Goal: Task Accomplishment & Management: Use online tool/utility

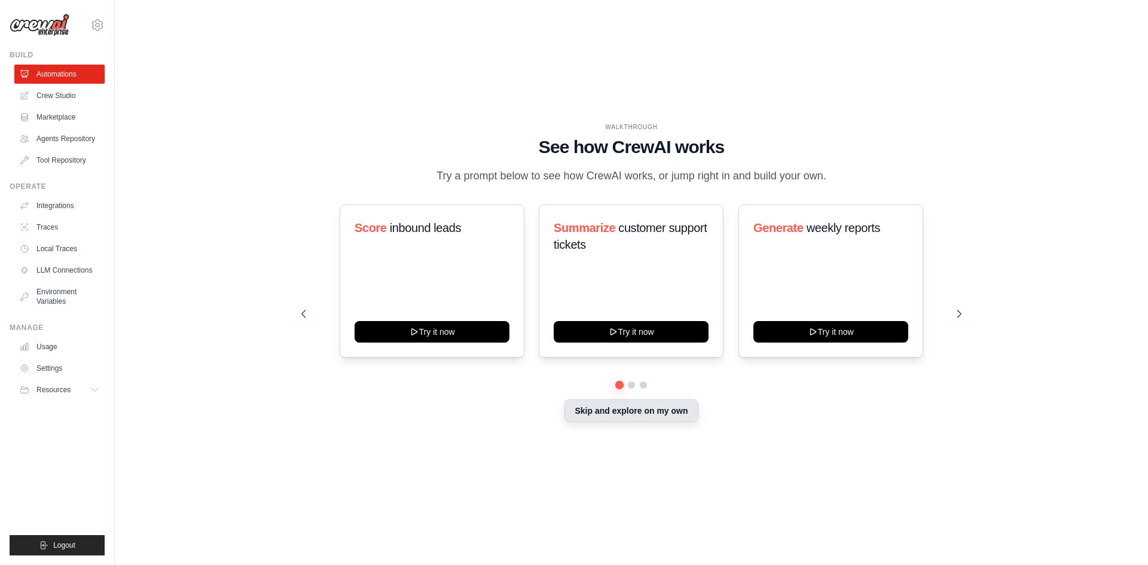
click at [641, 413] on button "Skip and explore on my own" at bounding box center [630, 410] width 133 height 23
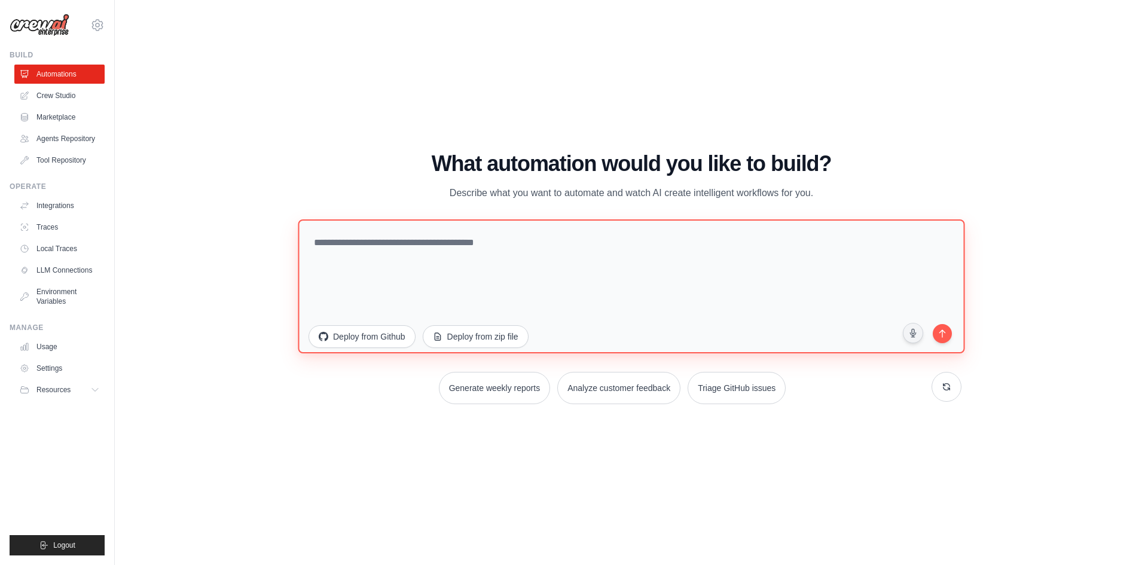
click at [323, 242] on textarea at bounding box center [631, 286] width 667 height 134
paste textarea "**********"
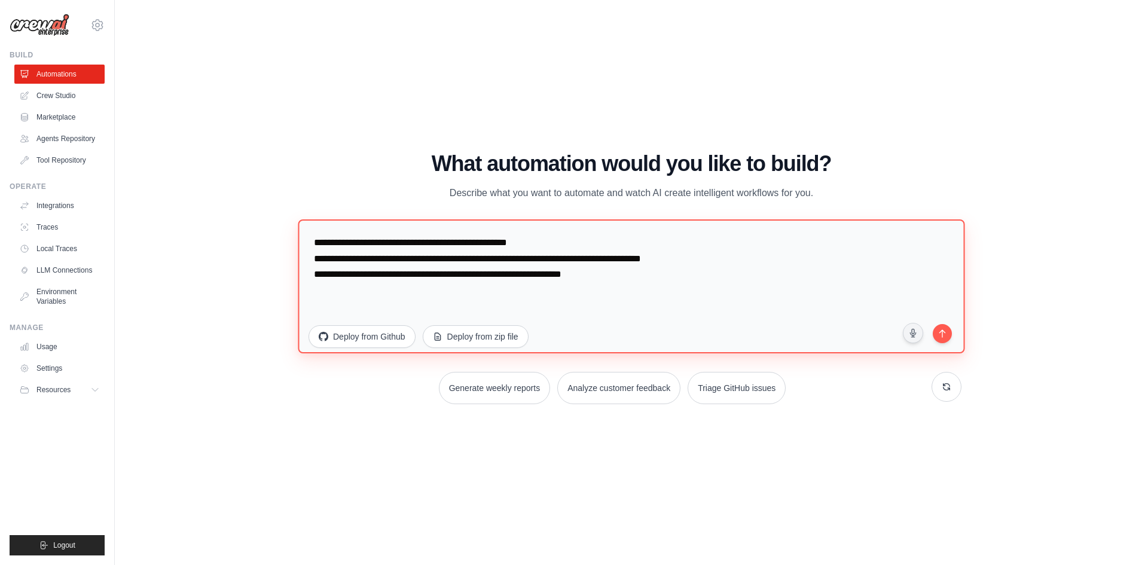
type textarea "**********"
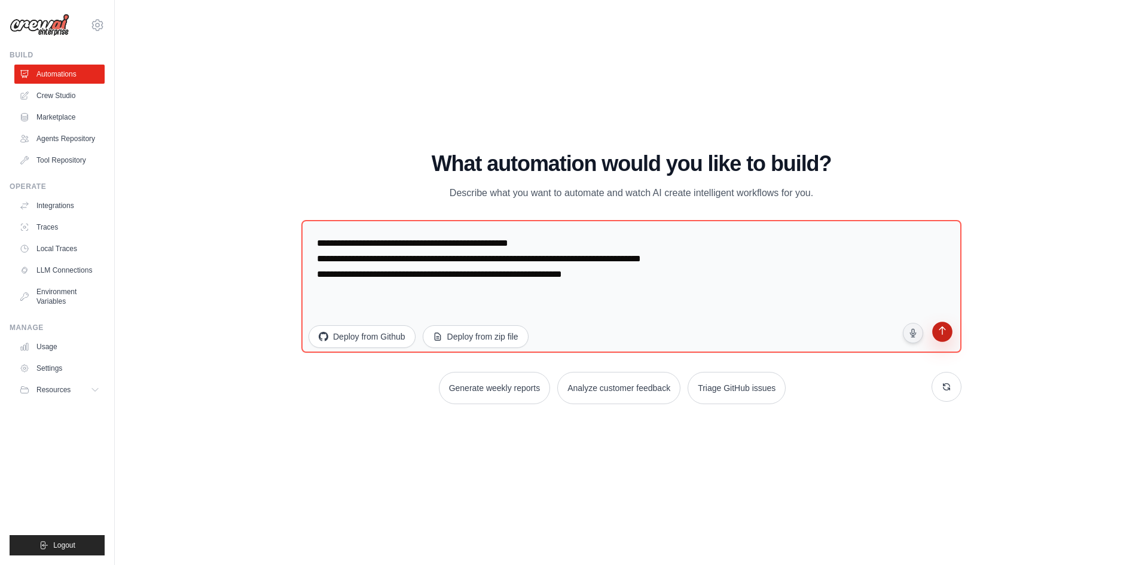
click at [940, 337] on icon "submit" at bounding box center [942, 332] width 13 height 13
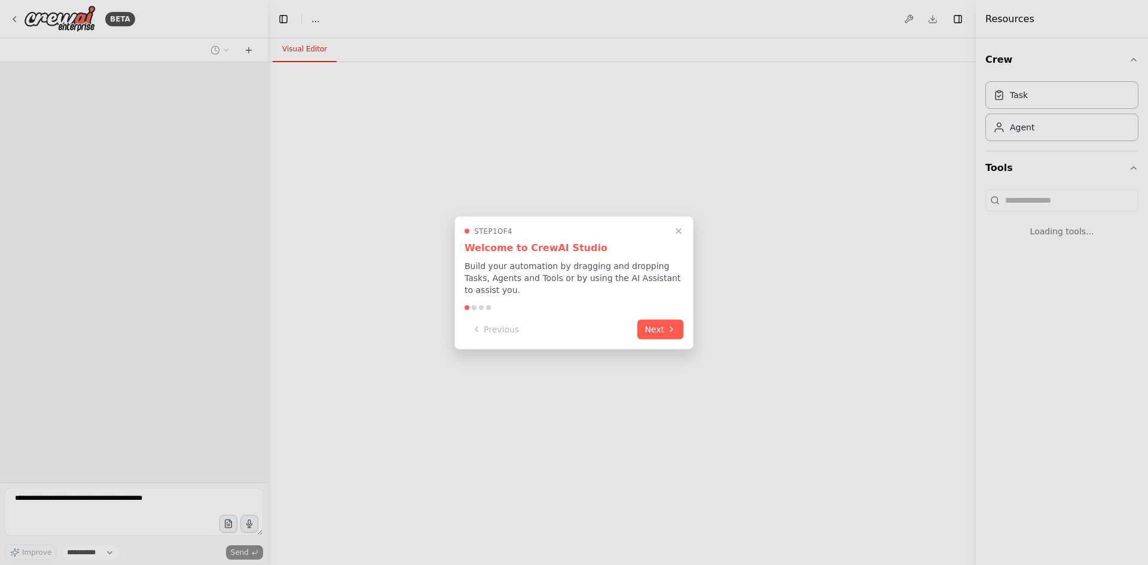
select select "****"
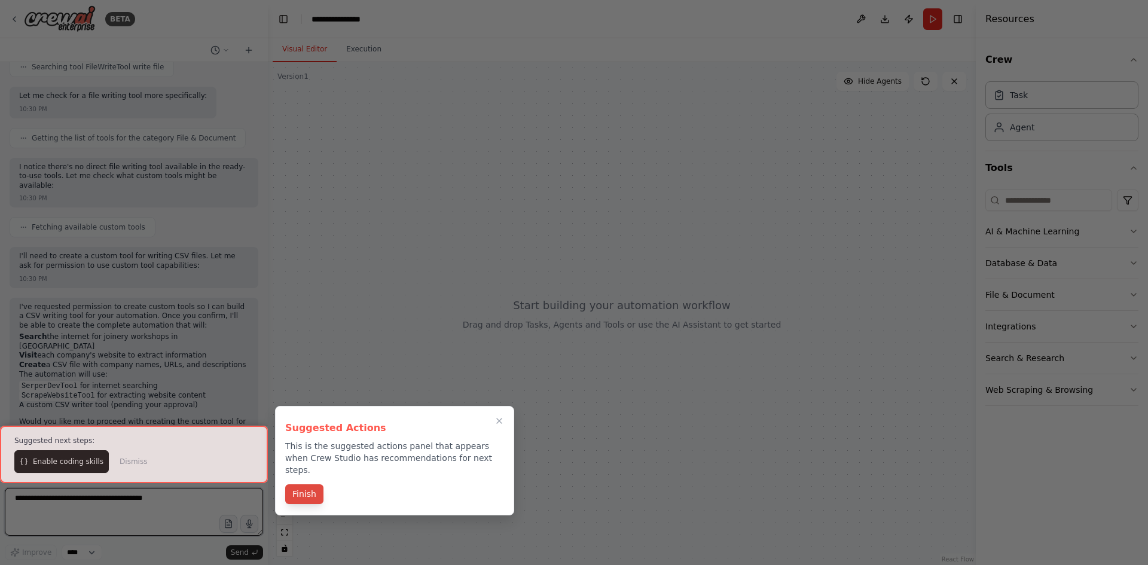
scroll to position [323, 0]
click at [503, 423] on icon "Close walkthrough" at bounding box center [499, 420] width 11 height 11
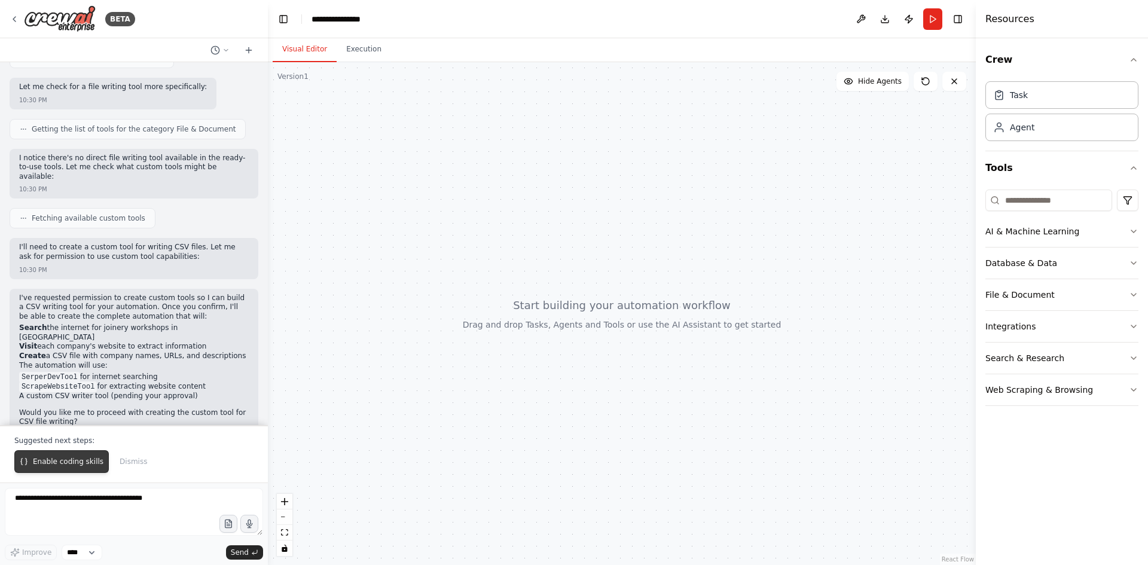
click at [54, 463] on span "Enable coding skills" at bounding box center [68, 462] width 71 height 10
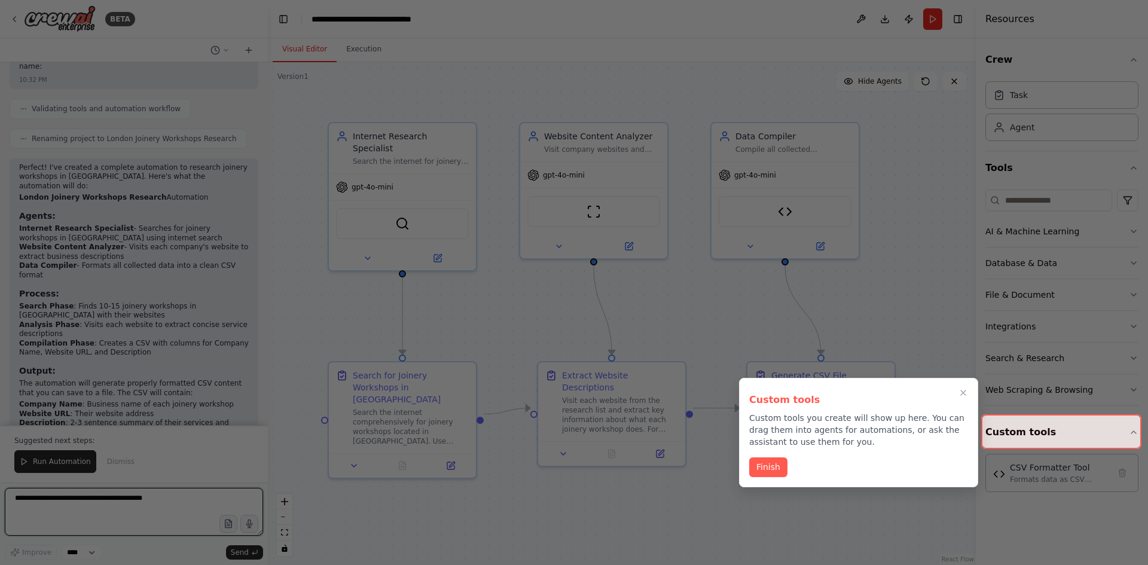
scroll to position [1565, 0]
click at [774, 472] on button "Finish" at bounding box center [768, 466] width 38 height 20
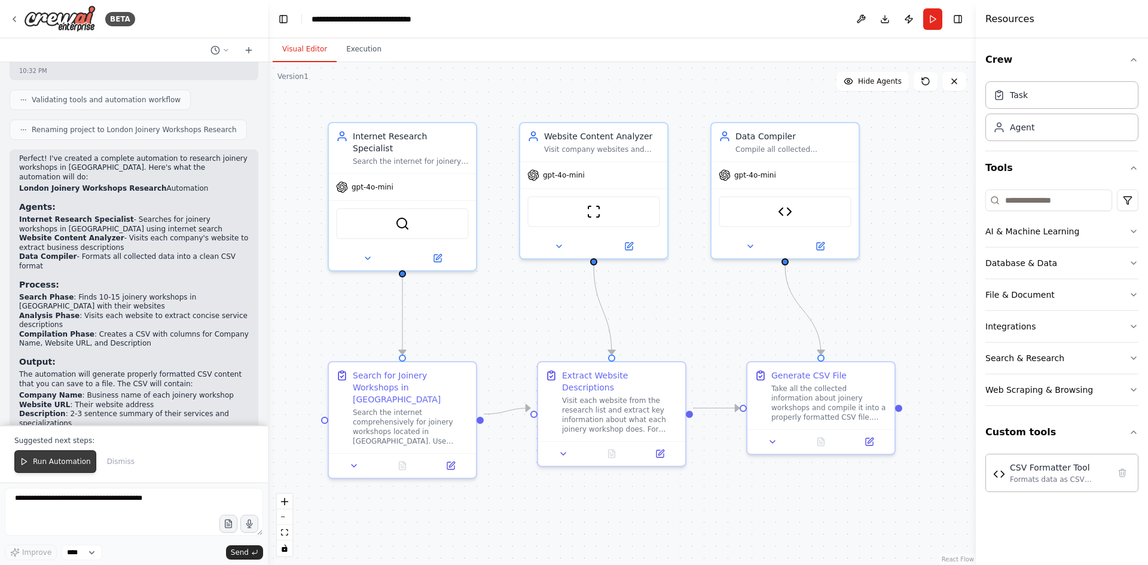
click at [56, 463] on span "Run Automation" at bounding box center [62, 462] width 58 height 10
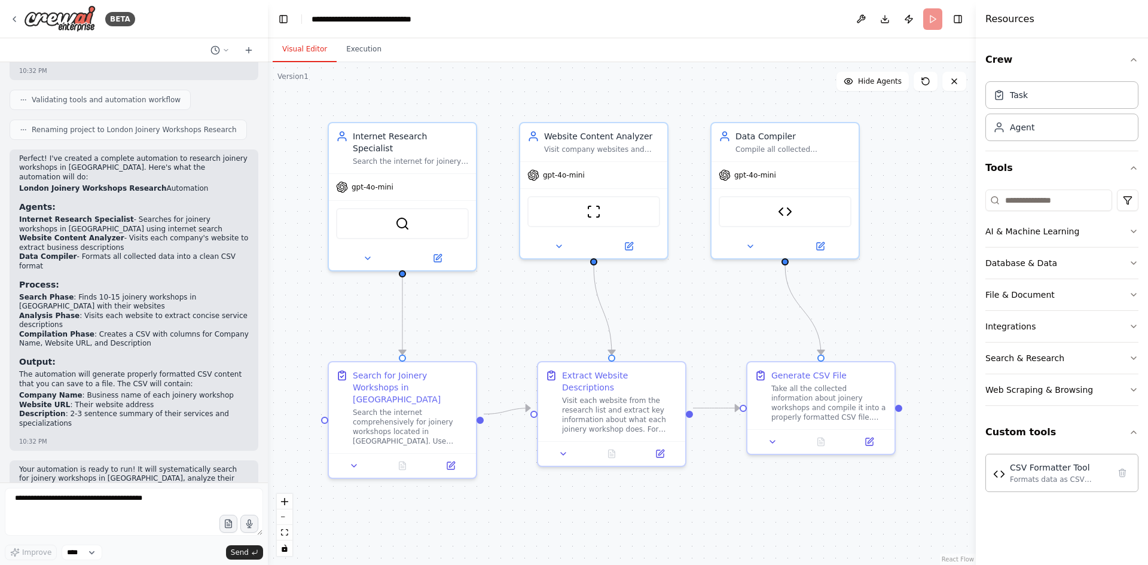
scroll to position [1507, 0]
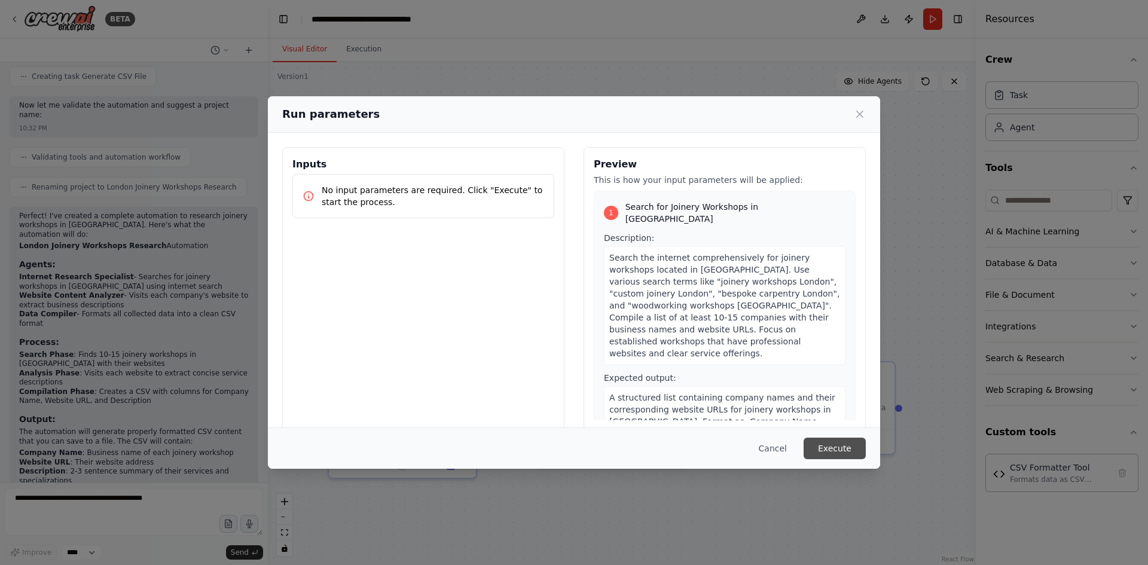
click at [836, 450] on button "Execute" at bounding box center [834, 449] width 62 height 22
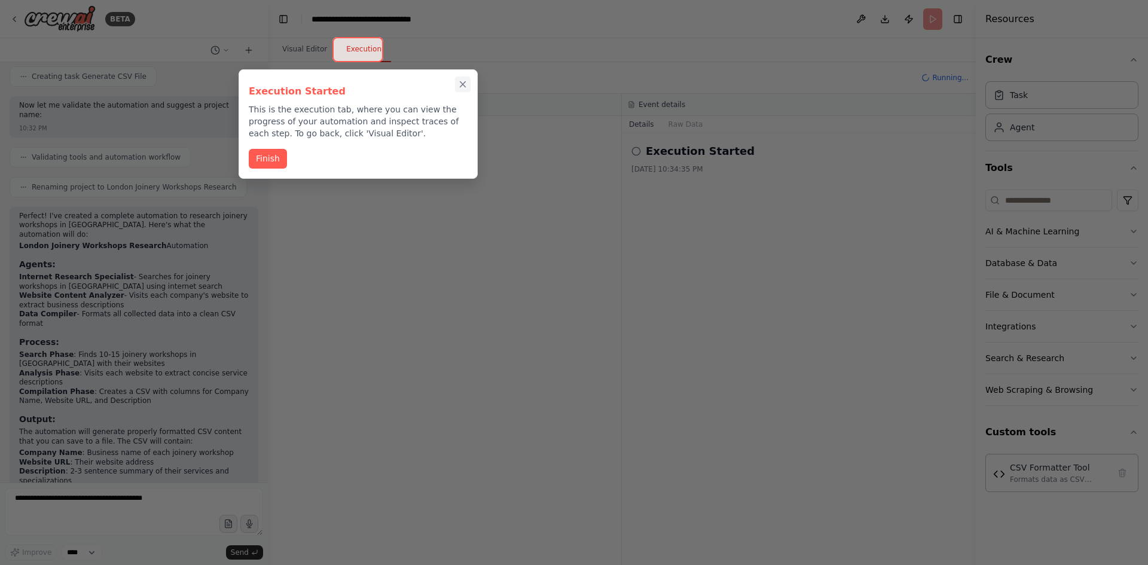
click at [465, 83] on icon "Close walkthrough" at bounding box center [462, 84] width 5 height 5
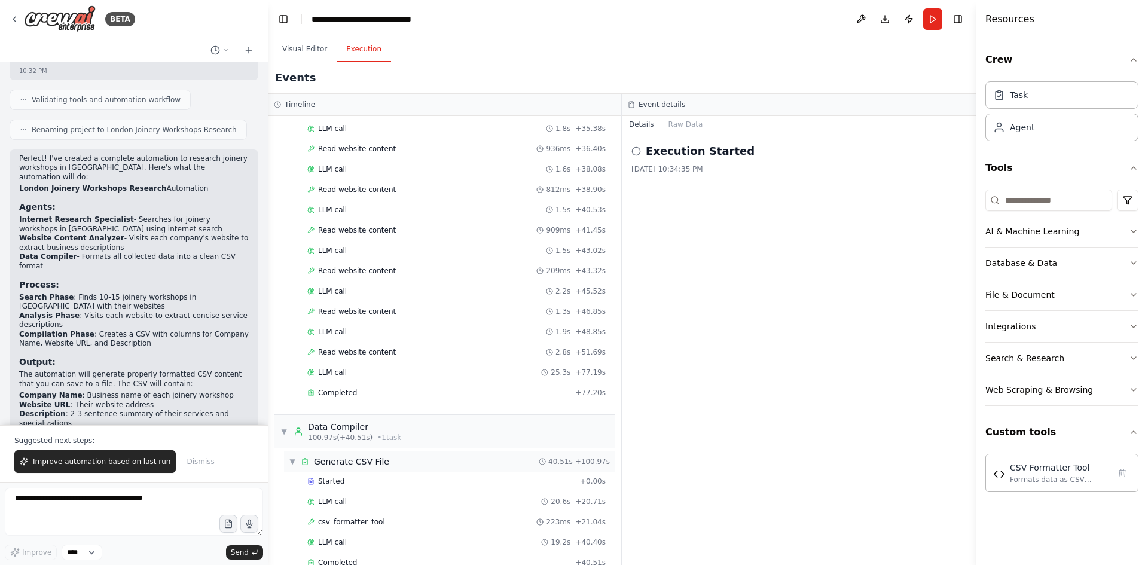
scroll to position [763, 0]
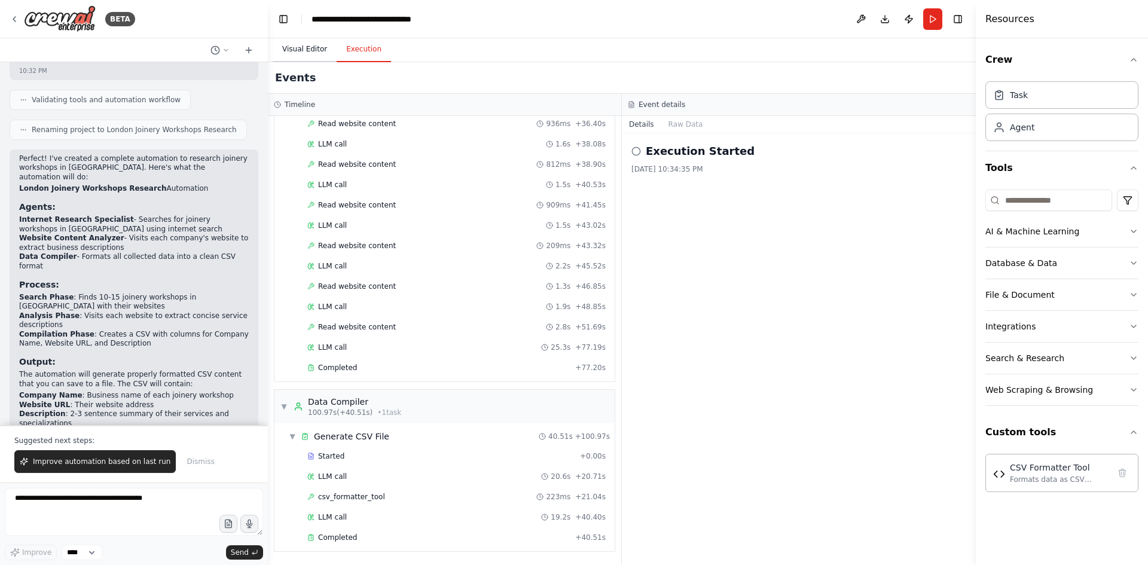
click at [304, 46] on button "Visual Editor" at bounding box center [305, 49] width 64 height 25
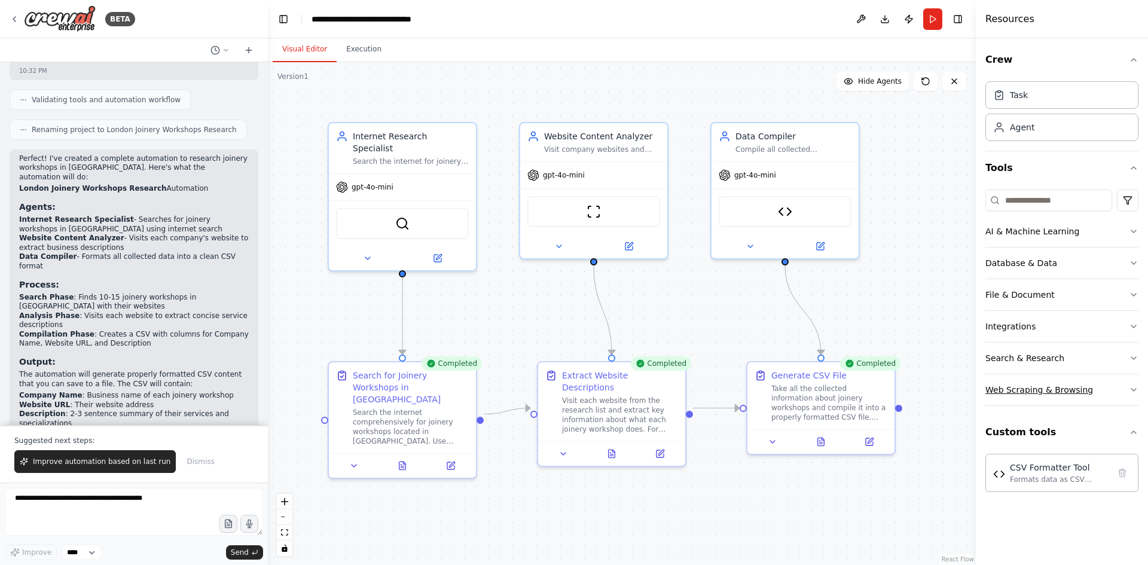
click at [1028, 387] on div "Web Scraping & Browsing" at bounding box center [1039, 390] width 108 height 12
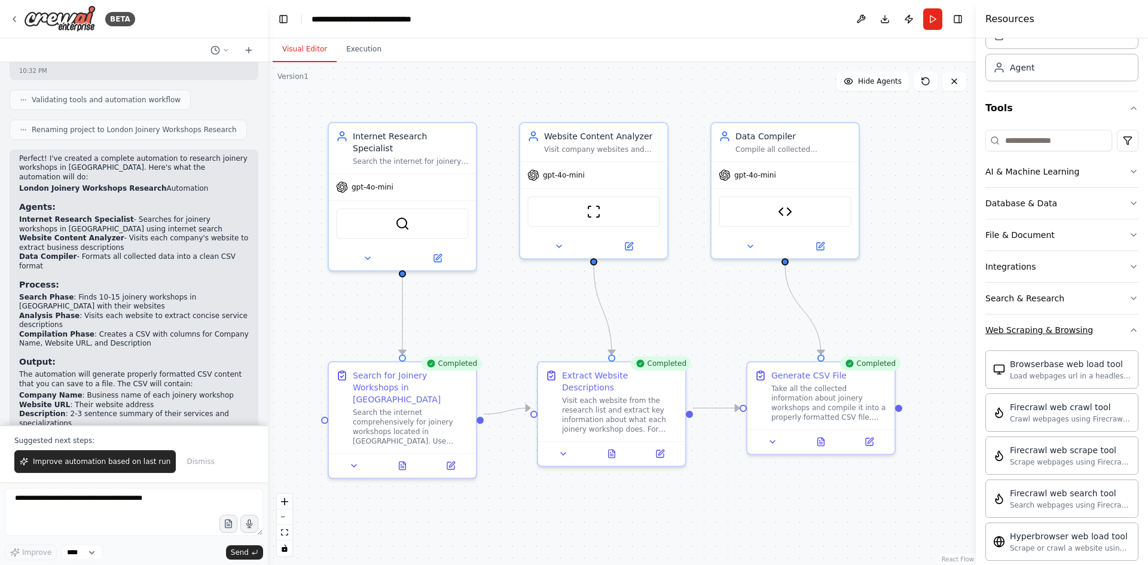
scroll to position [0, 0]
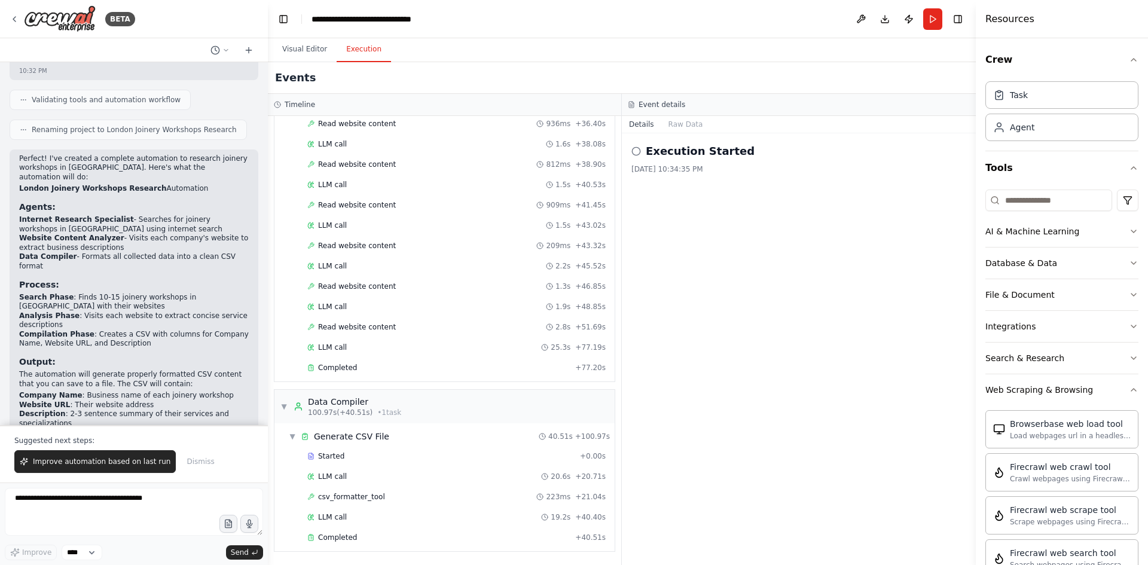
click at [354, 53] on button "Execution" at bounding box center [364, 49] width 54 height 25
click at [1016, 297] on div "File & Document" at bounding box center [1019, 295] width 69 height 12
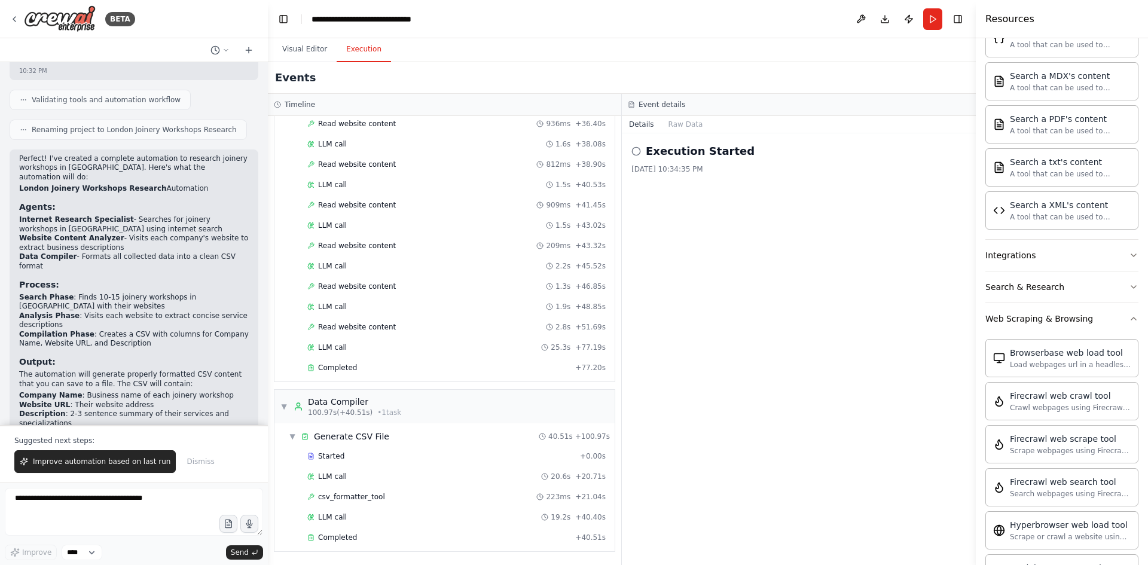
scroll to position [418, 0]
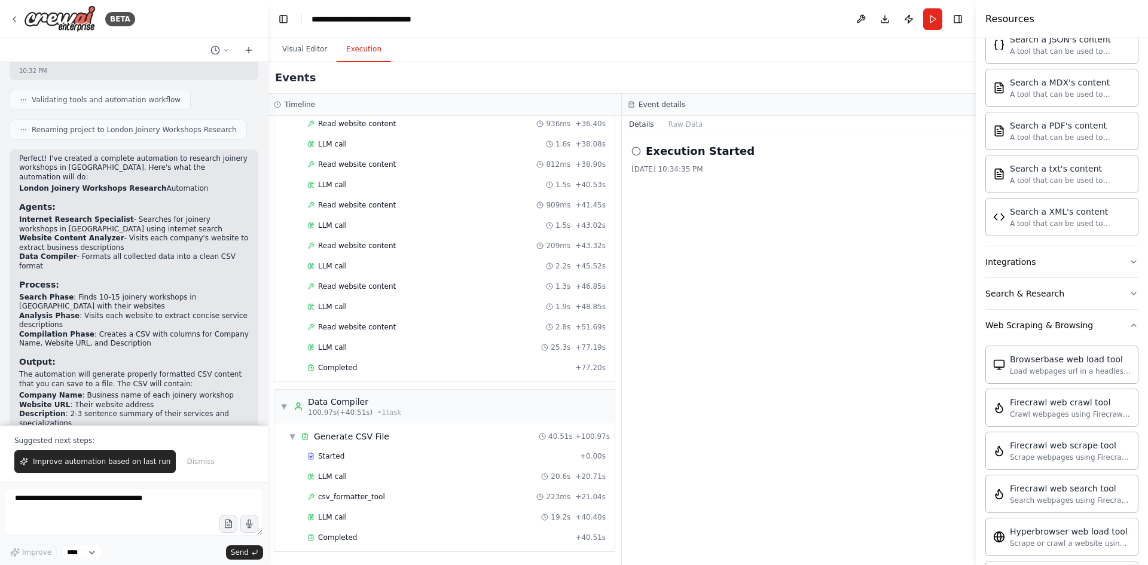
click at [1131, 325] on div "Crew Task Agent Tools AI & Machine Learning Database & Data File & Document Sea…" at bounding box center [1062, 301] width 172 height 527
click at [1131, 326] on icon "button" at bounding box center [1133, 325] width 5 height 2
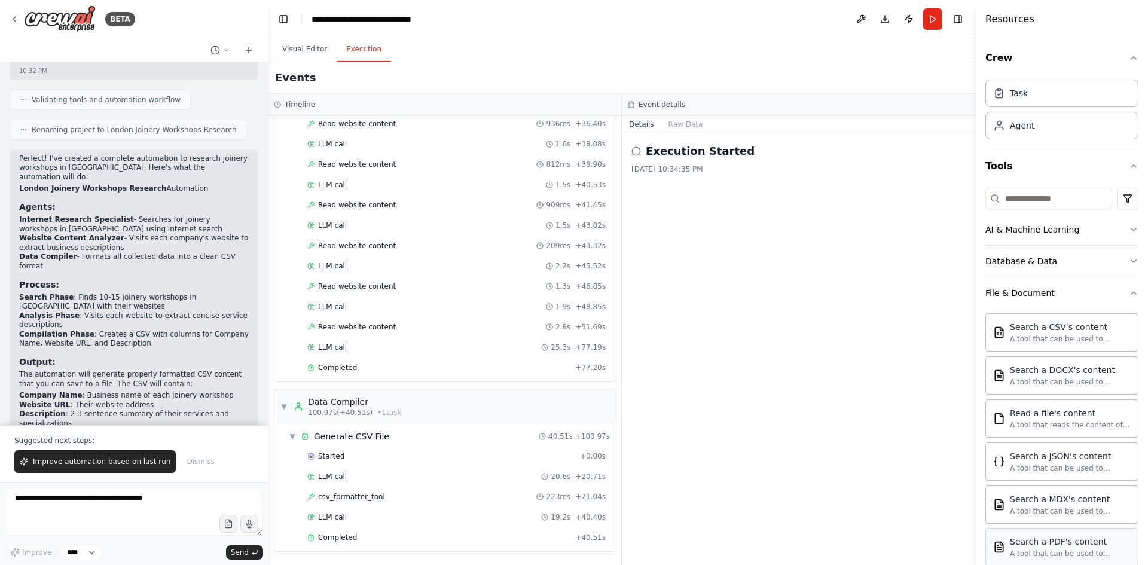
scroll to position [1, 0]
click at [1129, 294] on icon "button" at bounding box center [1134, 294] width 10 height 10
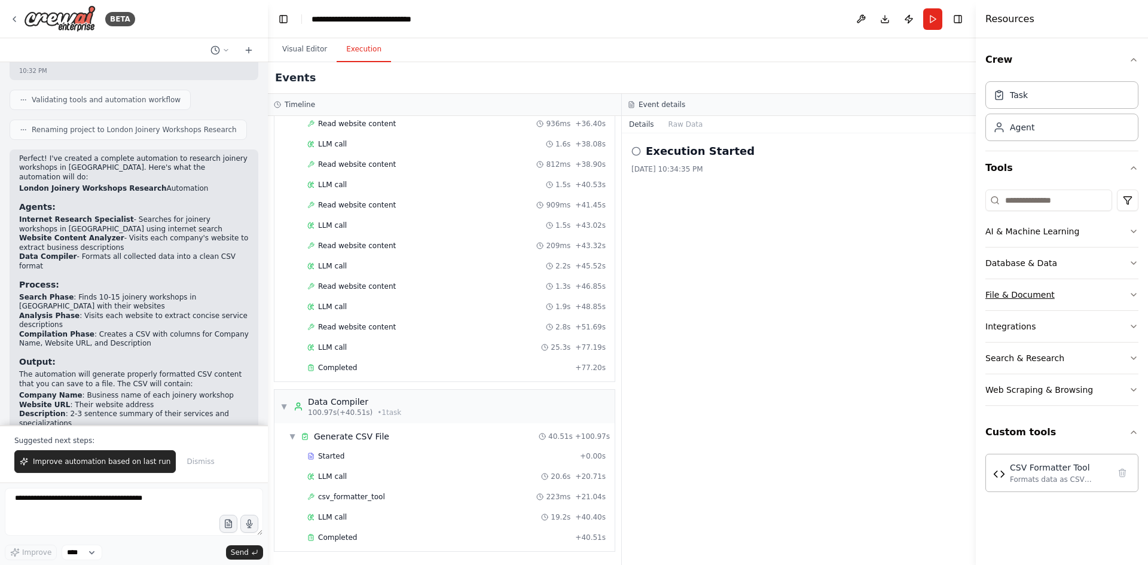
scroll to position [0, 0]
click at [339, 539] on span "Completed" at bounding box center [337, 538] width 39 height 10
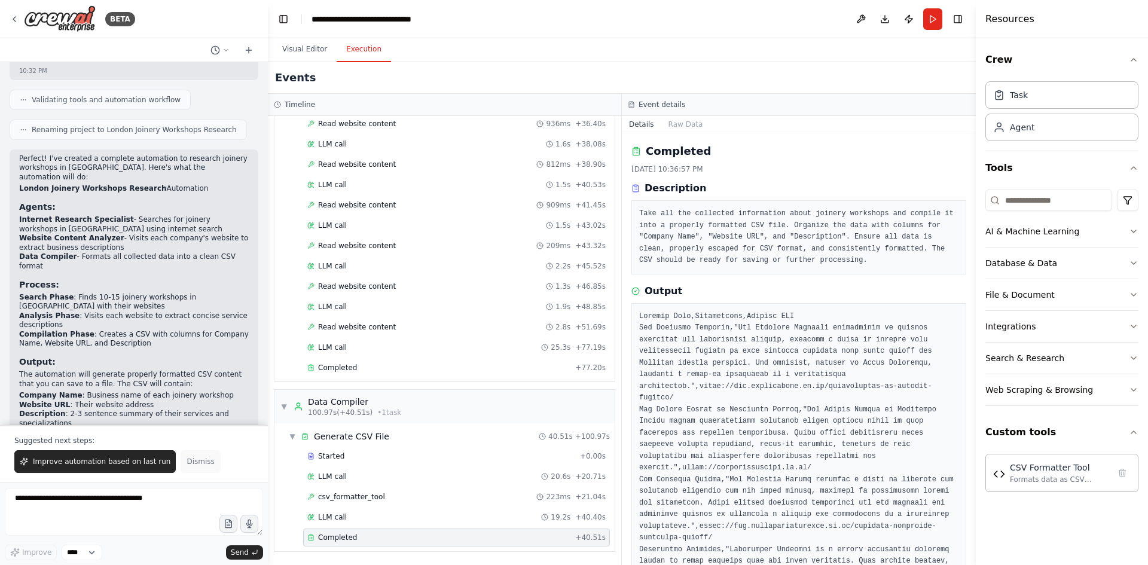
click at [187, 462] on span "Dismiss" at bounding box center [201, 462] width 28 height 10
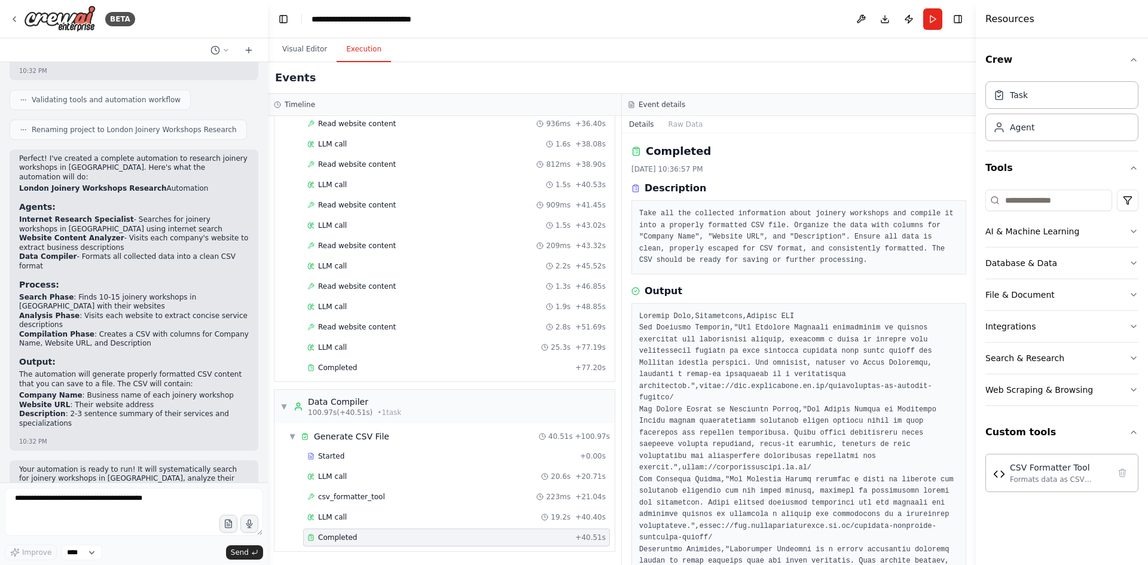
scroll to position [1507, 0]
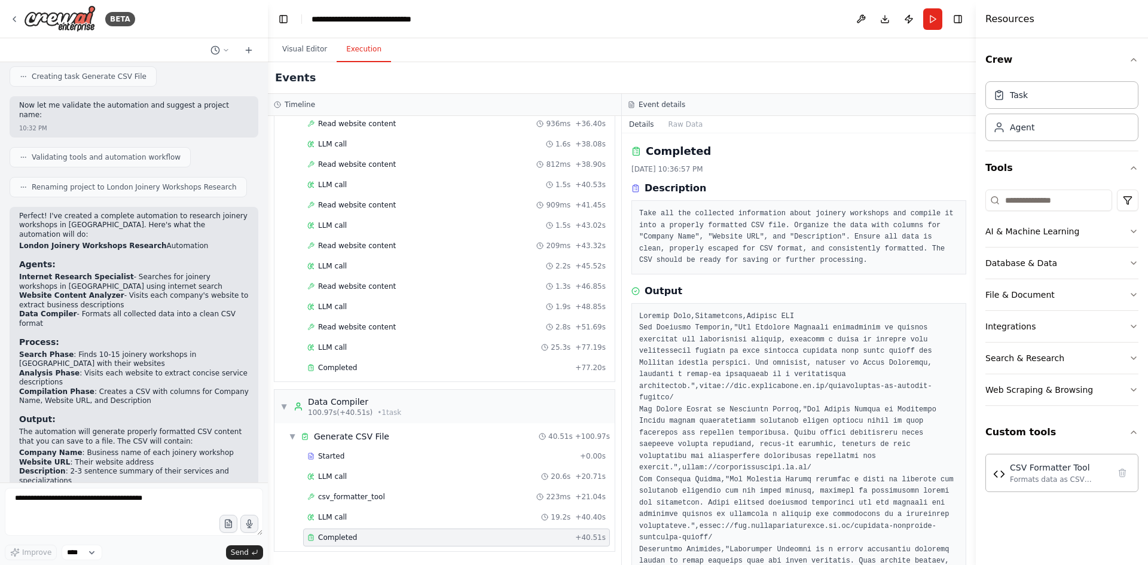
click at [633, 151] on icon at bounding box center [636, 151] width 7 height 7
click at [887, 20] on button "Download" at bounding box center [884, 19] width 19 height 22
click at [358, 55] on button "Execution" at bounding box center [364, 49] width 54 height 25
click at [355, 16] on div "**********" at bounding box center [378, 19] width 135 height 12
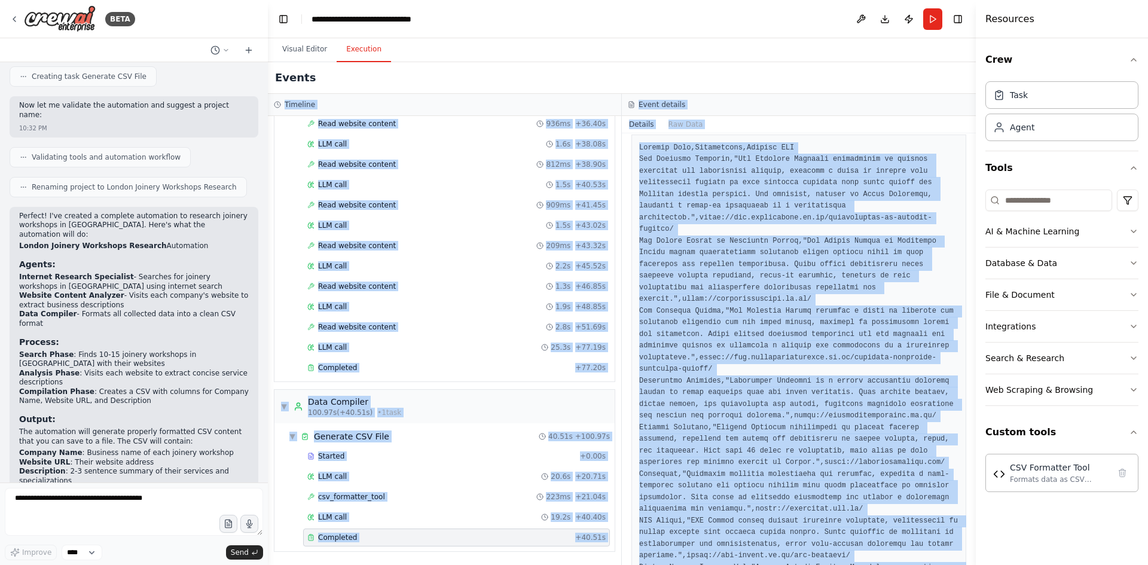
scroll to position [0, 0]
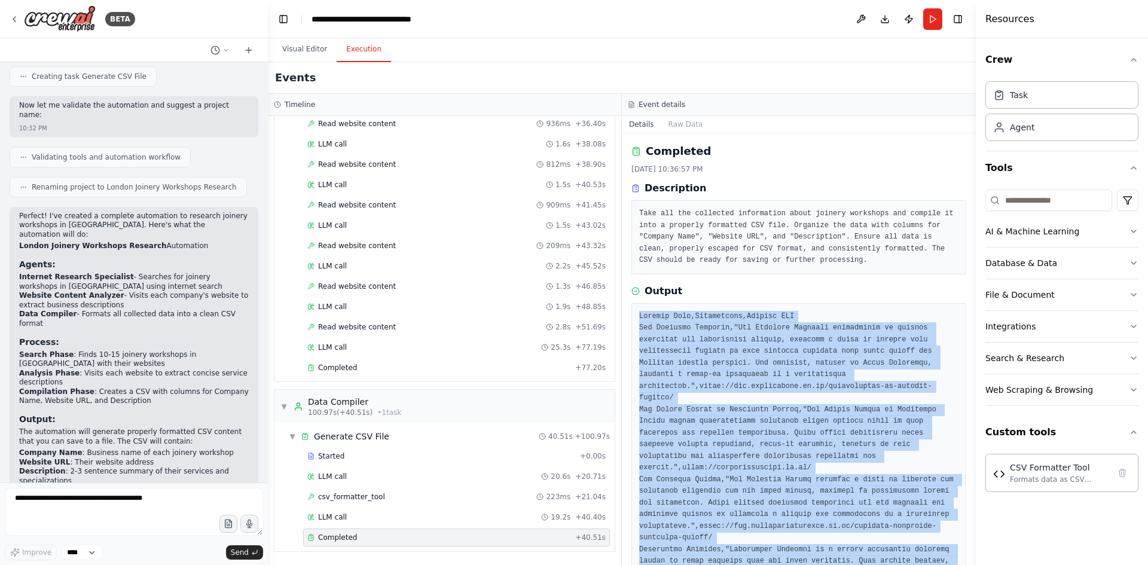
drag, startPoint x: 698, startPoint y: 532, endPoint x: 640, endPoint y: 318, distance: 221.7
copy pre "Company Name,Description,Website URL Tom Trimmins Woodwork,"Tom Trimmins Woodwo…"
click at [1003, 332] on div "Integrations" at bounding box center [1010, 326] width 50 height 12
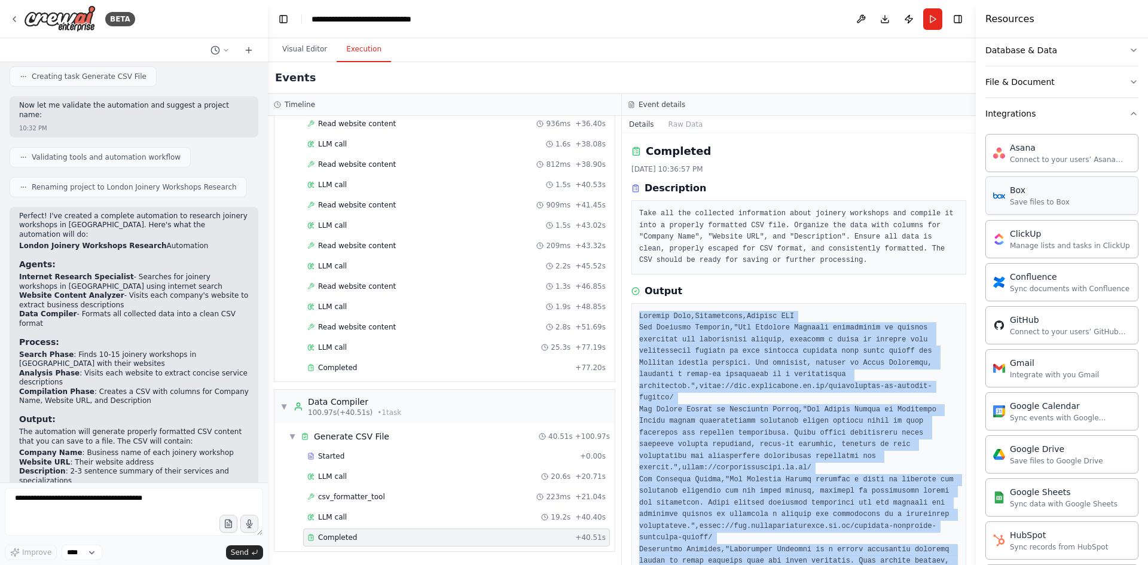
scroll to position [239, 0]
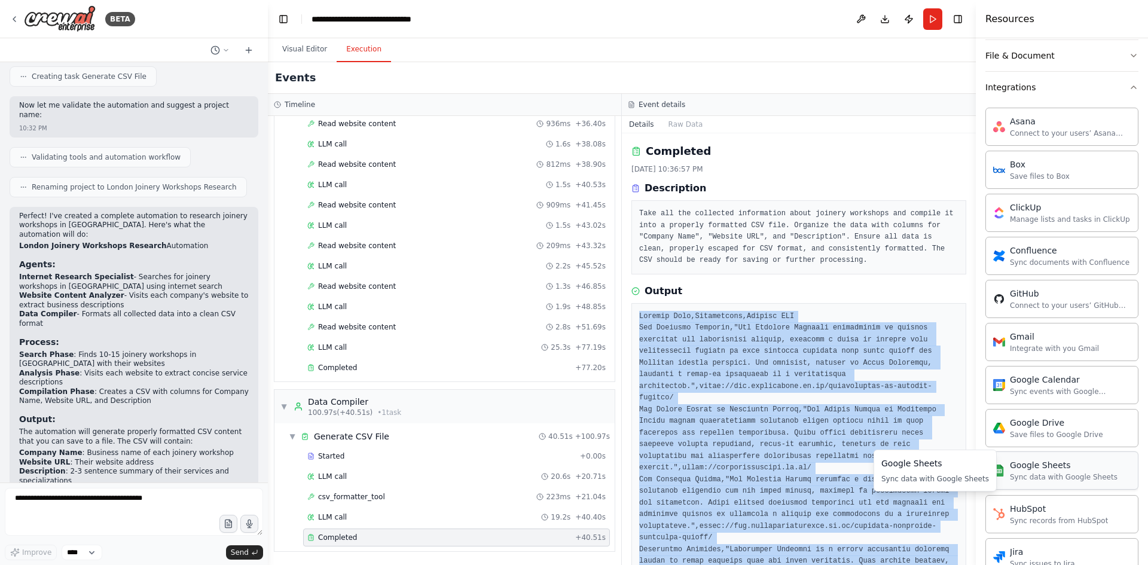
click at [1037, 476] on div "Sync data with Google Sheets" at bounding box center [1064, 477] width 108 height 10
click at [1038, 469] on div "Google Sheets" at bounding box center [1064, 465] width 108 height 12
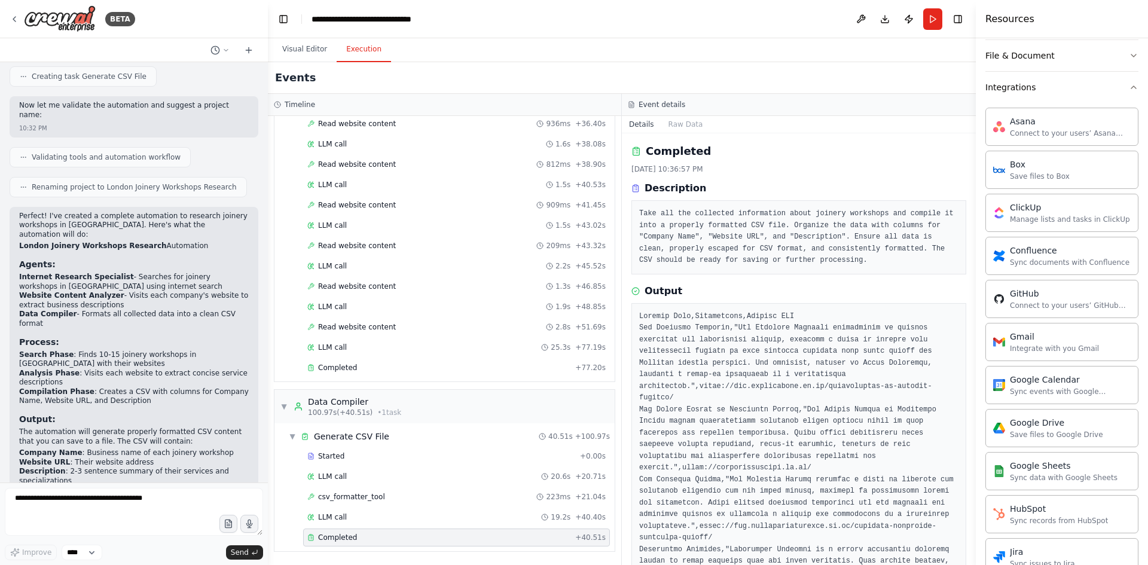
click at [444, 82] on div "Events" at bounding box center [622, 78] width 708 height 32
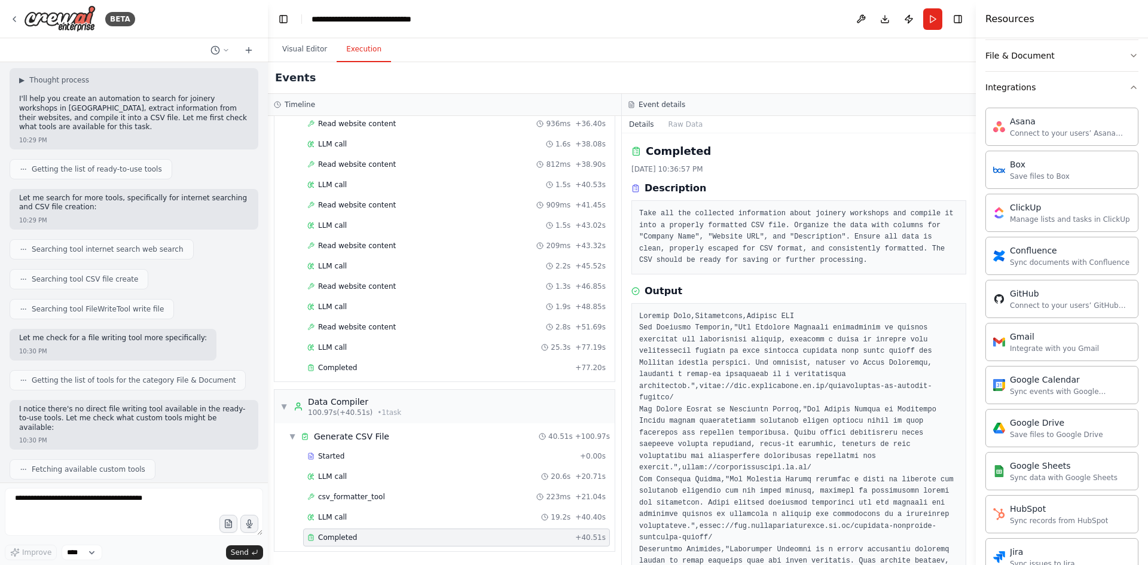
scroll to position [0, 0]
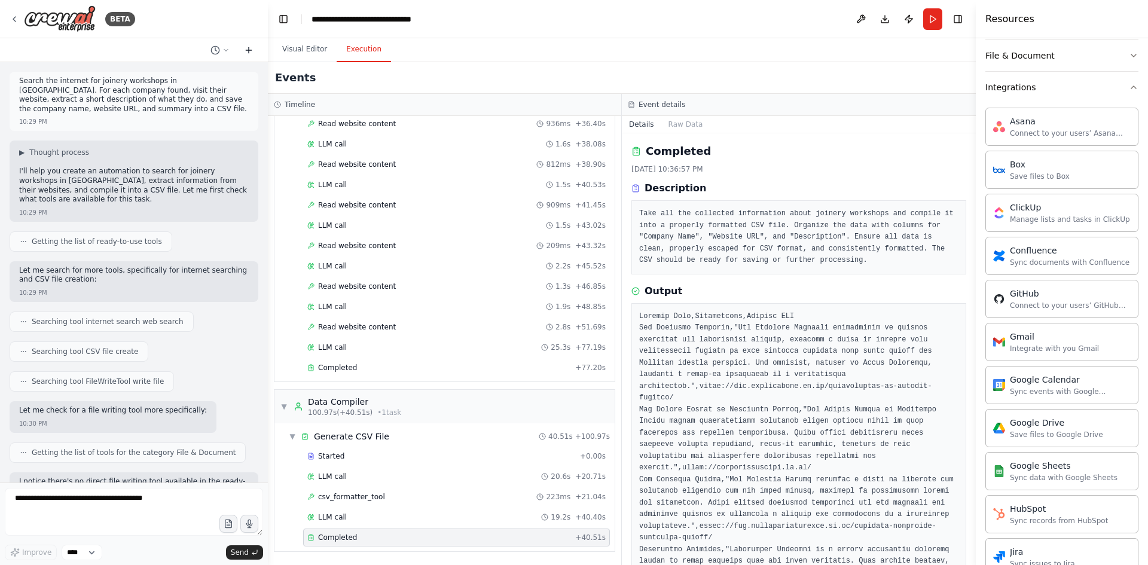
click at [251, 50] on icon at bounding box center [248, 50] width 5 height 0
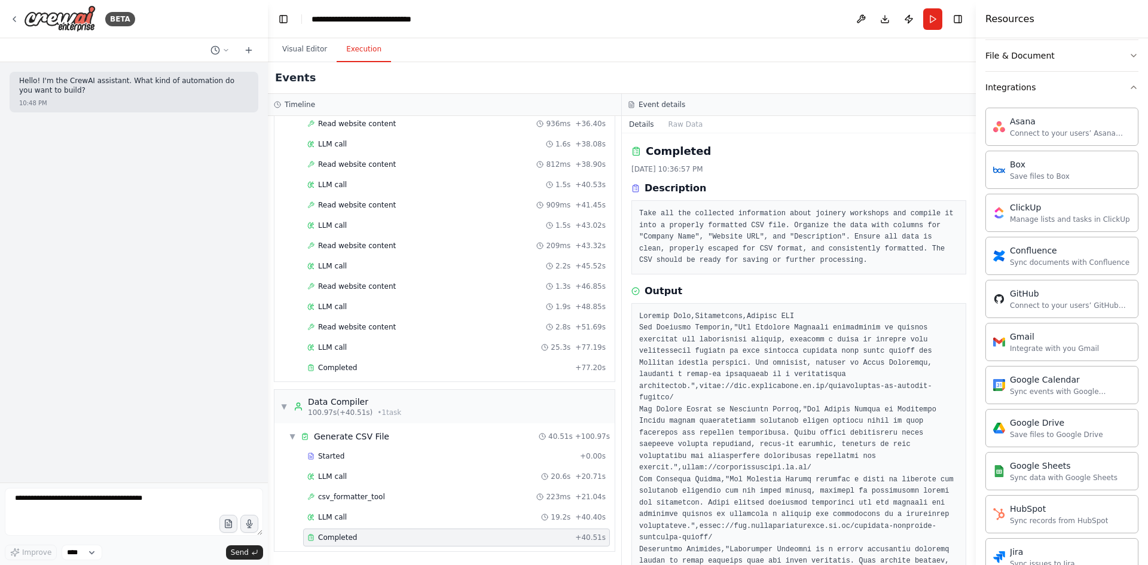
click at [44, 136] on div "Hello! I'm the CrewAI assistant. What kind of automation do you want to build? …" at bounding box center [134, 272] width 268 height 420
click at [456, 21] on icon "breadcrumb" at bounding box center [456, 19] width 10 height 10
click at [285, 20] on button "Toggle Left Sidebar" at bounding box center [283, 19] width 17 height 17
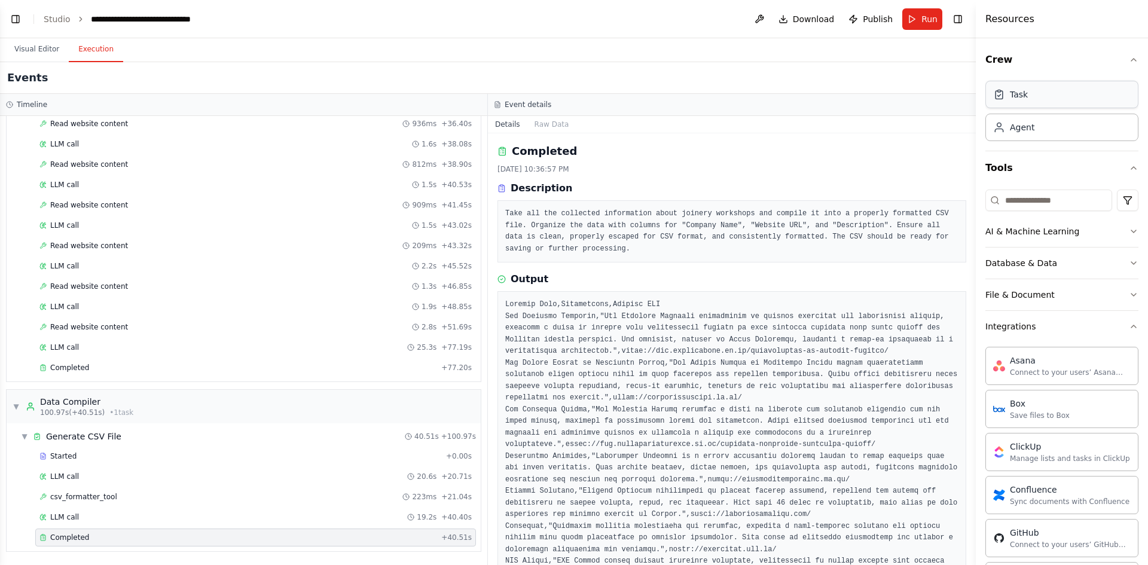
click at [1018, 94] on div "Task" at bounding box center [1019, 94] width 18 height 12
click at [16, 21] on button "Toggle Left Sidebar" at bounding box center [15, 19] width 17 height 17
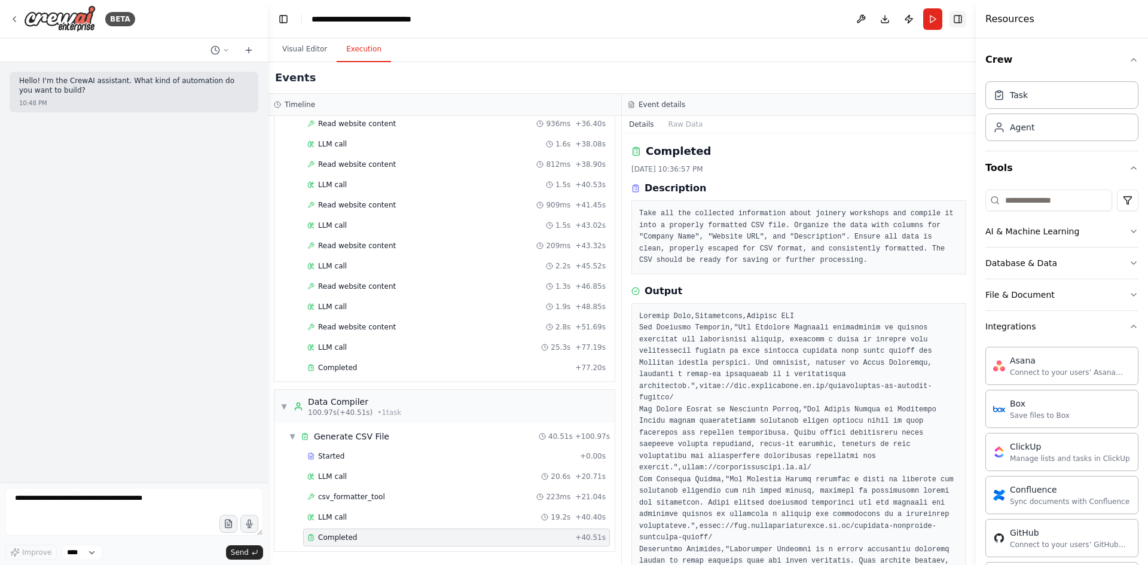
click at [958, 21] on button "Toggle Right Sidebar" at bounding box center [957, 19] width 17 height 17
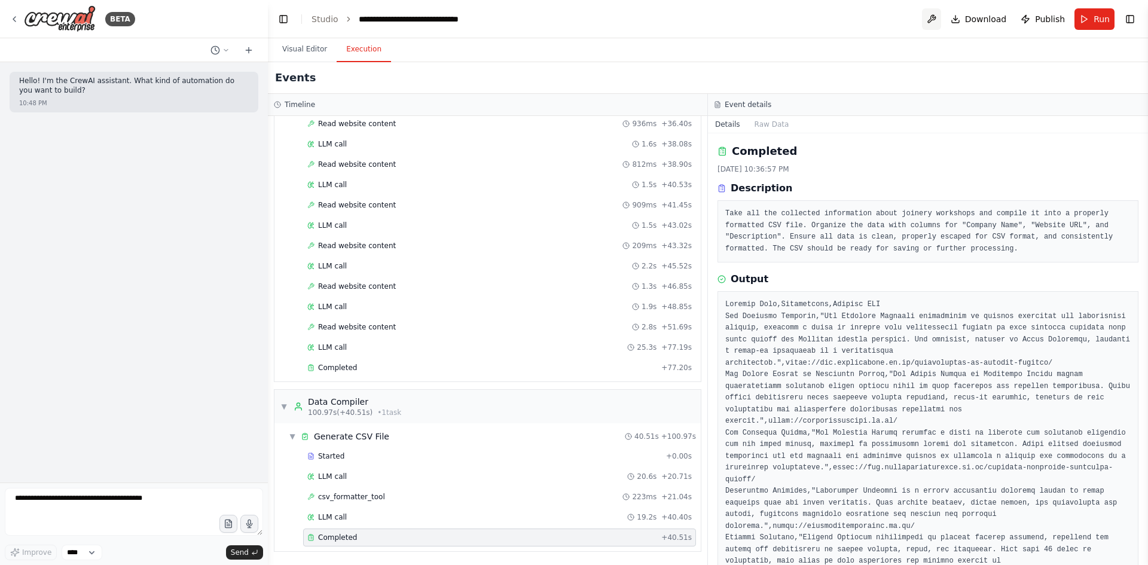
click at [937, 21] on button at bounding box center [931, 19] width 19 height 22
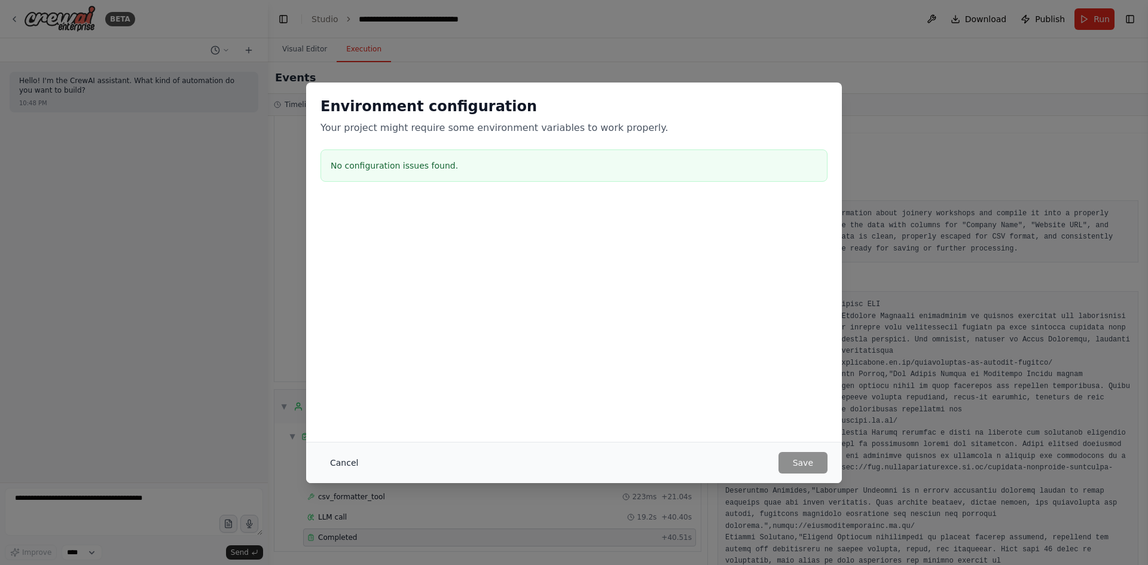
click at [344, 465] on button "Cancel" at bounding box center [343, 463] width 47 height 22
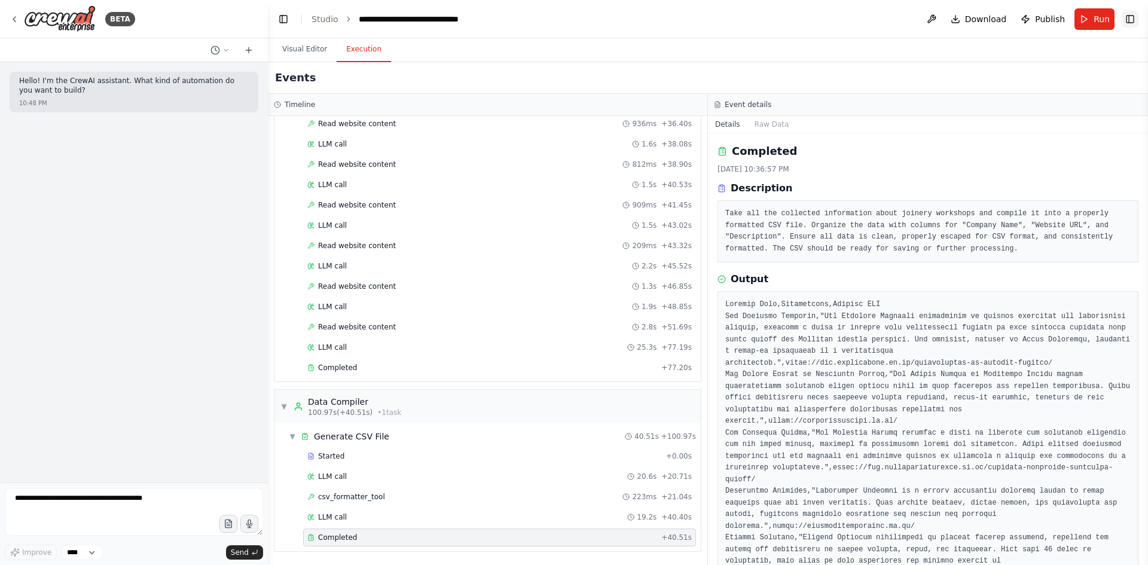
click at [1128, 20] on button "Toggle Right Sidebar" at bounding box center [1130, 19] width 17 height 17
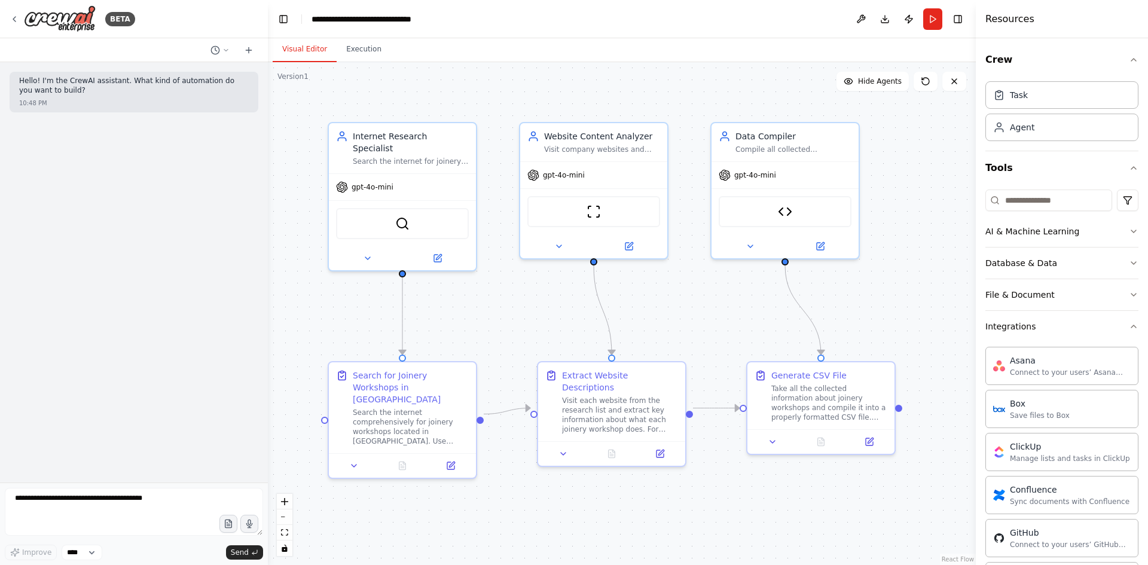
click at [292, 51] on button "Visual Editor" at bounding box center [305, 49] width 64 height 25
click at [17, 23] on icon at bounding box center [15, 19] width 10 height 10
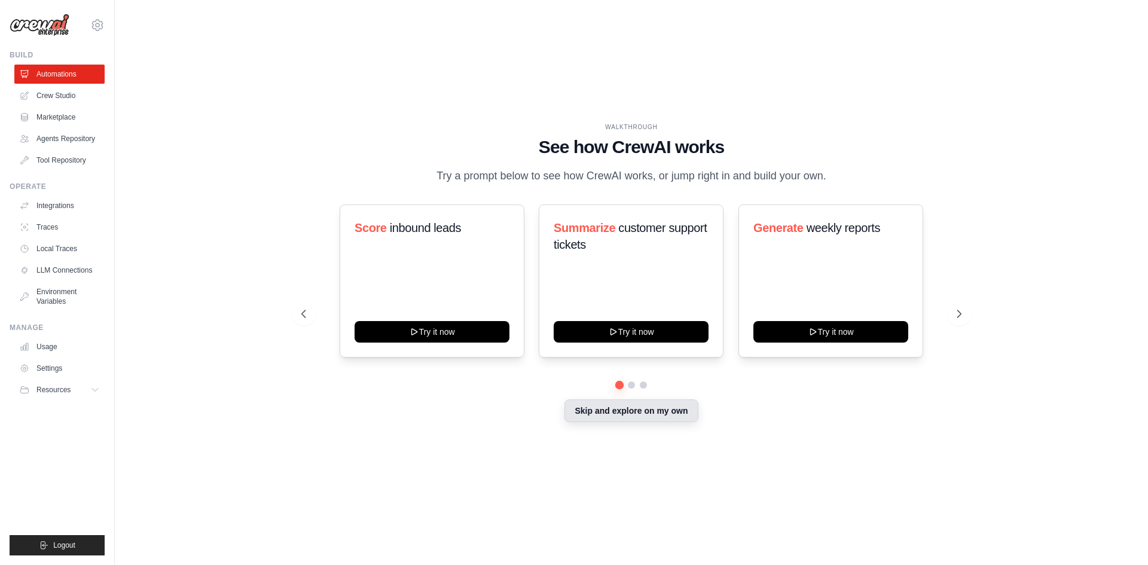
click at [645, 413] on button "Skip and explore on my own" at bounding box center [630, 410] width 133 height 23
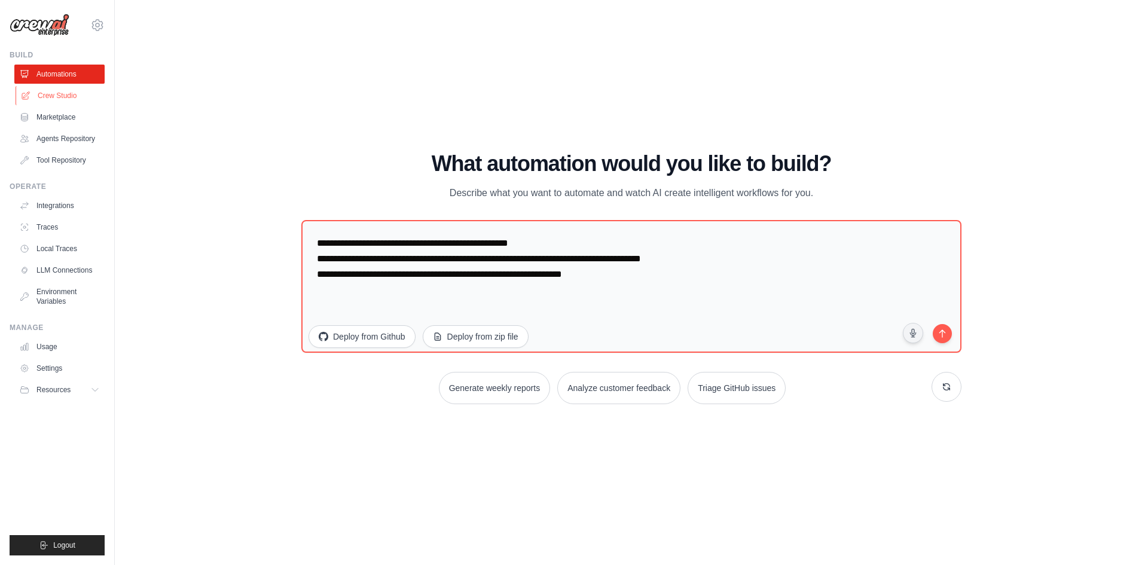
click at [64, 98] on link "Crew Studio" at bounding box center [61, 95] width 90 height 19
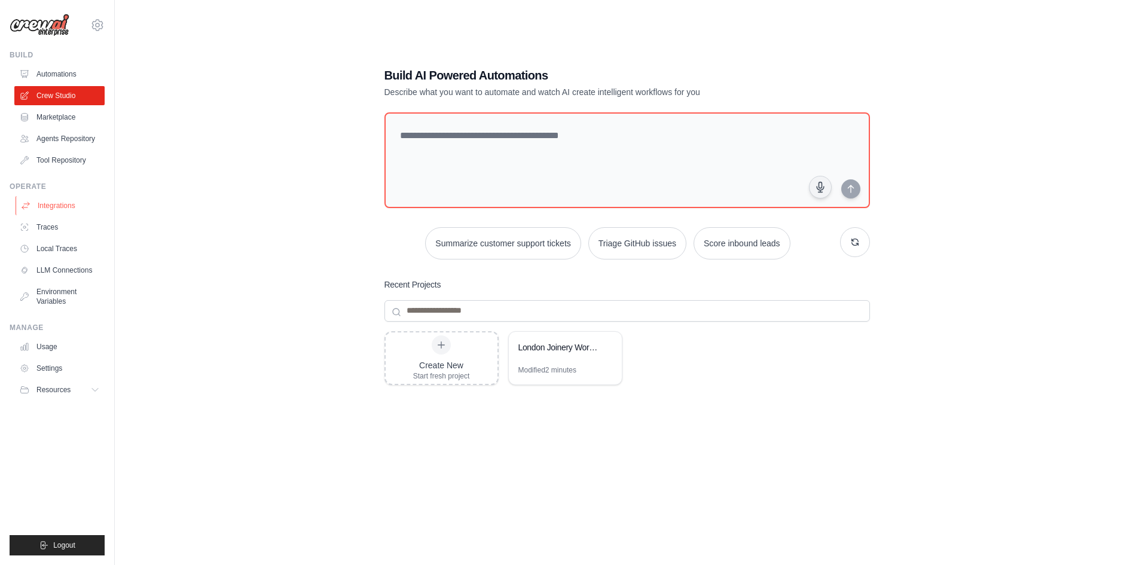
click at [51, 204] on link "Integrations" at bounding box center [61, 205] width 90 height 19
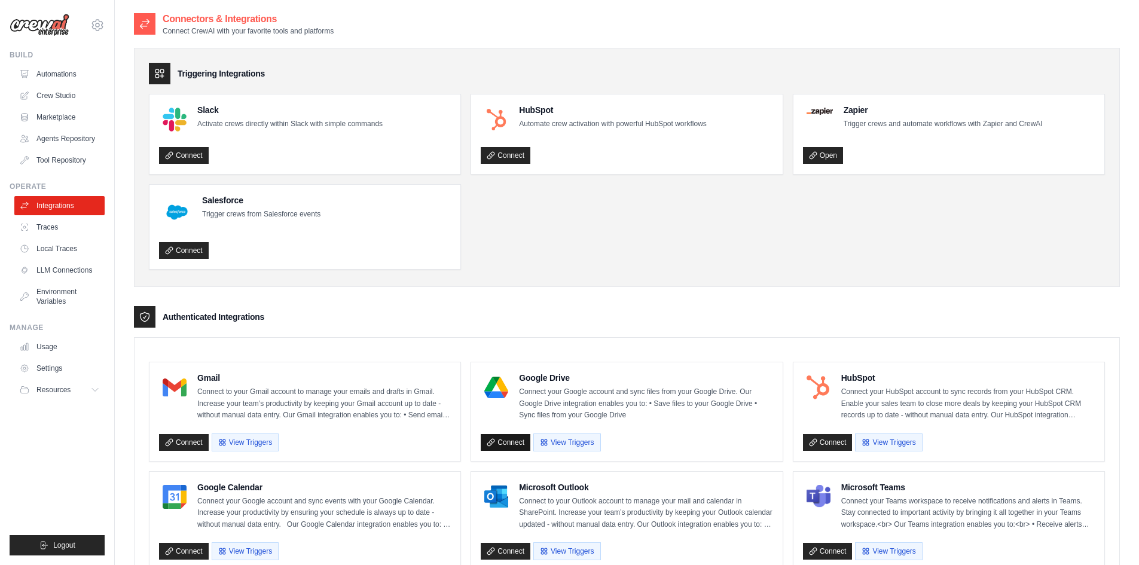
click at [496, 444] on link "Connect" at bounding box center [506, 442] width 50 height 17
click at [42, 75] on link "Automations" at bounding box center [61, 74] width 90 height 19
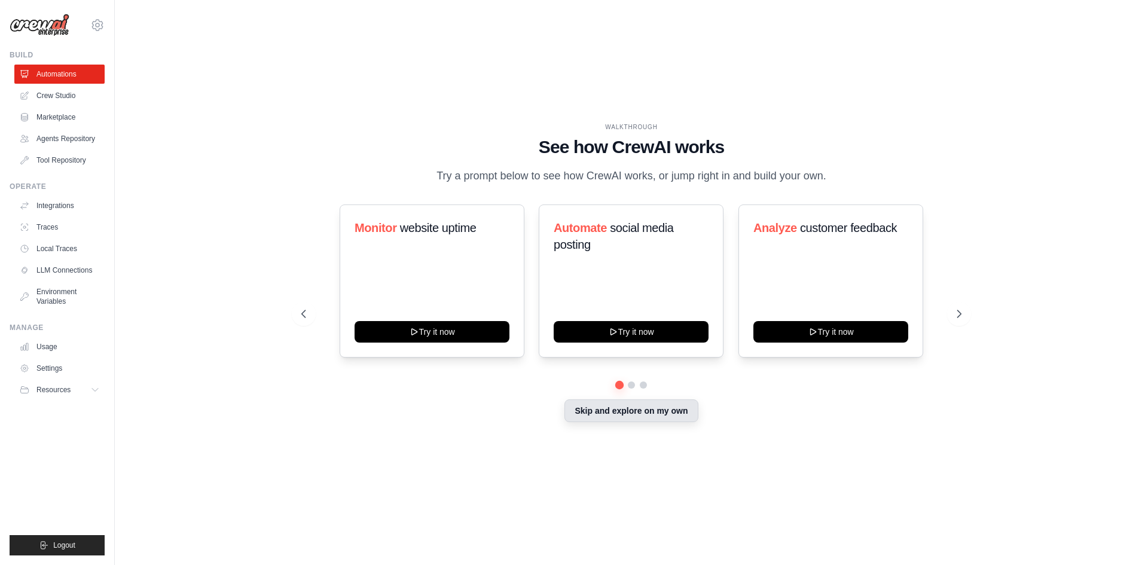
click at [622, 414] on button "Skip and explore on my own" at bounding box center [630, 410] width 133 height 23
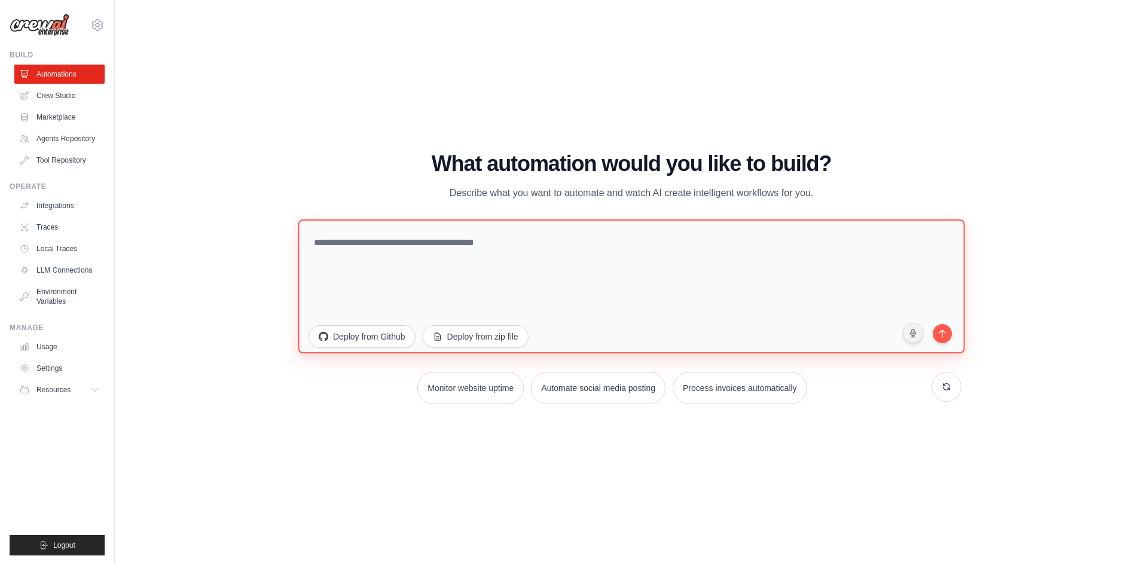
click at [326, 245] on textarea at bounding box center [631, 286] width 667 height 134
paste textarea "**********"
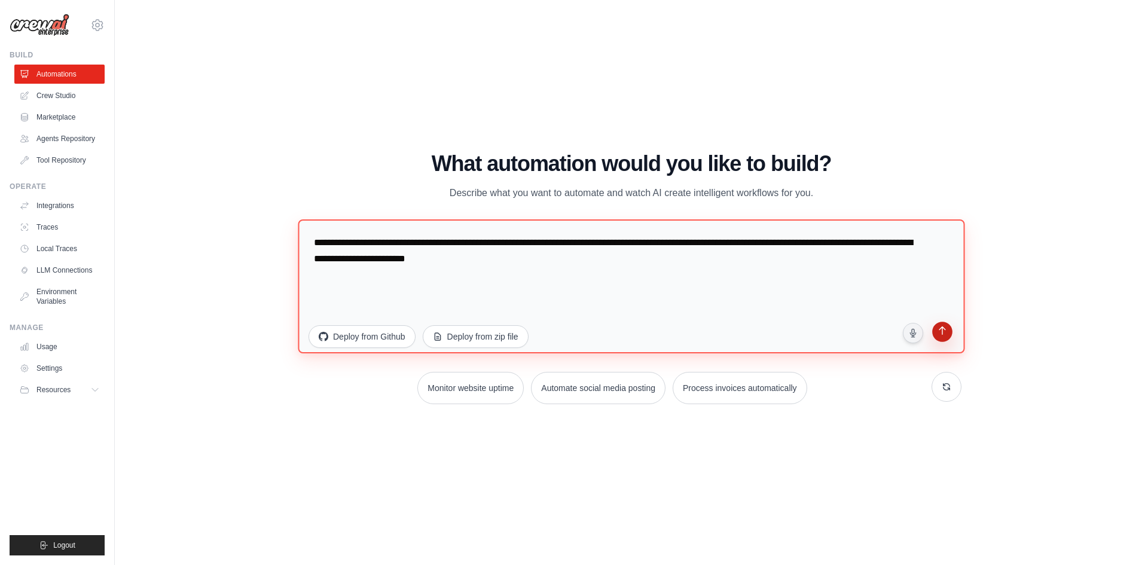
type textarea "**********"
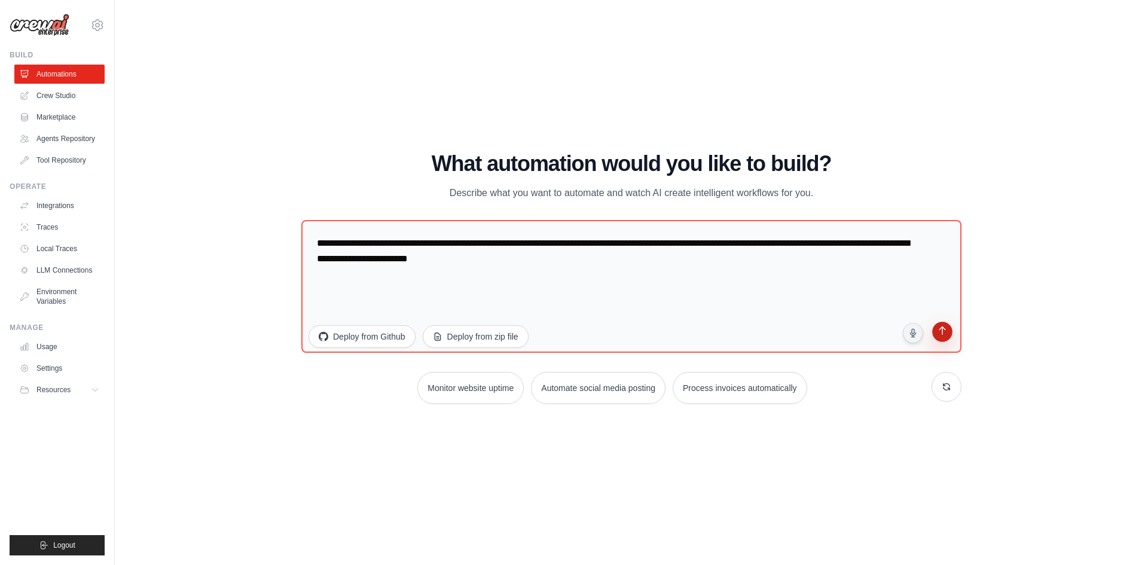
click at [939, 334] on icon "submit" at bounding box center [941, 331] width 11 height 11
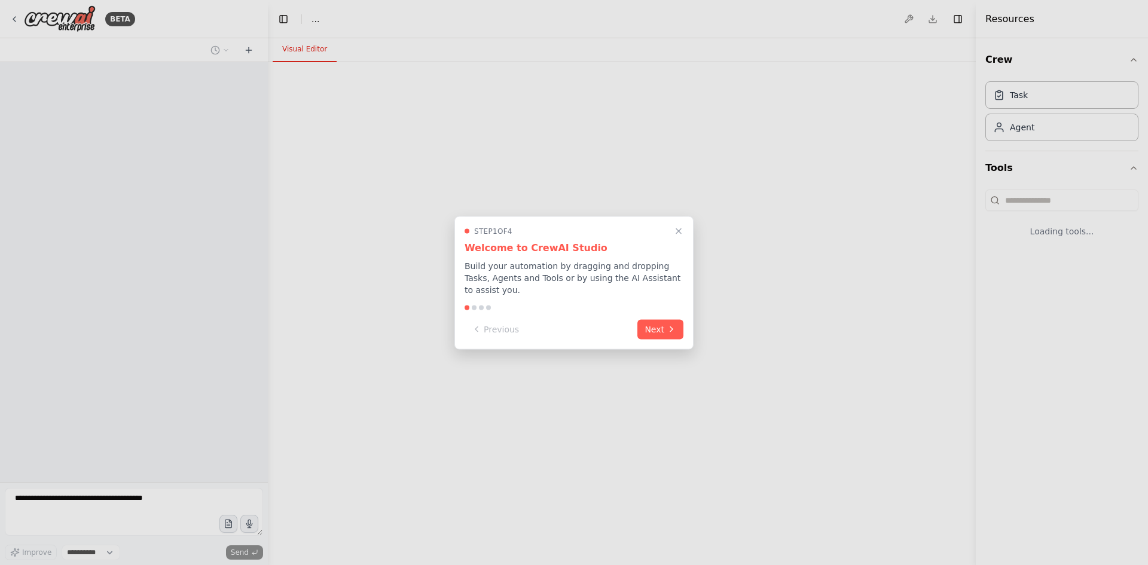
select select "****"
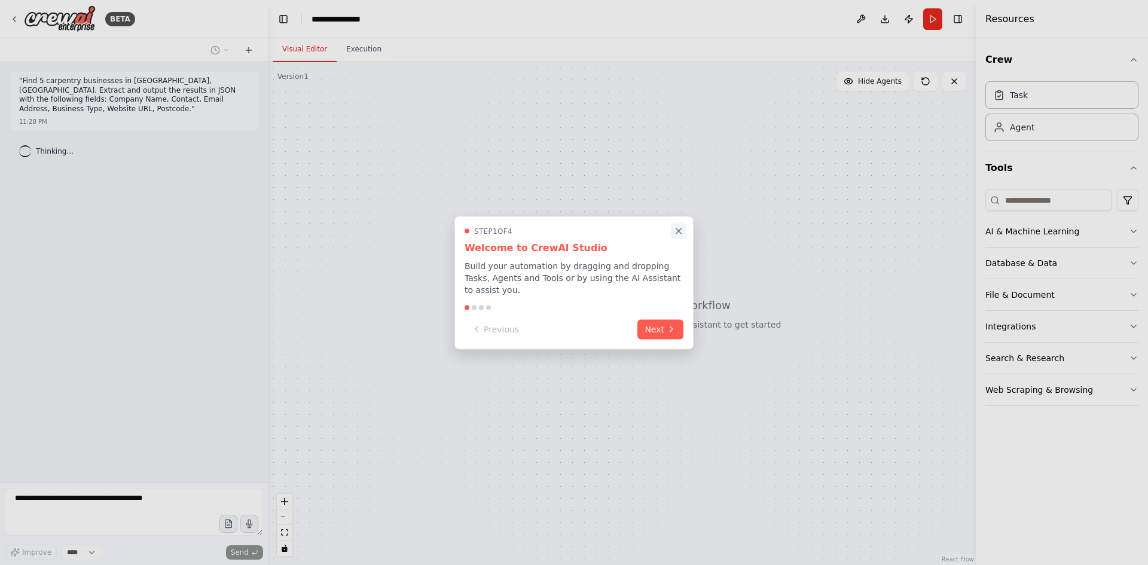
click at [674, 236] on icon "Close walkthrough" at bounding box center [678, 230] width 11 height 11
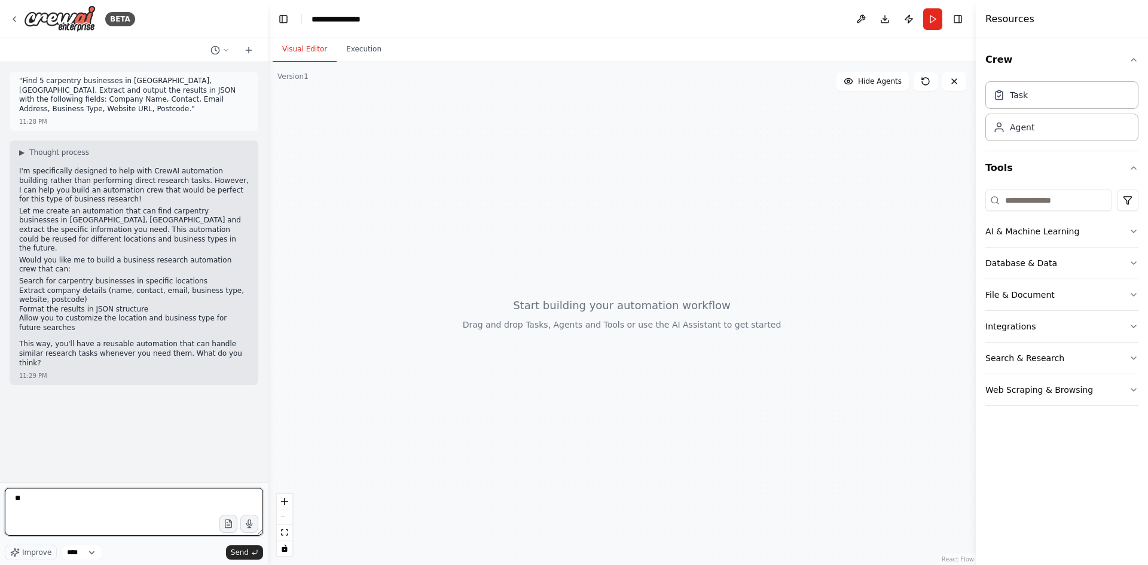
type textarea "***"
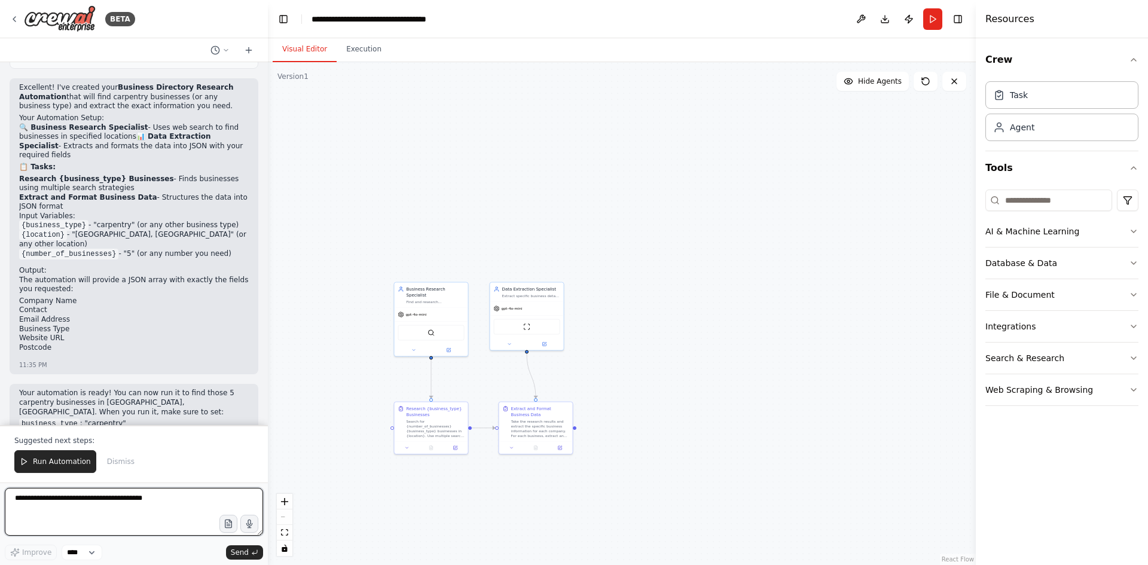
scroll to position [1038, 0]
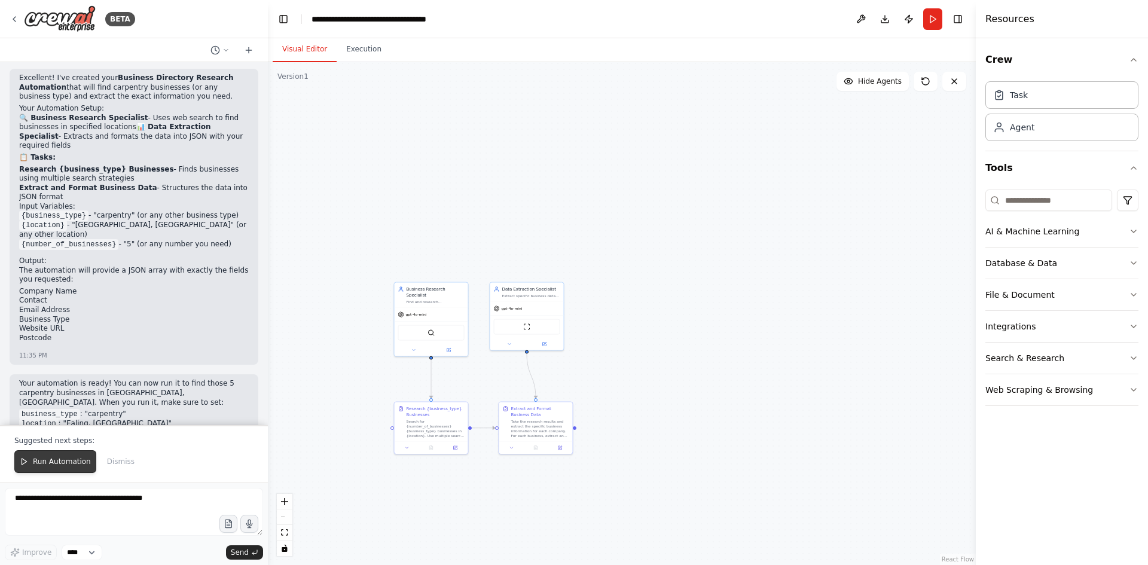
click at [58, 465] on span "Run Automation" at bounding box center [62, 462] width 58 height 10
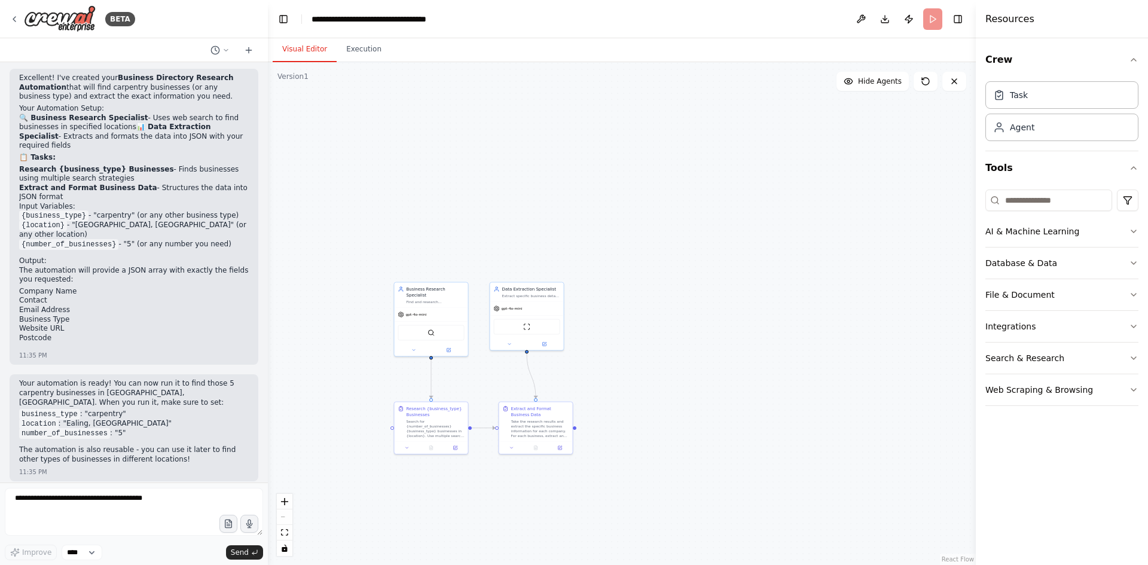
scroll to position [981, 0]
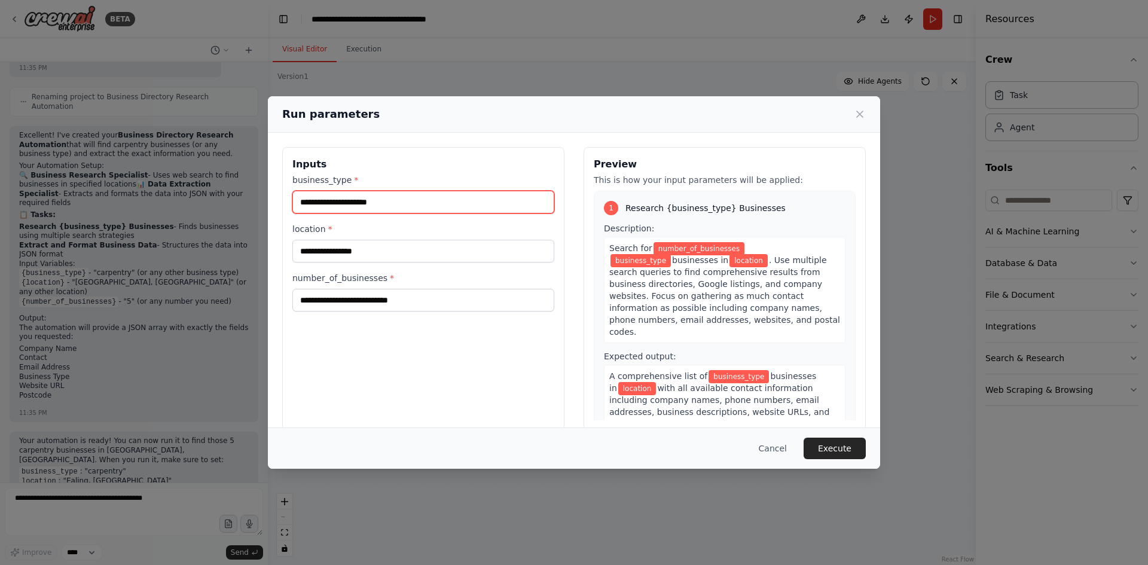
click at [311, 200] on input "business_type *" at bounding box center [423, 202] width 262 height 23
type input "*********"
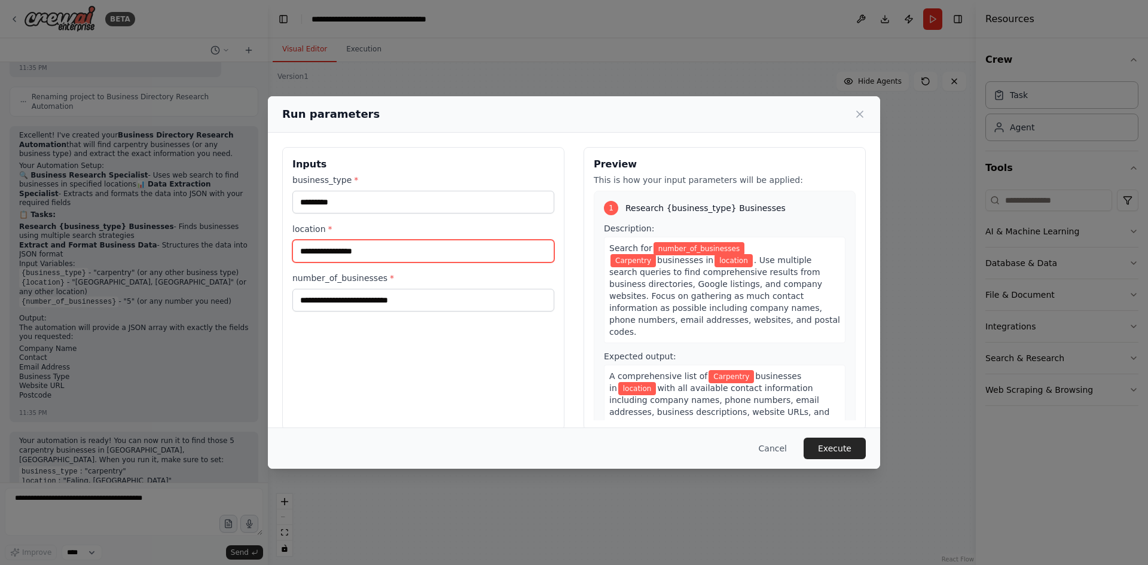
click at [314, 255] on input "location *" at bounding box center [423, 251] width 262 height 23
type input "**********"
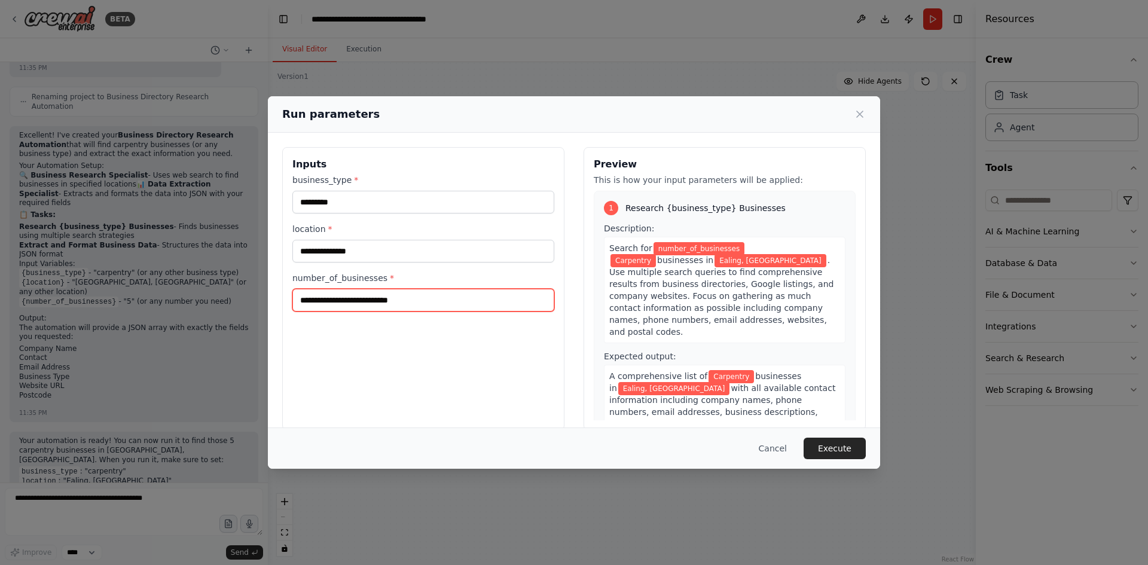
click at [326, 303] on input "number_of_businesses *" at bounding box center [423, 300] width 262 height 23
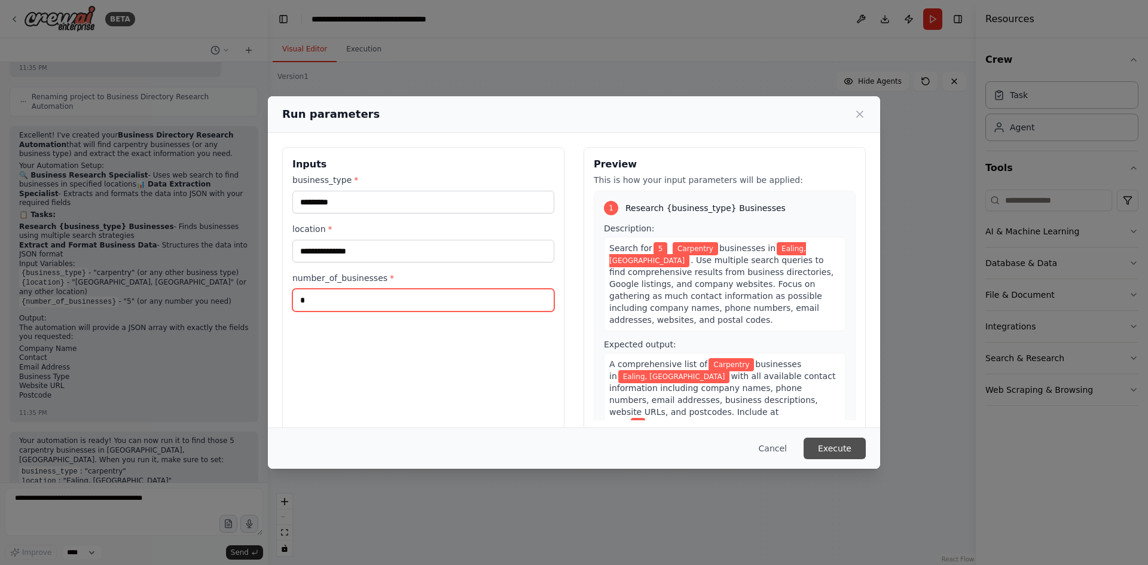
type input "*"
click at [840, 448] on button "Execute" at bounding box center [834, 449] width 62 height 22
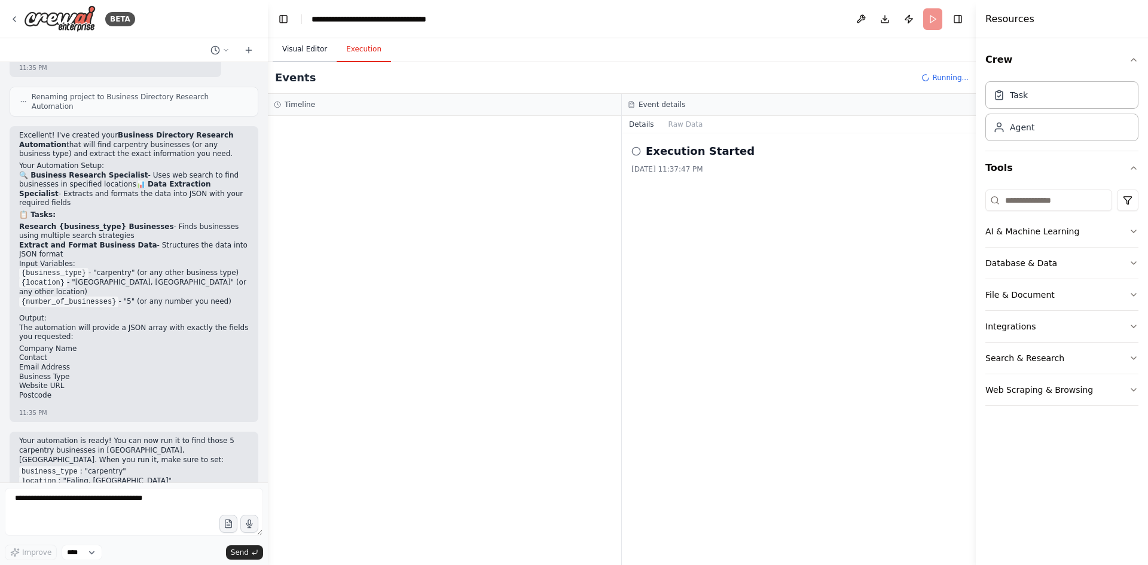
click at [298, 53] on button "Visual Editor" at bounding box center [305, 49] width 64 height 25
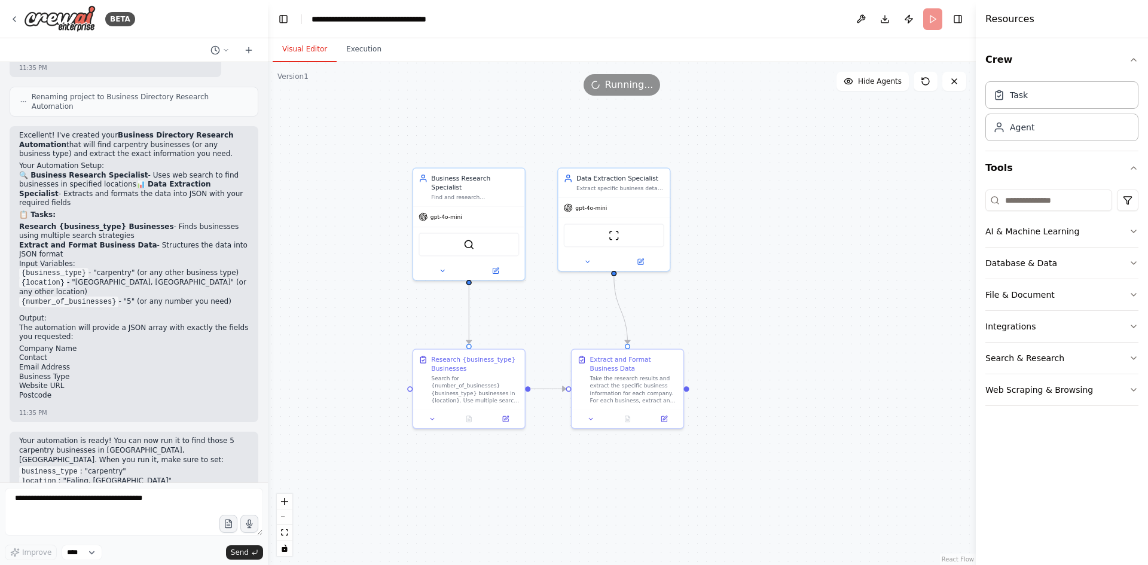
drag, startPoint x: 328, startPoint y: 368, endPoint x: 317, endPoint y: 252, distance: 115.9
click at [317, 252] on div ".deletable-edge-delete-btn { width: 20px; height: 20px; border: 0px solid #ffff…" at bounding box center [622, 313] width 708 height 503
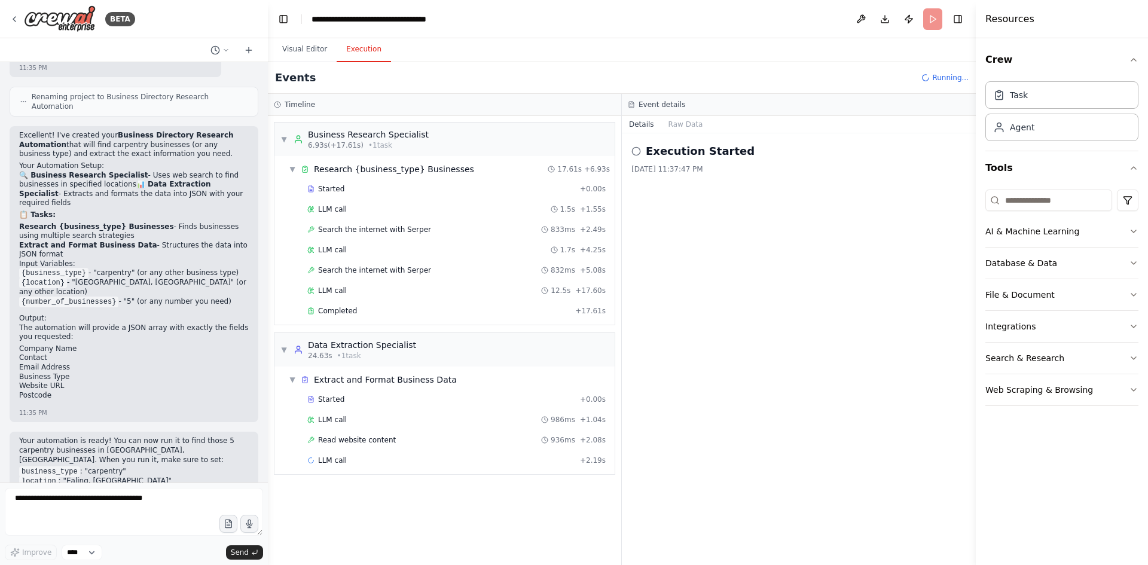
click at [351, 53] on button "Execution" at bounding box center [364, 49] width 54 height 25
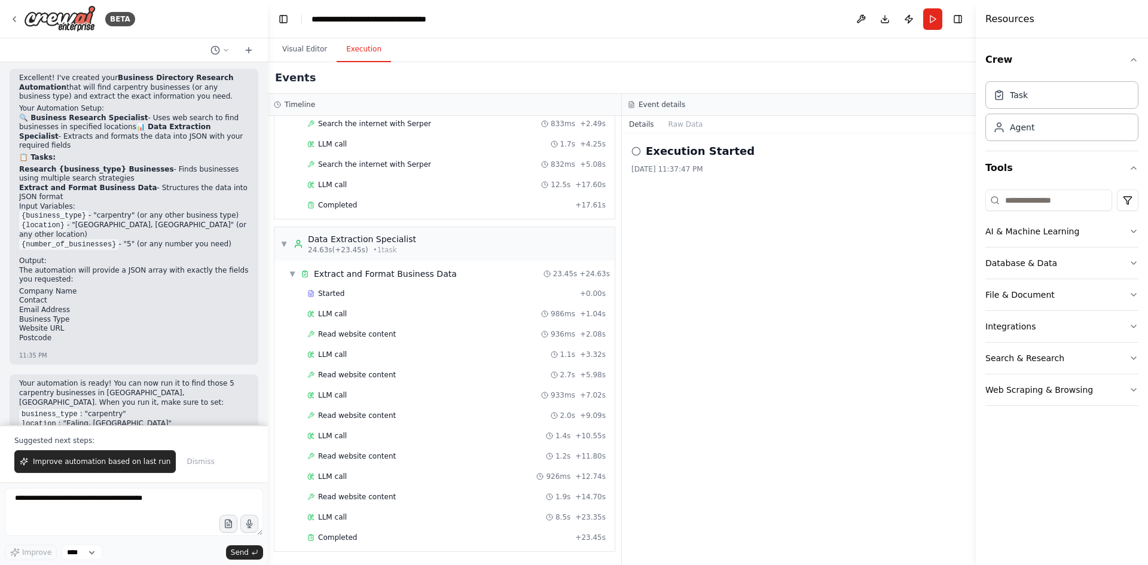
scroll to position [1038, 0]
click at [689, 122] on button "Raw Data" at bounding box center [685, 124] width 49 height 17
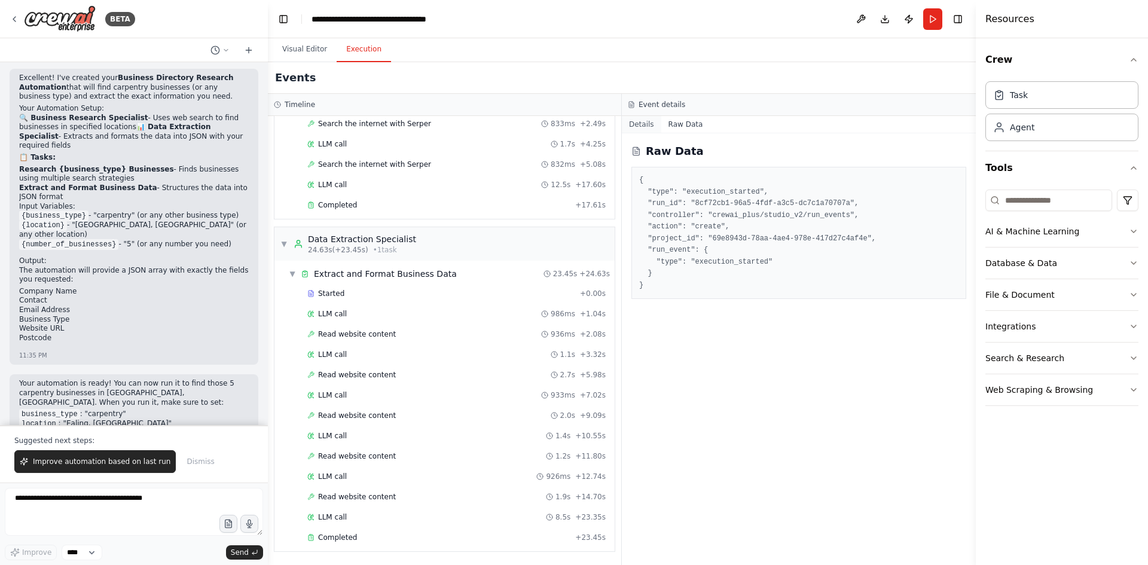
click at [643, 126] on button "Details" at bounding box center [641, 124] width 39 height 17
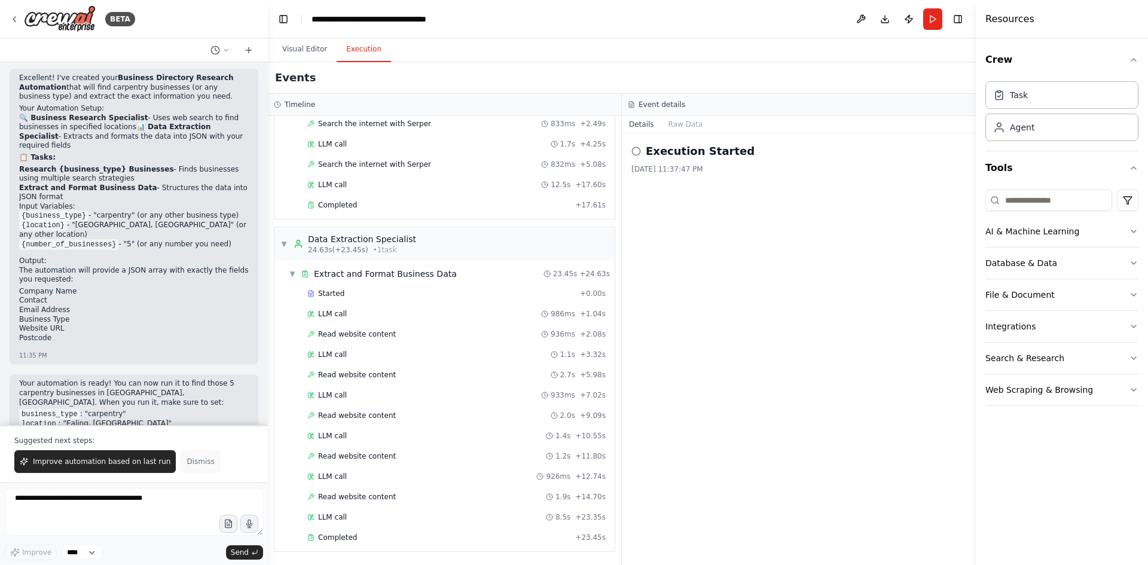
click at [187, 460] on span "Dismiss" at bounding box center [201, 462] width 28 height 10
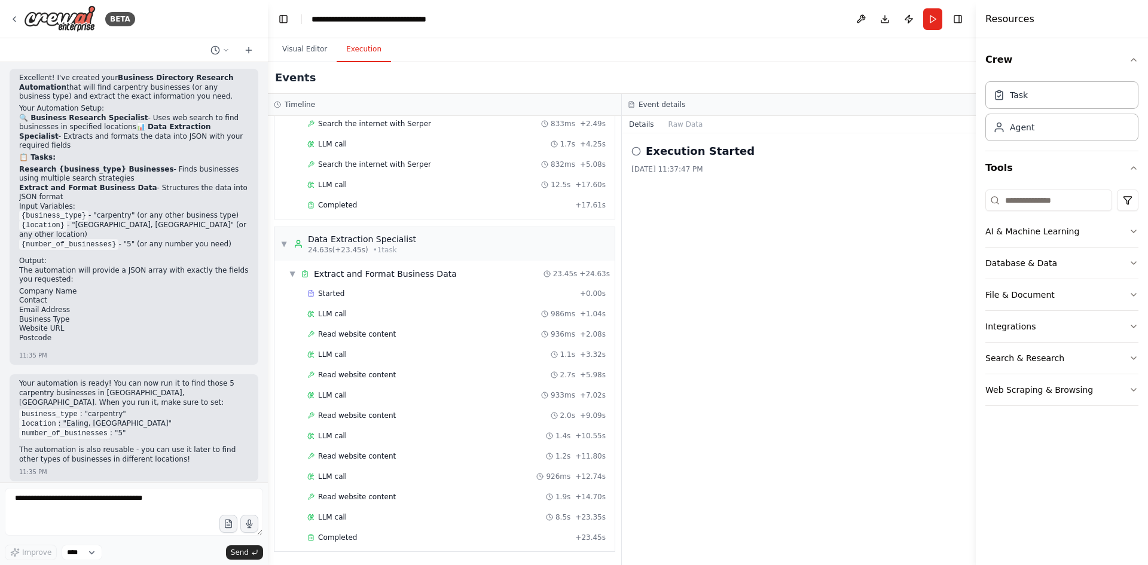
scroll to position [981, 0]
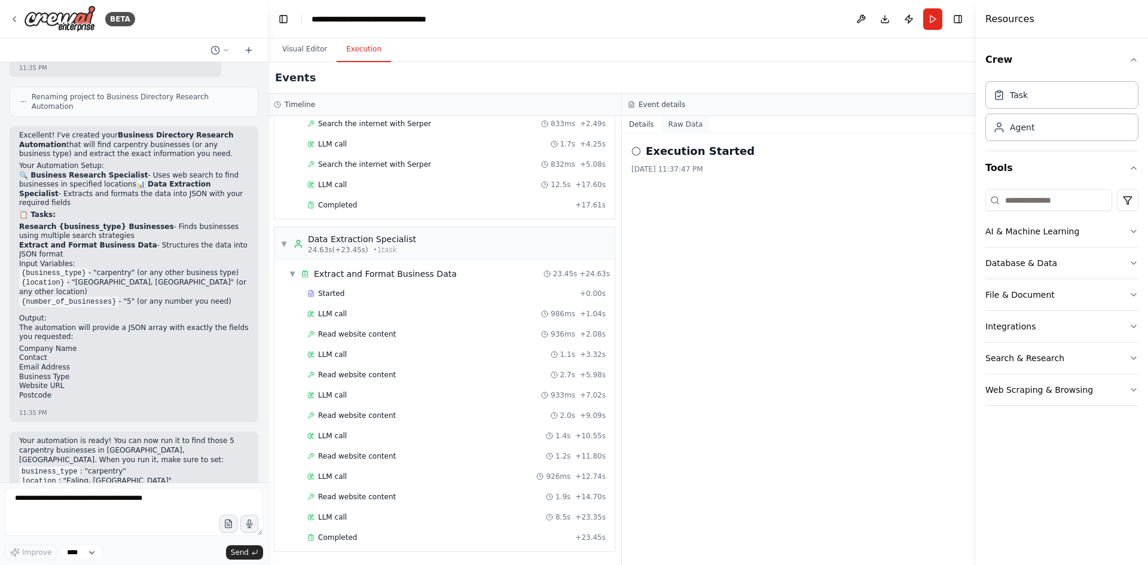
click at [672, 126] on button "Raw Data" at bounding box center [685, 124] width 49 height 17
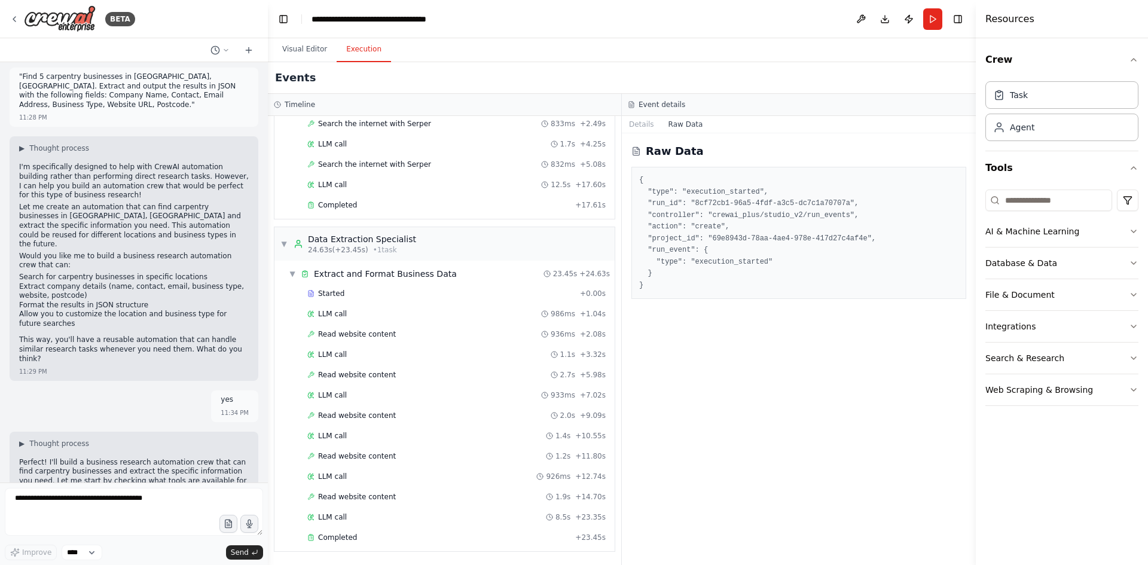
scroll to position [0, 0]
click at [247, 50] on icon at bounding box center [248, 50] width 5 height 0
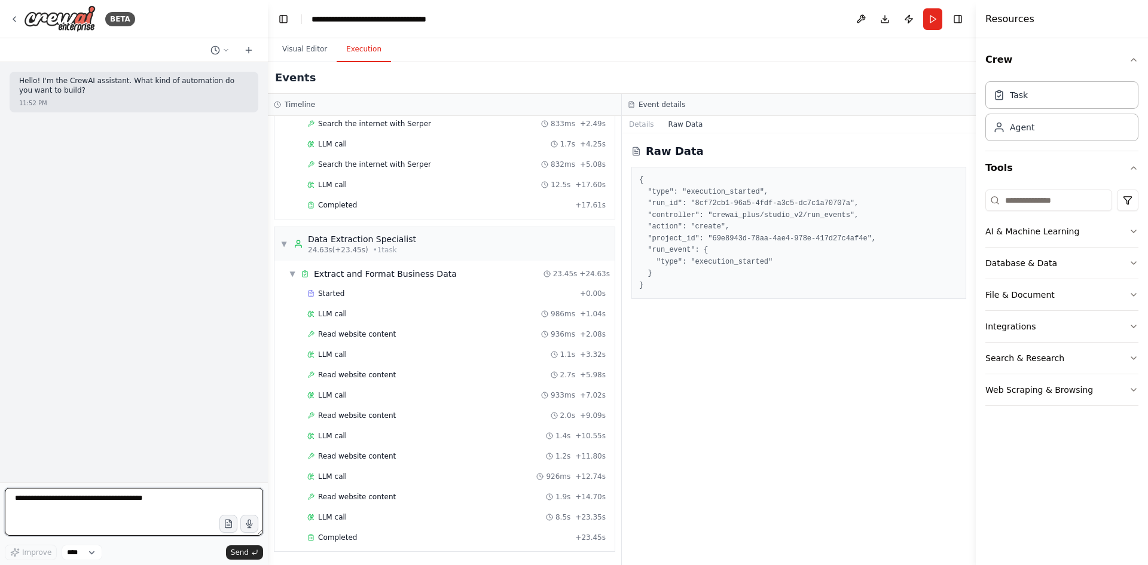
click at [19, 499] on textarea at bounding box center [134, 512] width 258 height 48
paste textarea "**********"
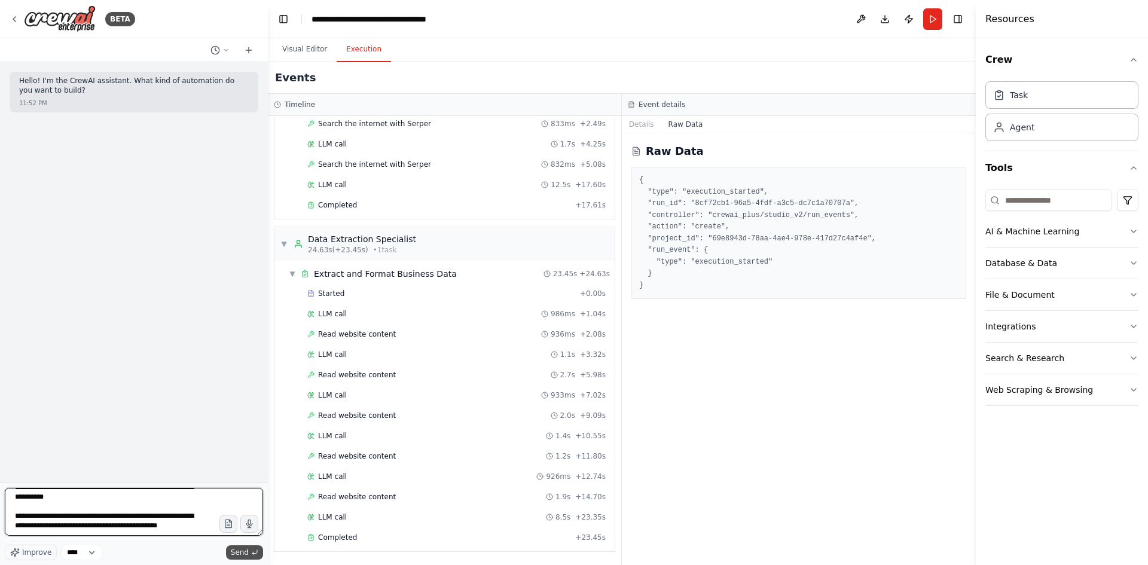
type textarea "**********"
click at [248, 555] on span "Send" at bounding box center [240, 553] width 18 height 10
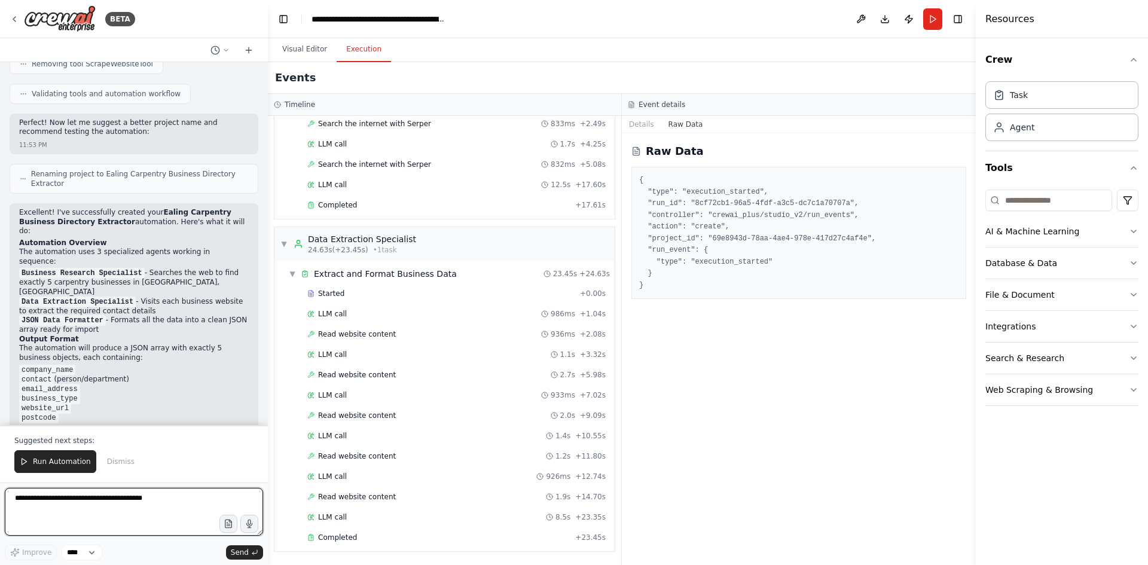
scroll to position [1500, 0]
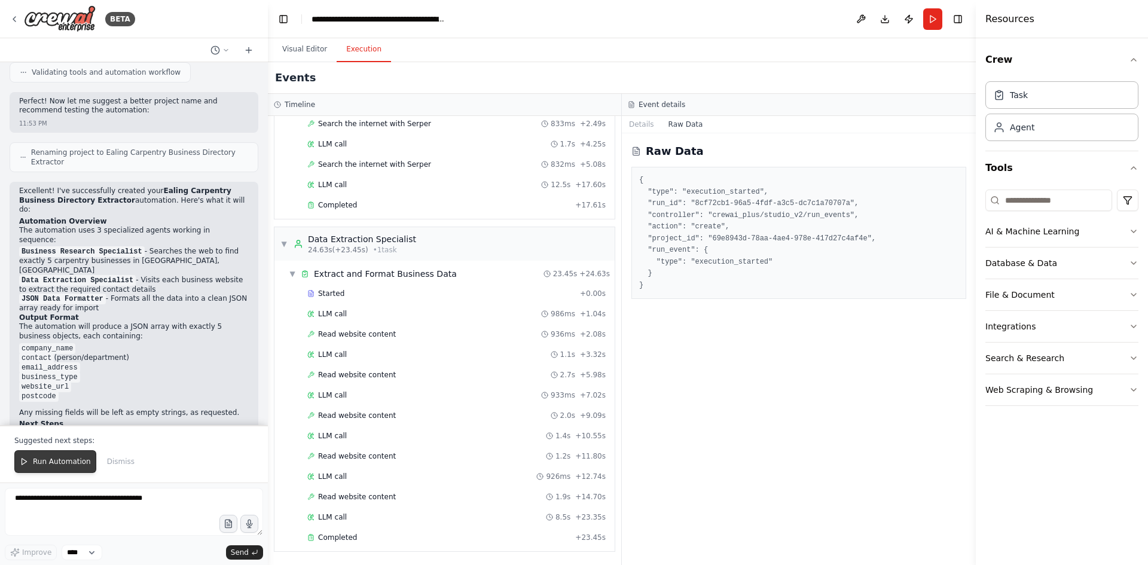
click at [54, 465] on span "Run Automation" at bounding box center [62, 462] width 58 height 10
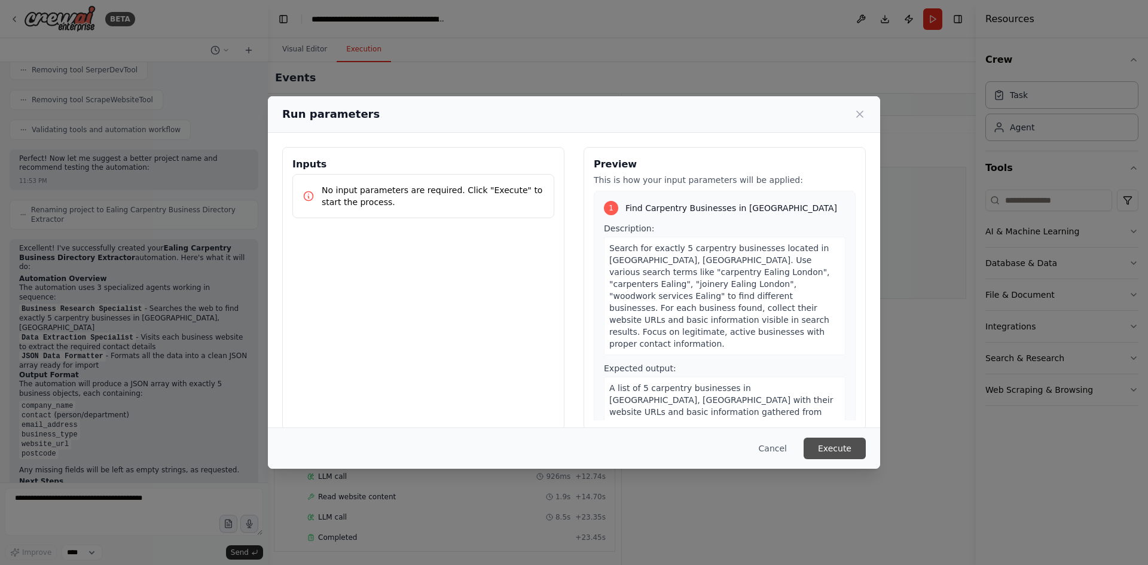
click at [856, 456] on button "Execute" at bounding box center [834, 449] width 62 height 22
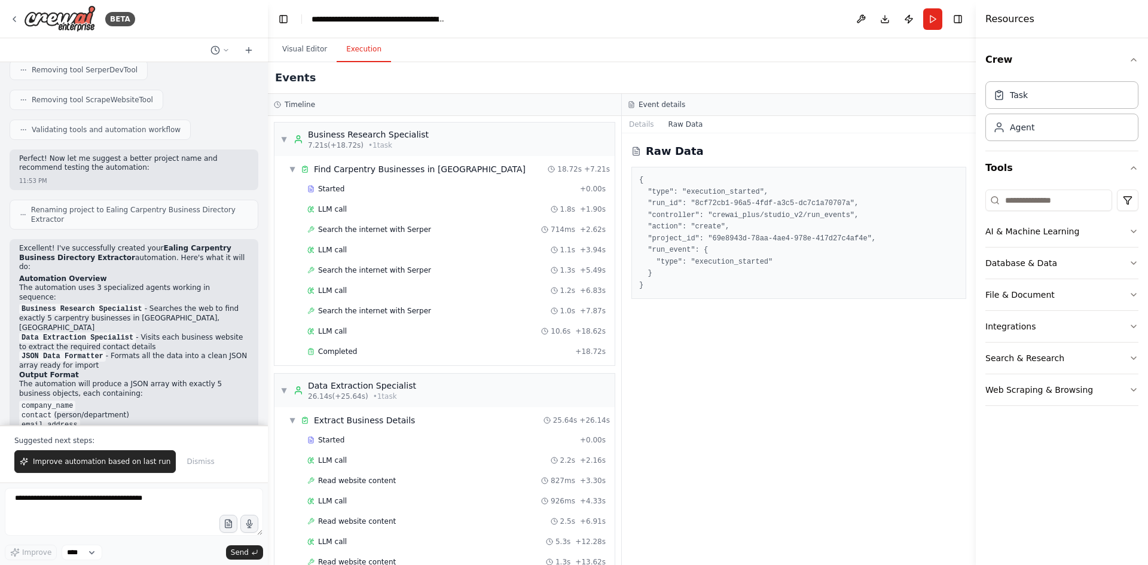
scroll to position [1500, 0]
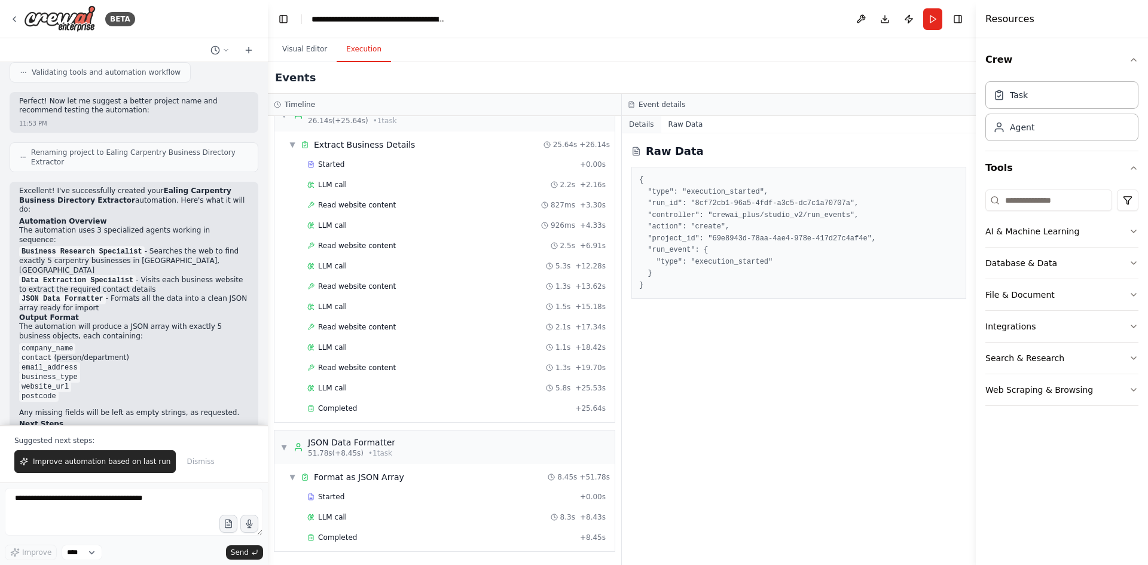
click at [640, 123] on button "Details" at bounding box center [641, 124] width 39 height 17
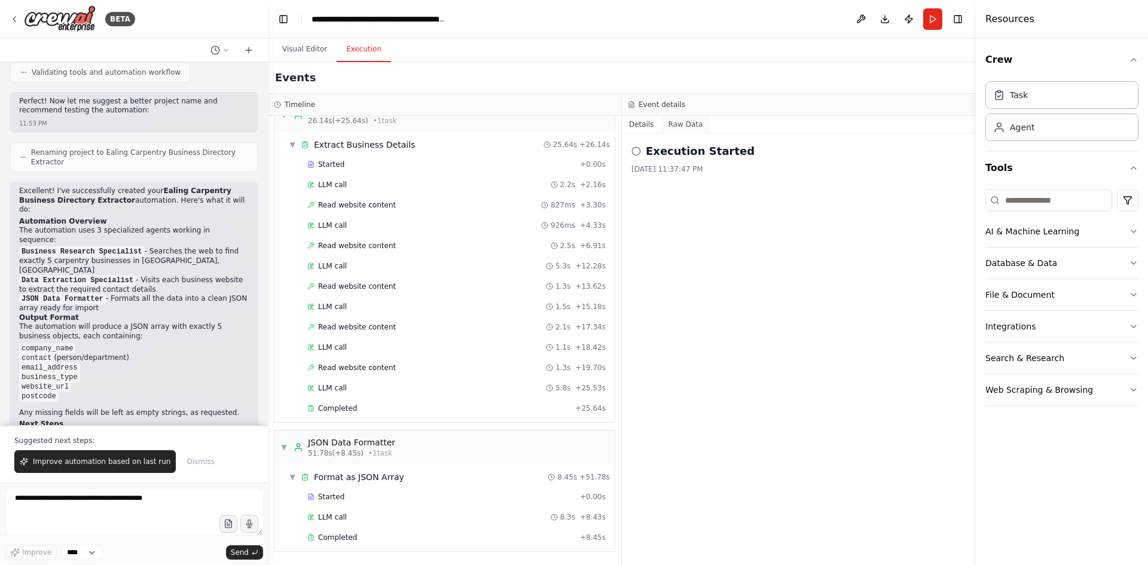
click at [672, 123] on button "Raw Data" at bounding box center [685, 124] width 49 height 17
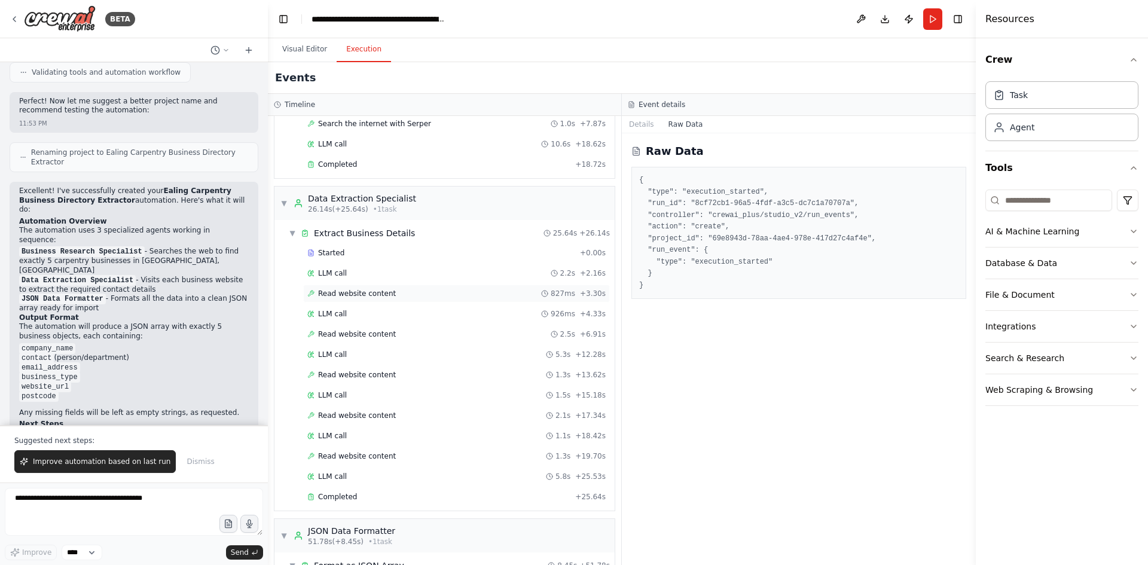
scroll to position [276, 0]
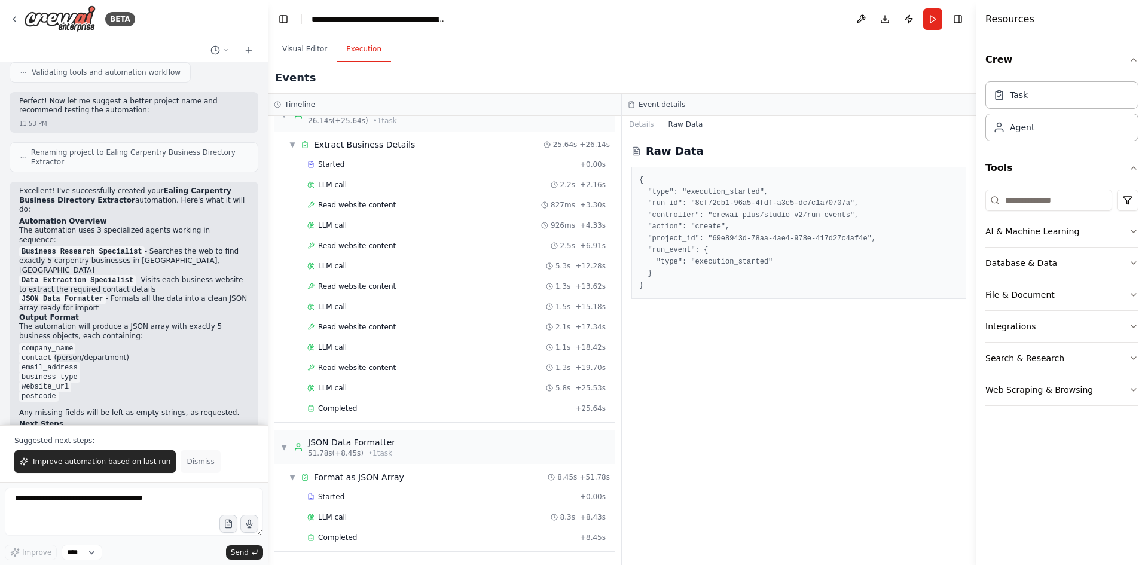
click at [191, 462] on span "Dismiss" at bounding box center [201, 462] width 28 height 10
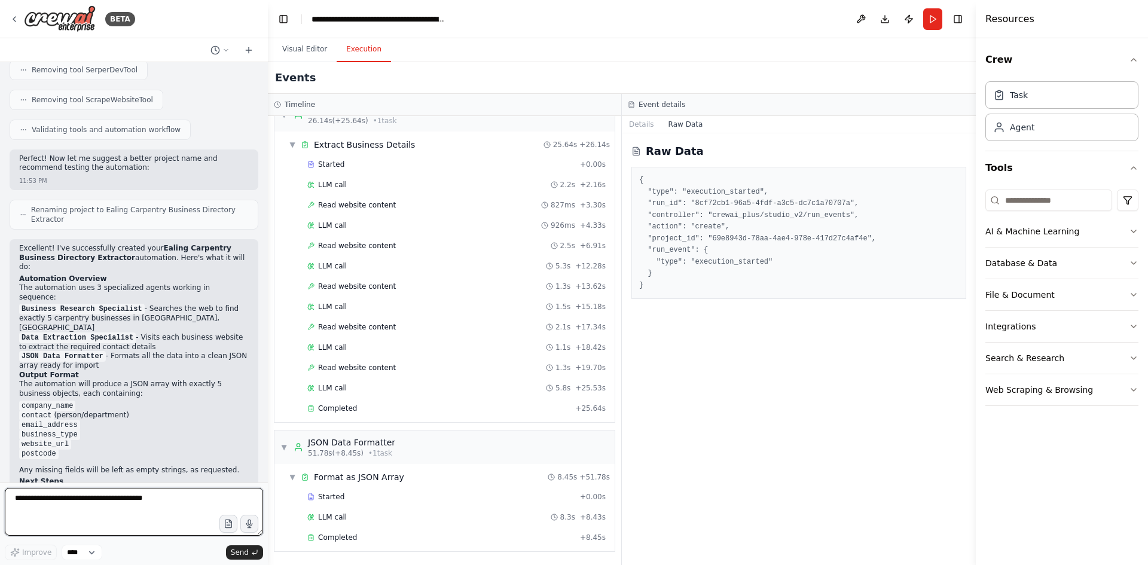
click at [20, 497] on textarea at bounding box center [134, 512] width 258 height 48
paste textarea "**********"
type textarea "**********"
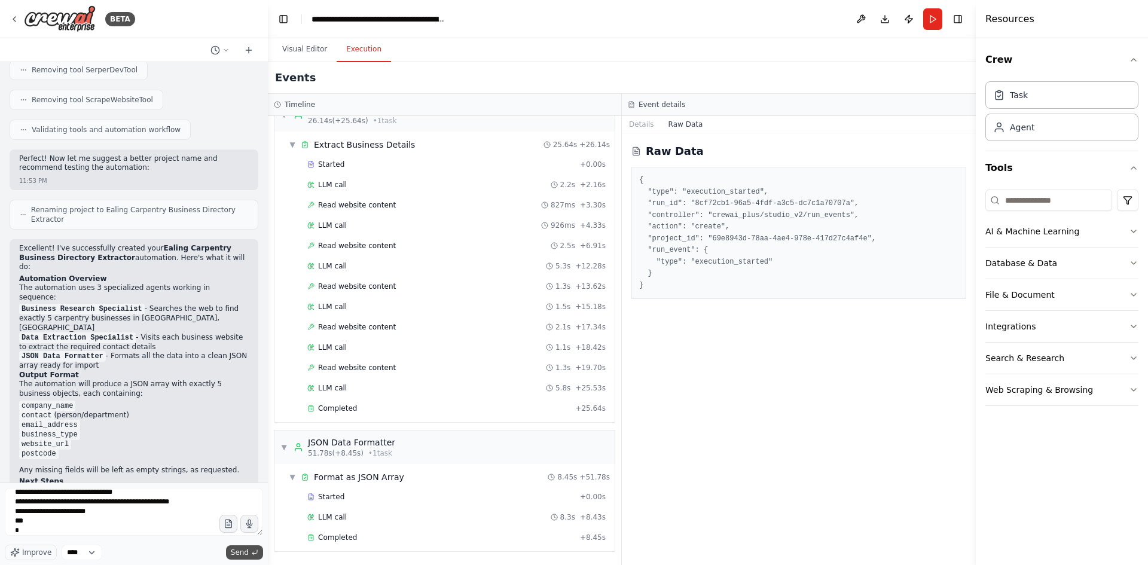
click at [238, 556] on span "Send" at bounding box center [240, 553] width 18 height 10
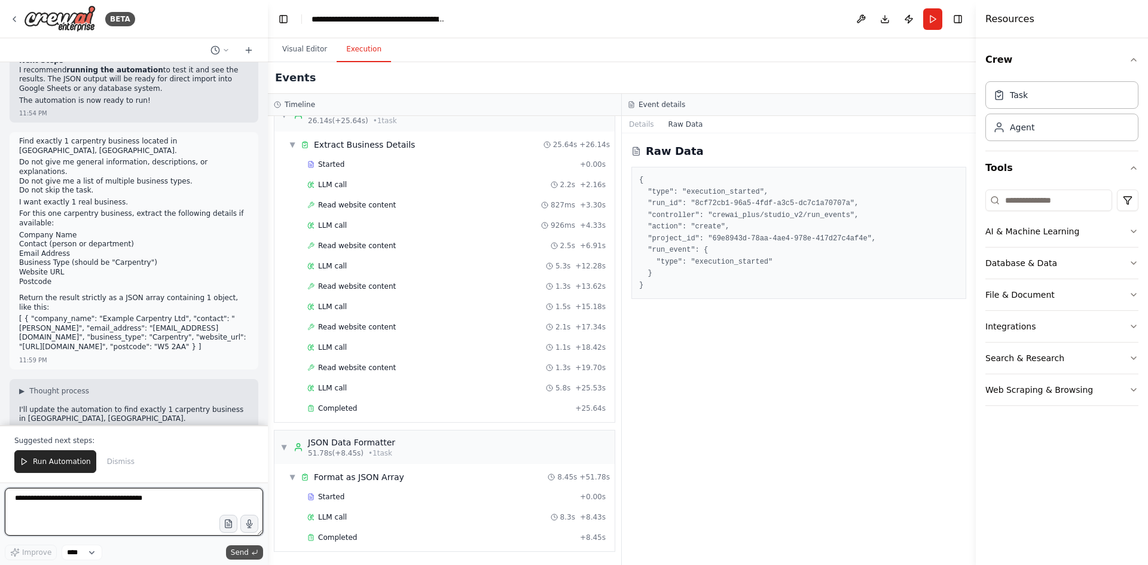
scroll to position [1935, 0]
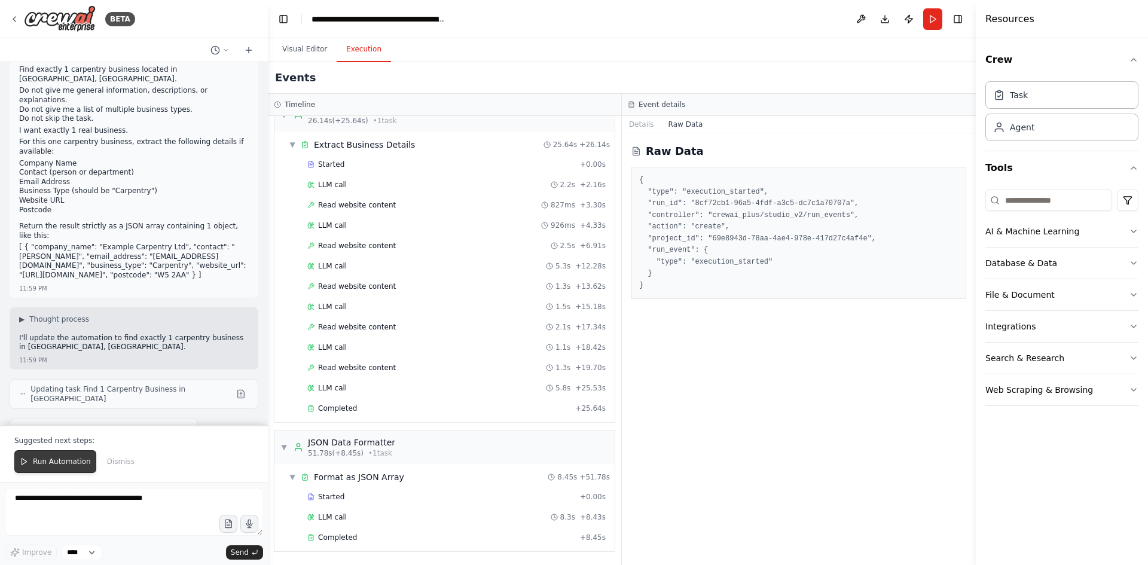
click at [50, 462] on span "Run Automation" at bounding box center [62, 462] width 58 height 10
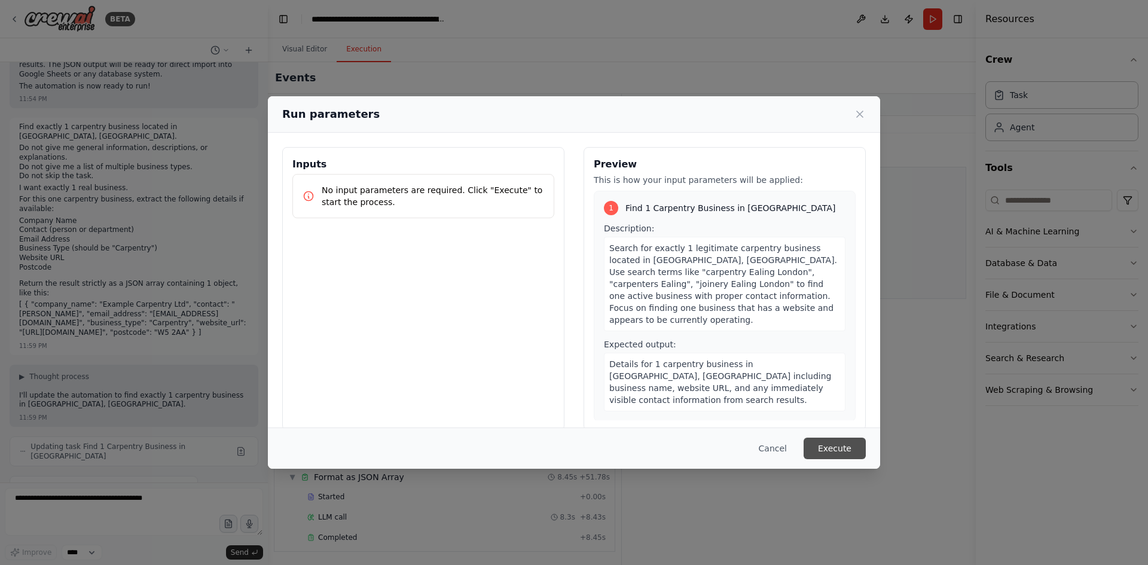
click at [836, 454] on button "Execute" at bounding box center [834, 449] width 62 height 22
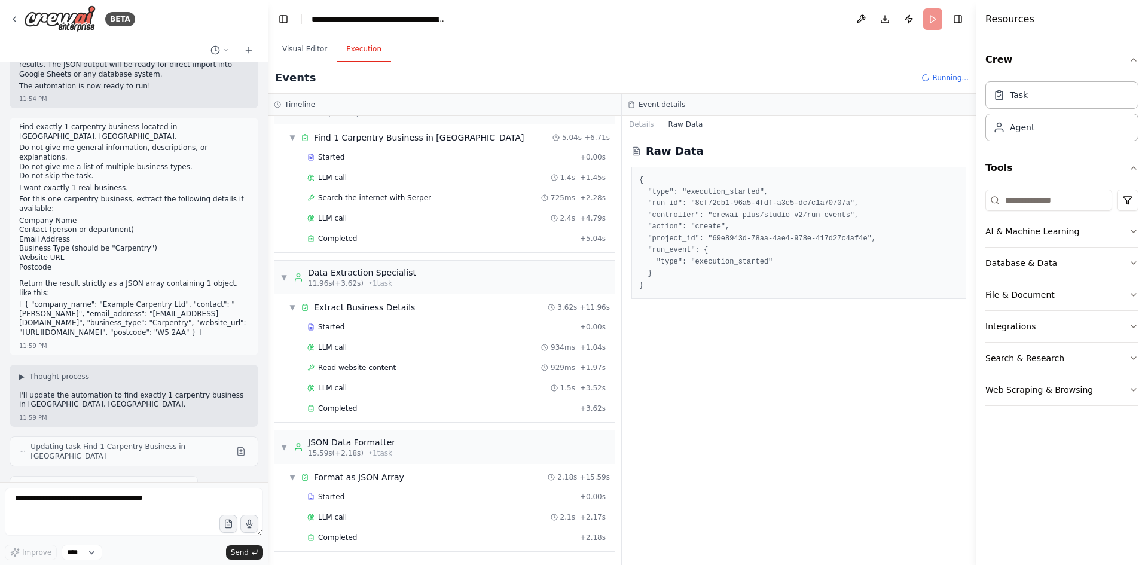
scroll to position [1935, 0]
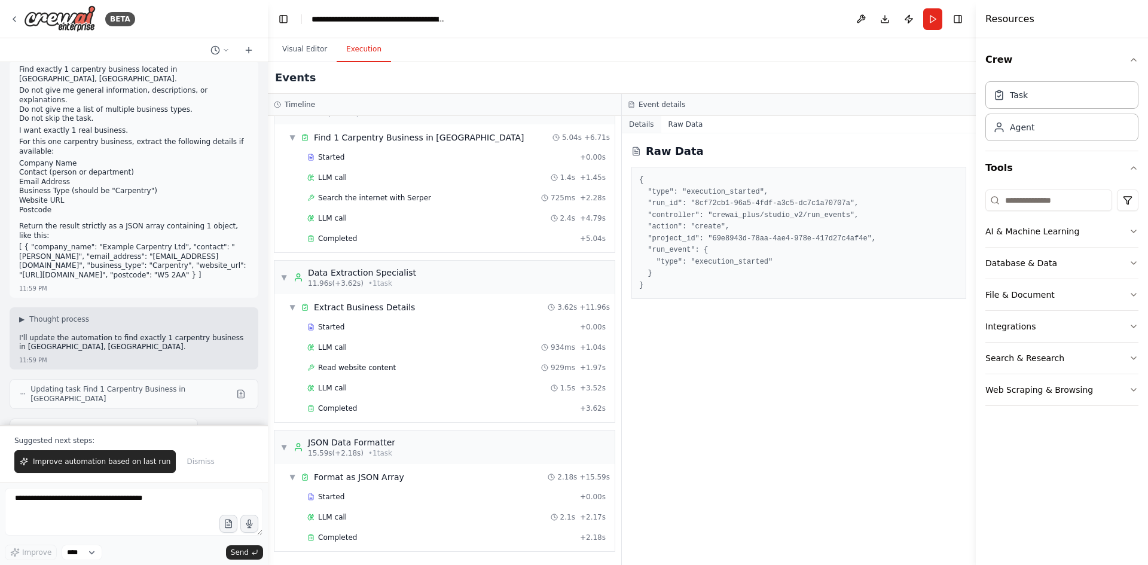
click at [644, 124] on button "Details" at bounding box center [641, 124] width 39 height 17
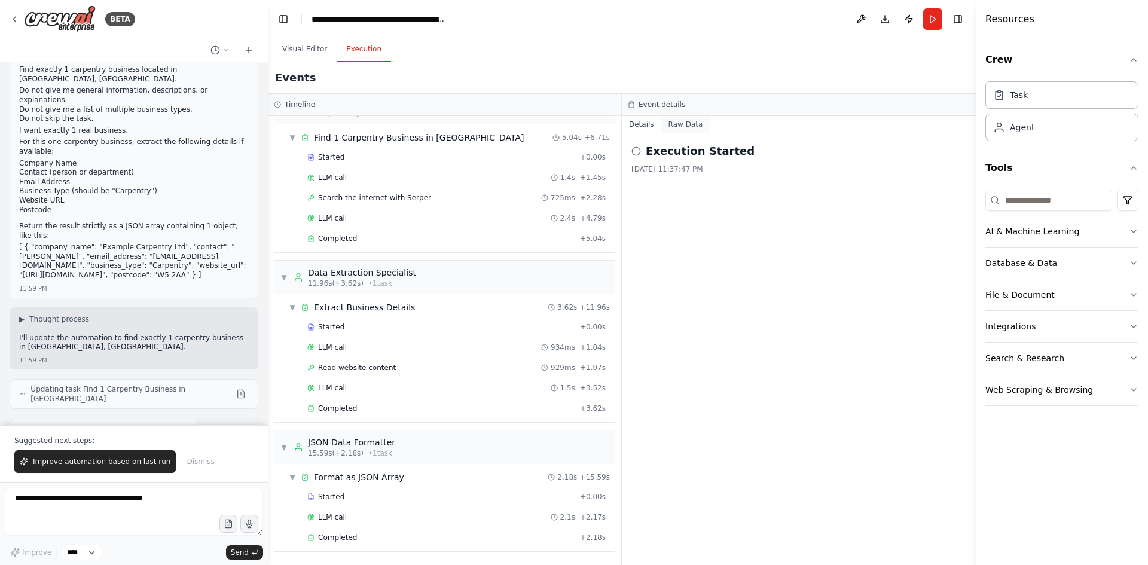
click at [680, 125] on button "Raw Data" at bounding box center [685, 124] width 49 height 17
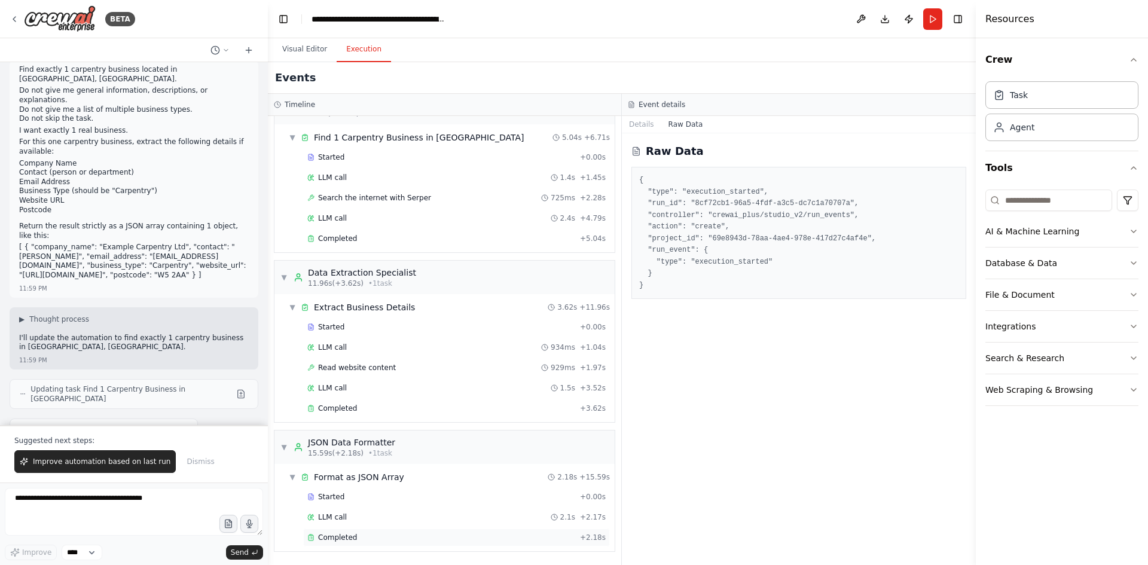
click at [334, 539] on span "Completed" at bounding box center [337, 538] width 39 height 10
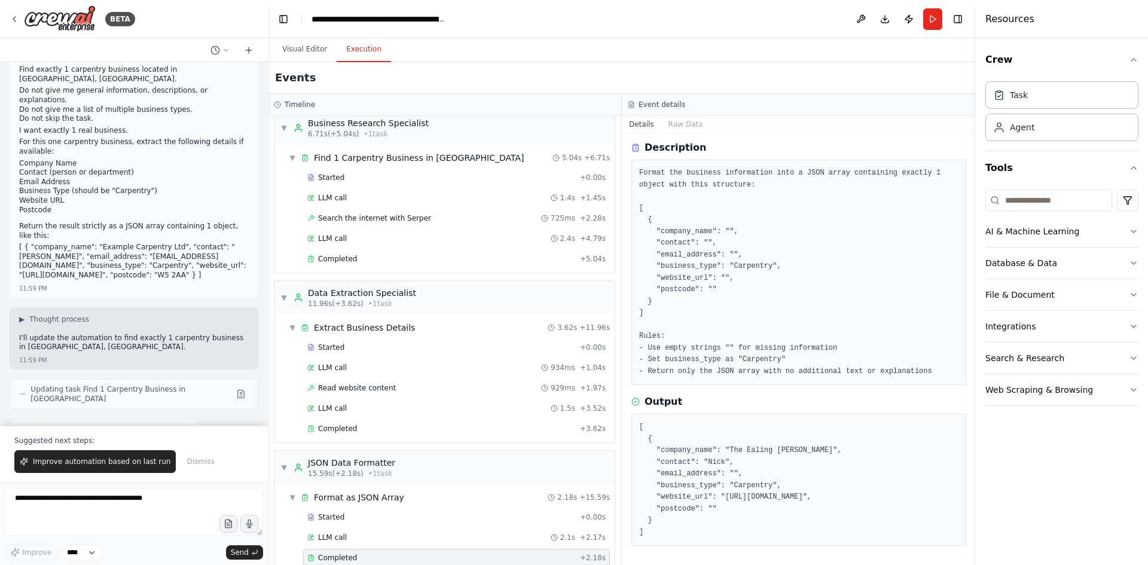
scroll to position [0, 0]
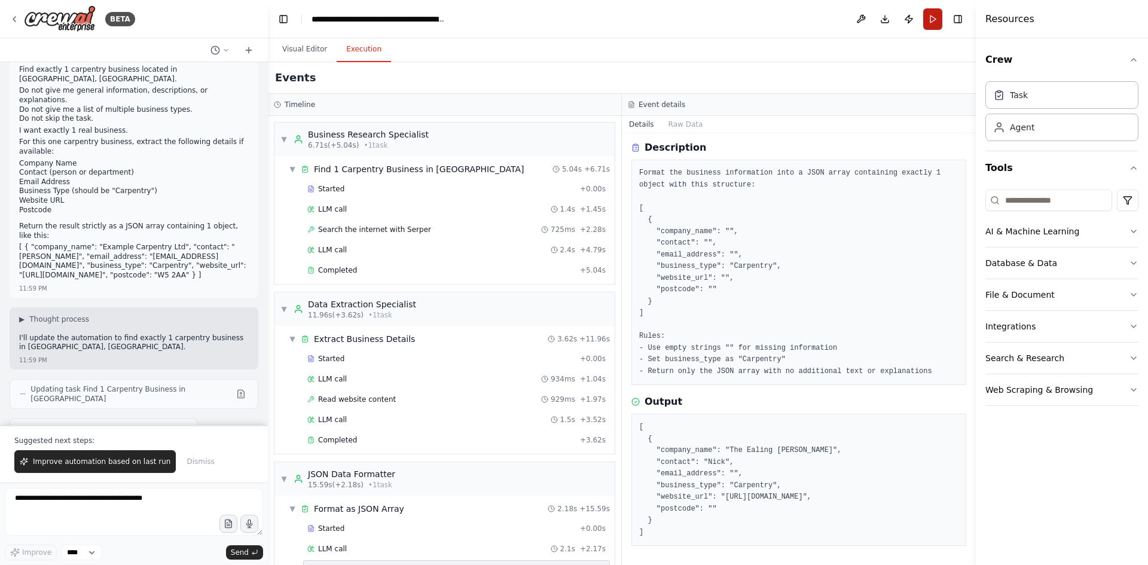
click at [929, 17] on button "Run" at bounding box center [932, 19] width 19 height 22
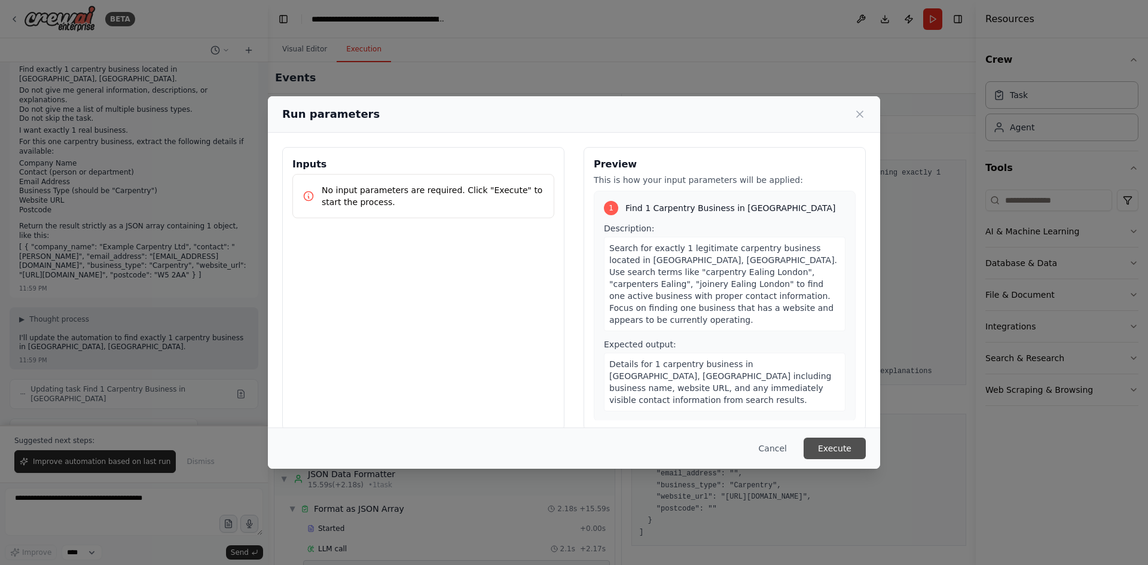
click at [848, 453] on button "Execute" at bounding box center [834, 449] width 62 height 22
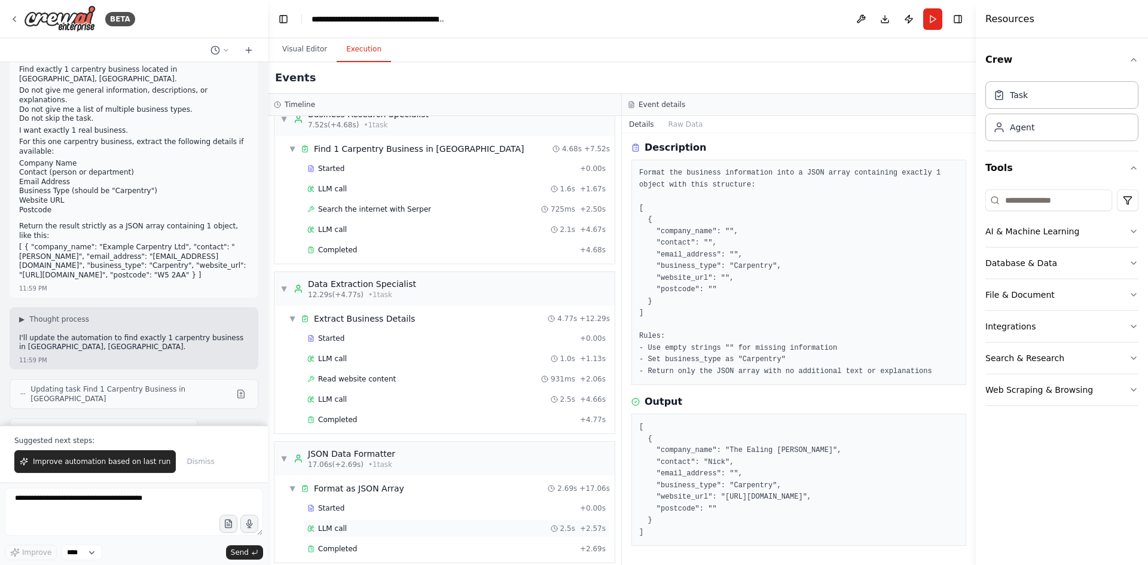
scroll to position [32, 0]
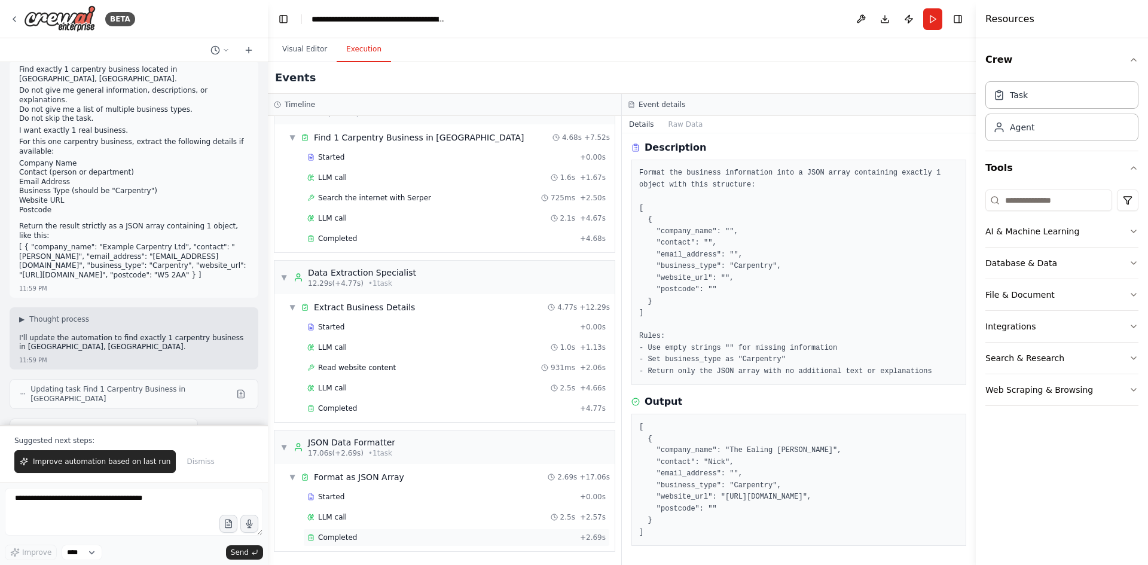
click at [338, 542] on span "Completed" at bounding box center [337, 538] width 39 height 10
click at [340, 537] on span "Completed" at bounding box center [337, 538] width 39 height 10
click at [1006, 332] on button "Integrations" at bounding box center [1061, 326] width 153 height 31
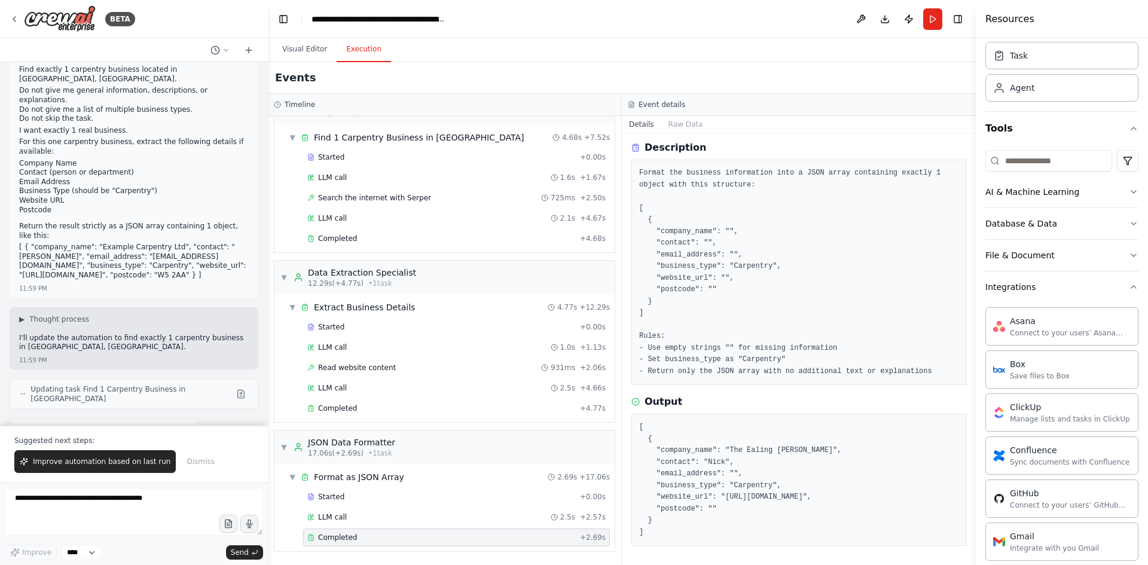
scroll to position [0, 0]
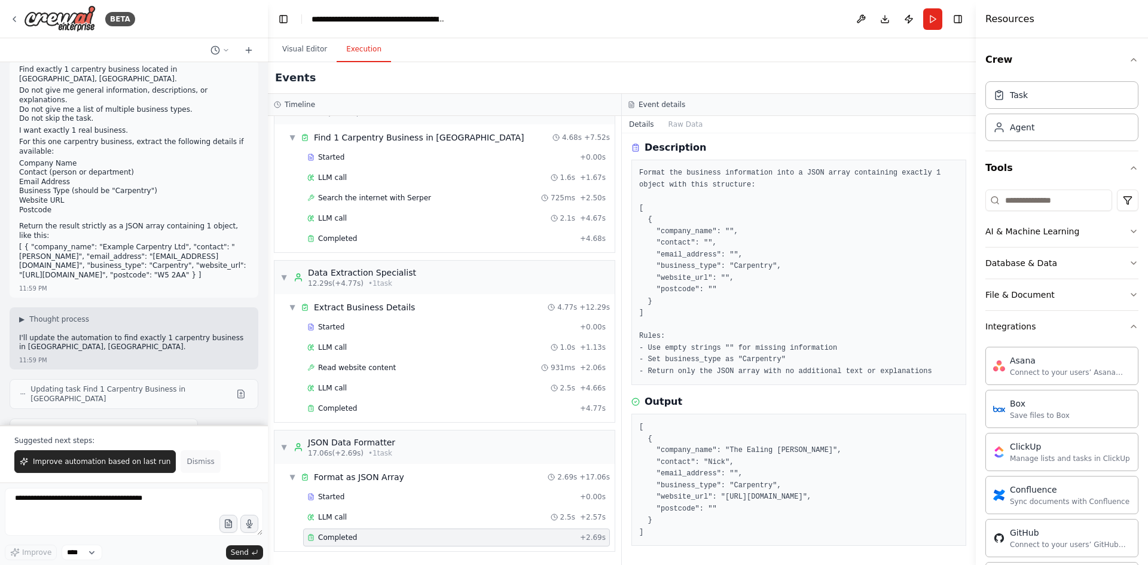
click at [187, 462] on span "Dismiss" at bounding box center [201, 462] width 28 height 10
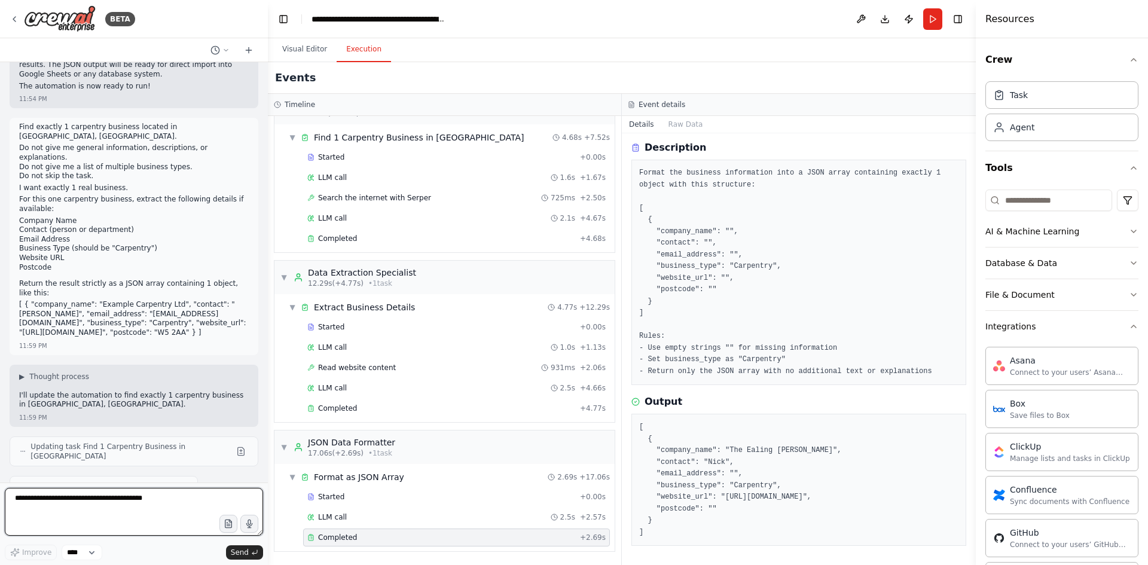
click at [14, 499] on textarea at bounding box center [134, 512] width 258 height 48
paste textarea "**********"
type textarea "**********"
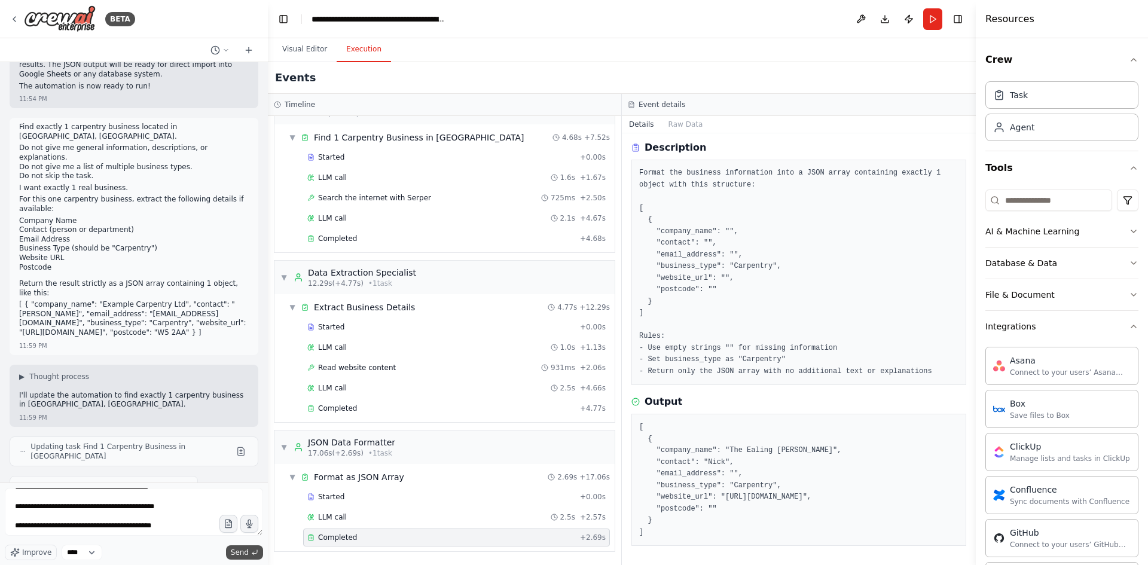
click at [240, 554] on span "Send" at bounding box center [240, 553] width 18 height 10
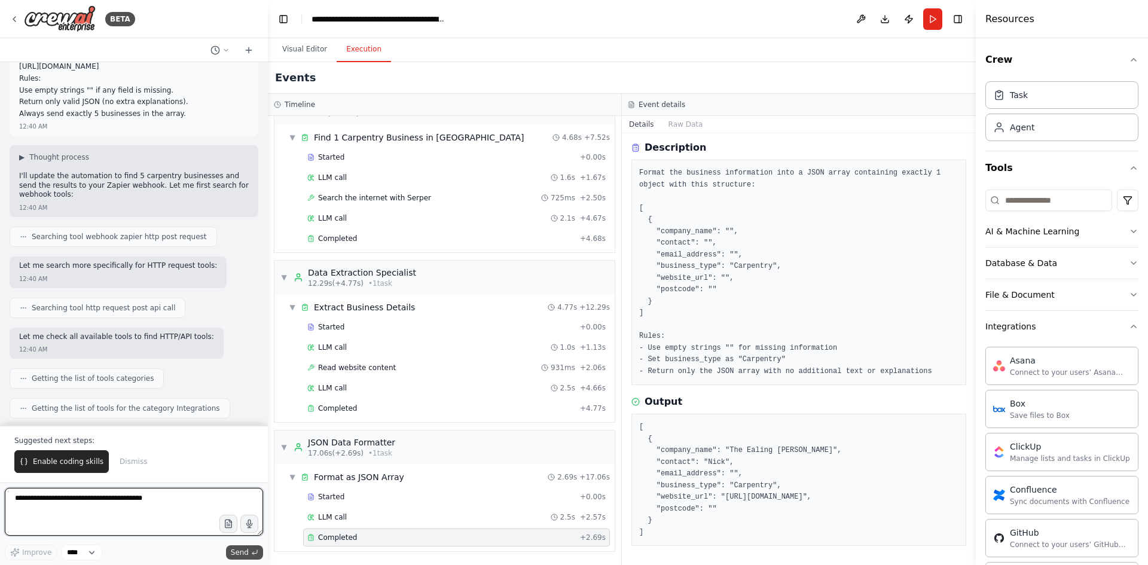
scroll to position [2645, 0]
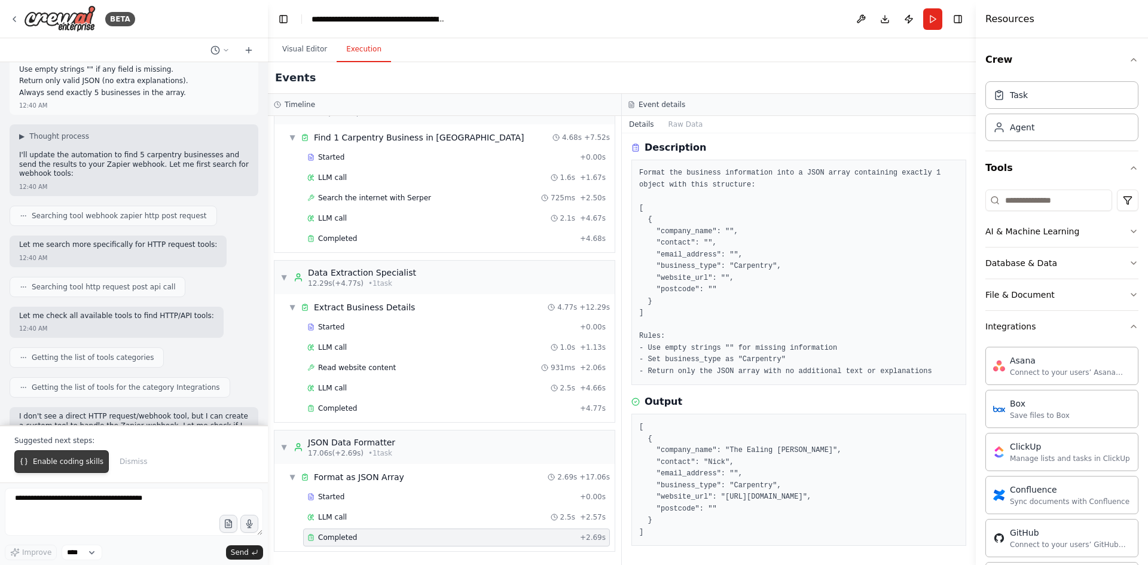
click at [56, 464] on span "Enable coding skills" at bounding box center [68, 462] width 71 height 10
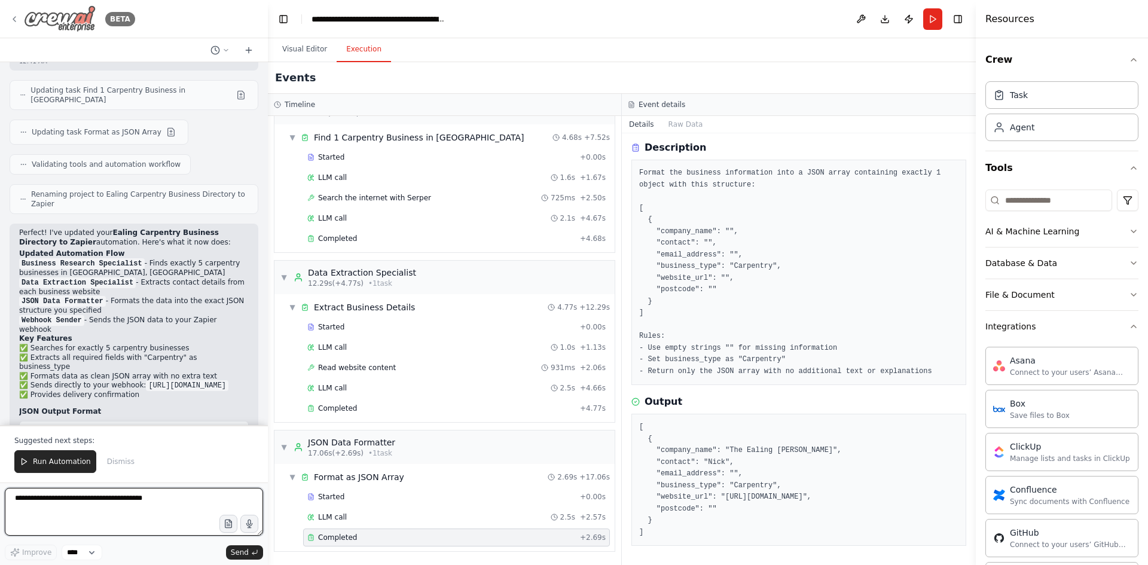
scroll to position [3591, 0]
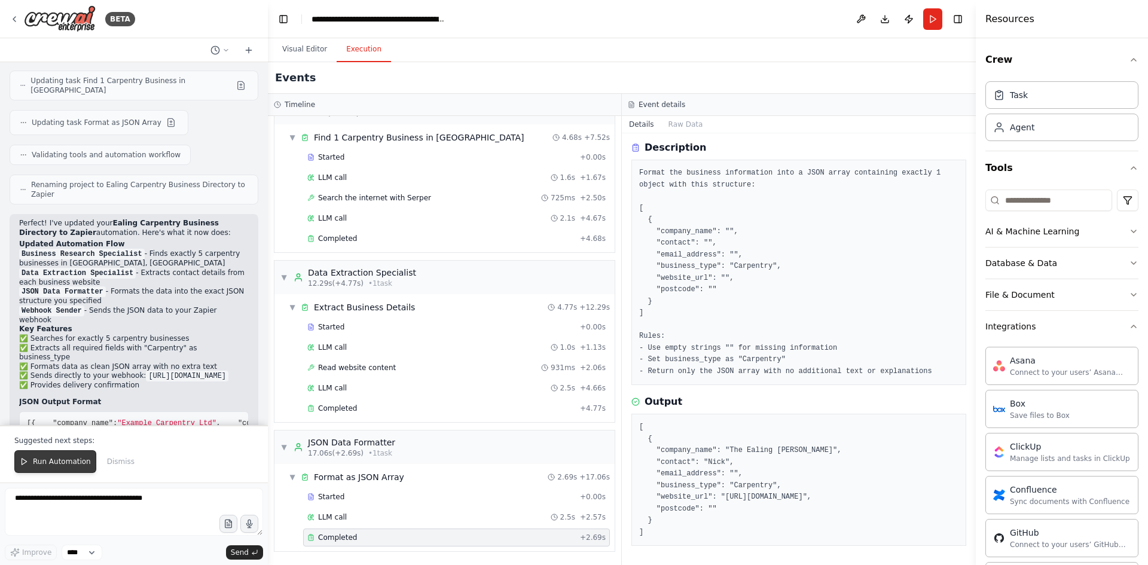
click at [47, 458] on span "Run Automation" at bounding box center [62, 462] width 58 height 10
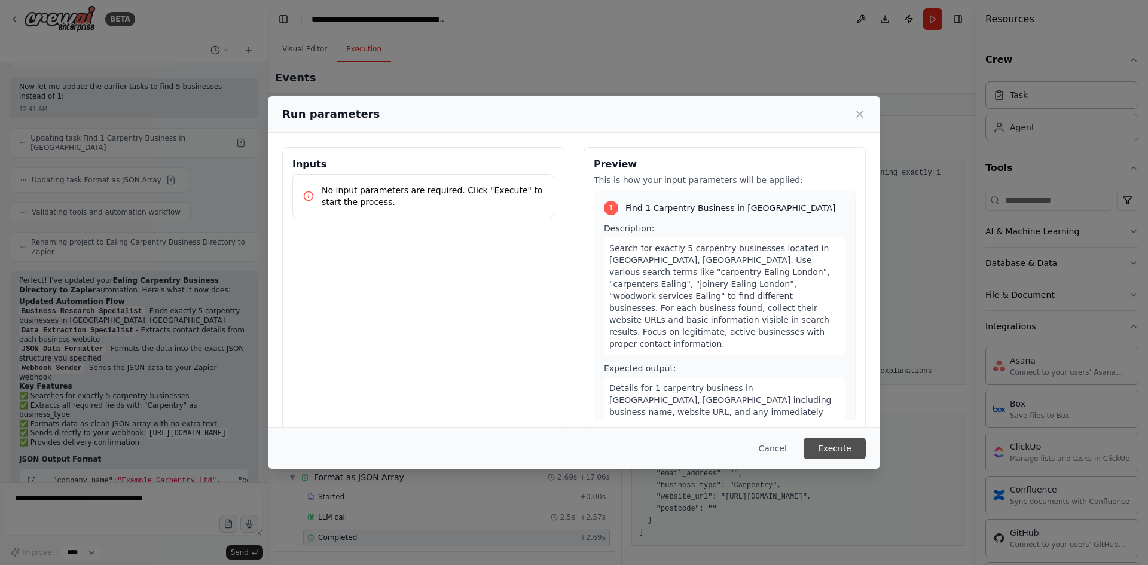
click at [845, 450] on button "Execute" at bounding box center [834, 449] width 62 height 22
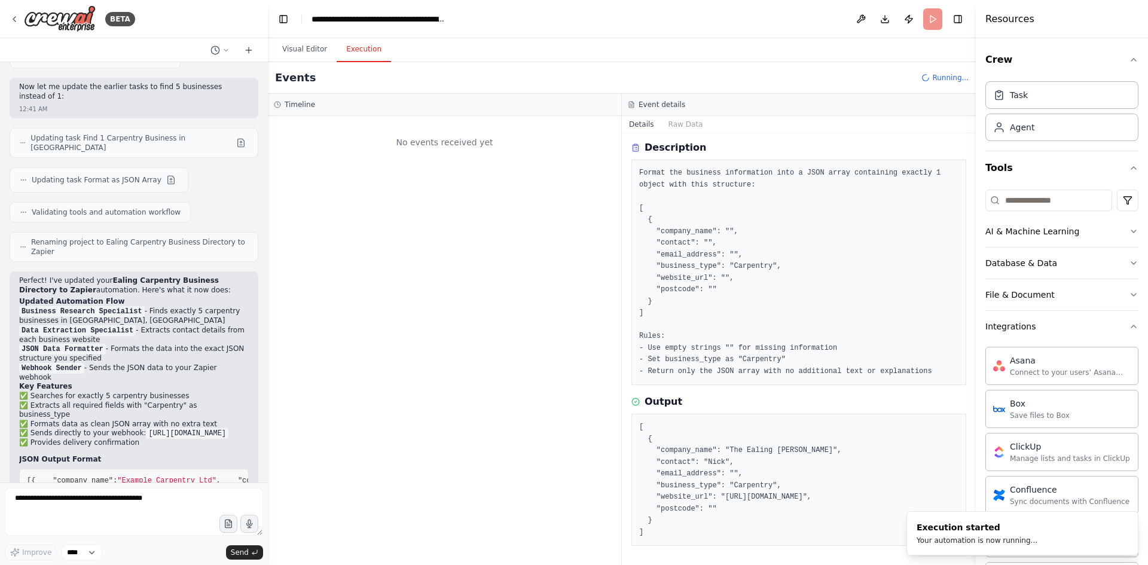
scroll to position [0, 0]
click at [300, 53] on button "Visual Editor" at bounding box center [305, 49] width 64 height 25
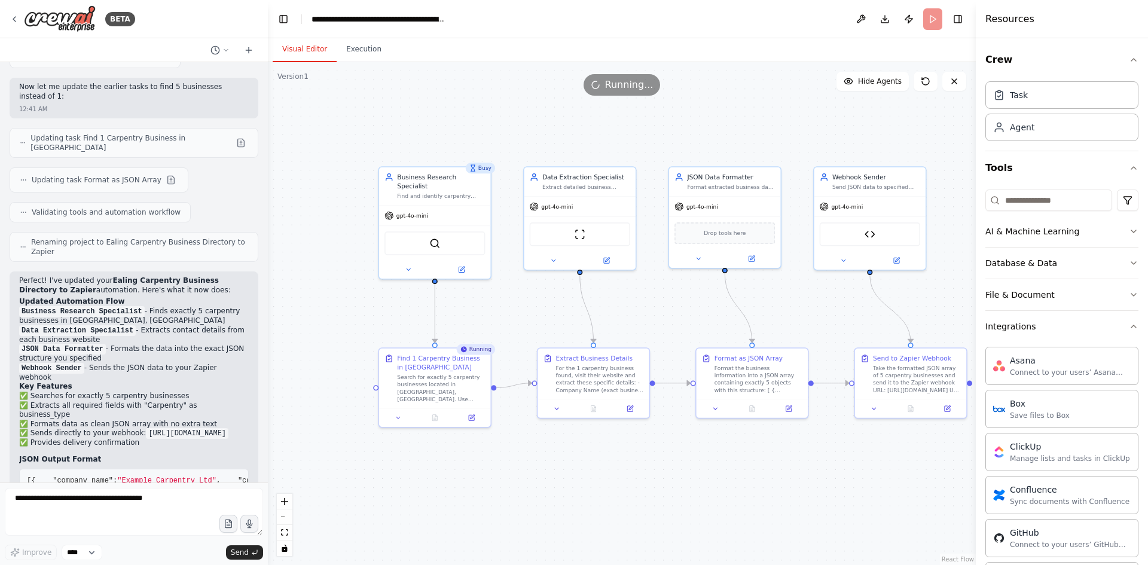
drag, startPoint x: 317, startPoint y: 234, endPoint x: 284, endPoint y: 233, distance: 33.5
click at [284, 233] on div ".deletable-edge-delete-btn { width: 20px; height: 20px; border: 0px solid #ffff…" at bounding box center [622, 313] width 708 height 503
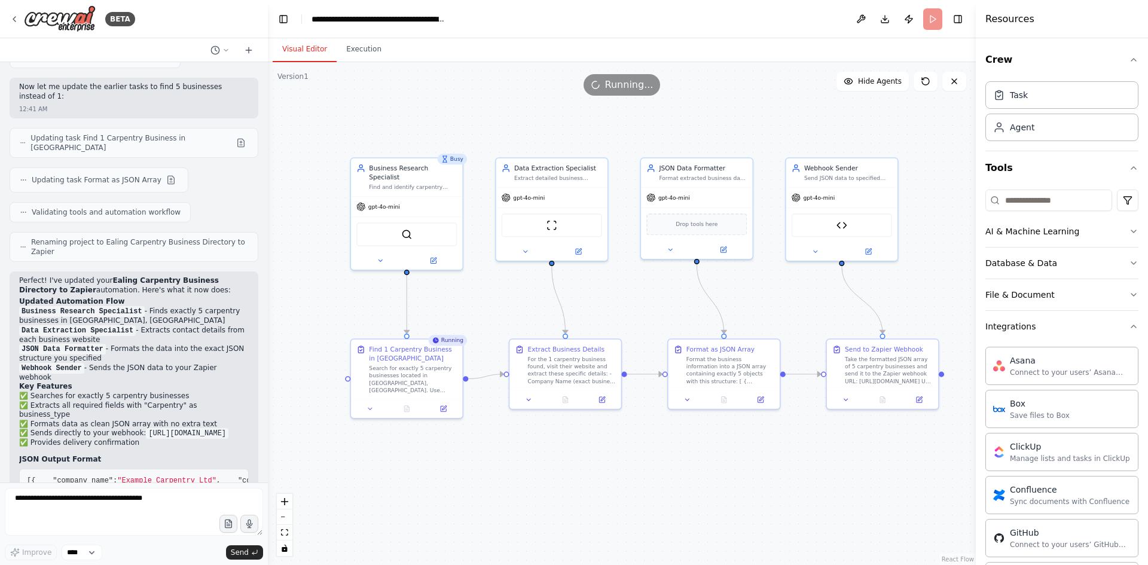
drag, startPoint x: 308, startPoint y: 234, endPoint x: 280, endPoint y: 225, distance: 29.5
click at [280, 225] on div ".deletable-edge-delete-btn { width: 20px; height: 20px; border: 0px solid #ffff…" at bounding box center [622, 313] width 708 height 503
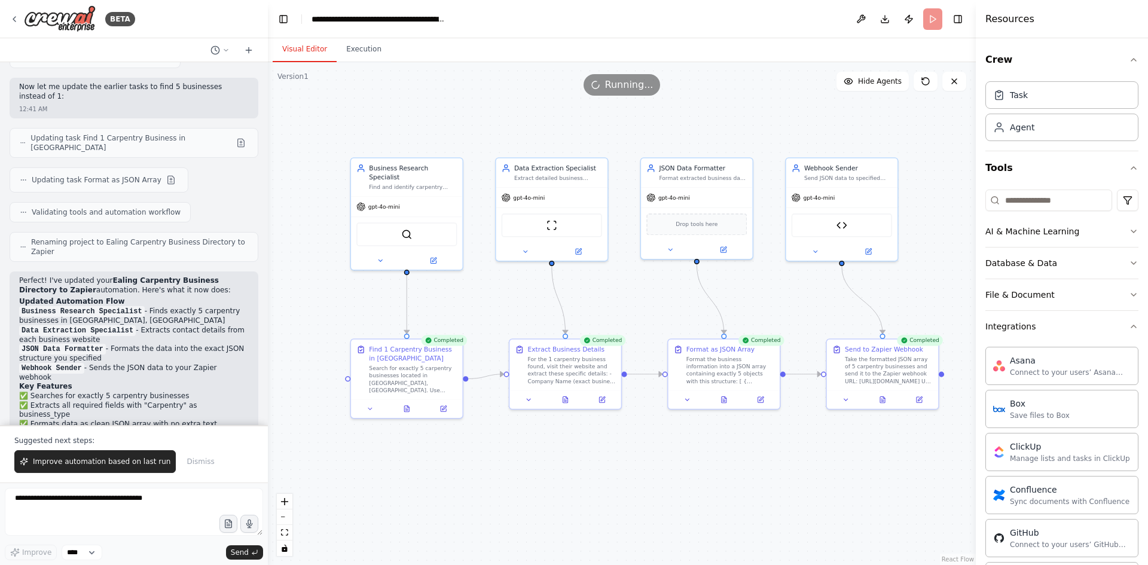
scroll to position [3591, 0]
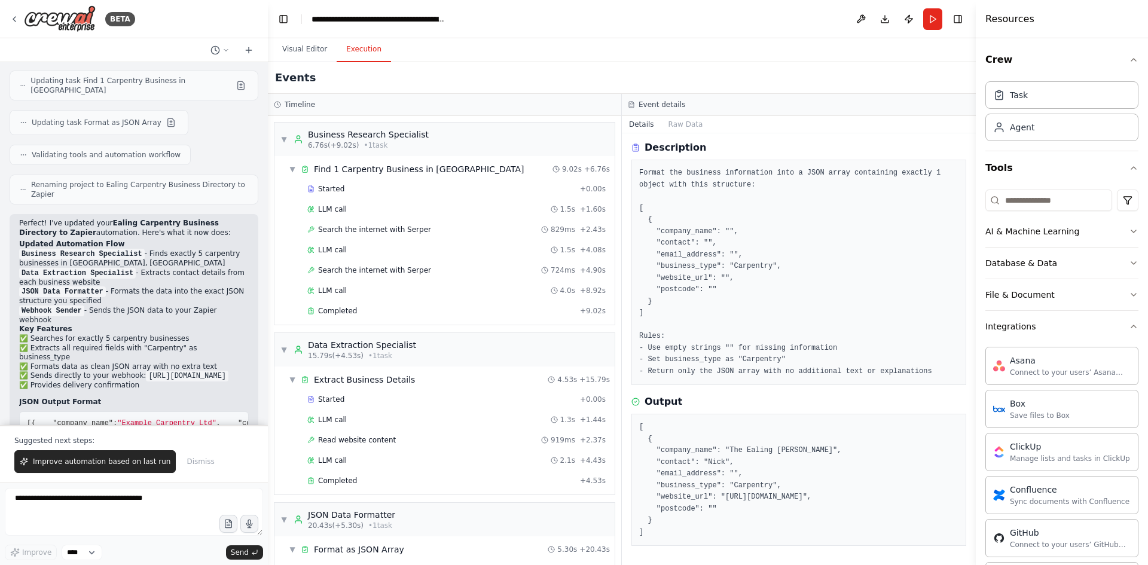
click at [353, 47] on button "Execution" at bounding box center [364, 49] width 54 height 25
